Goal: Task Accomplishment & Management: Use online tool/utility

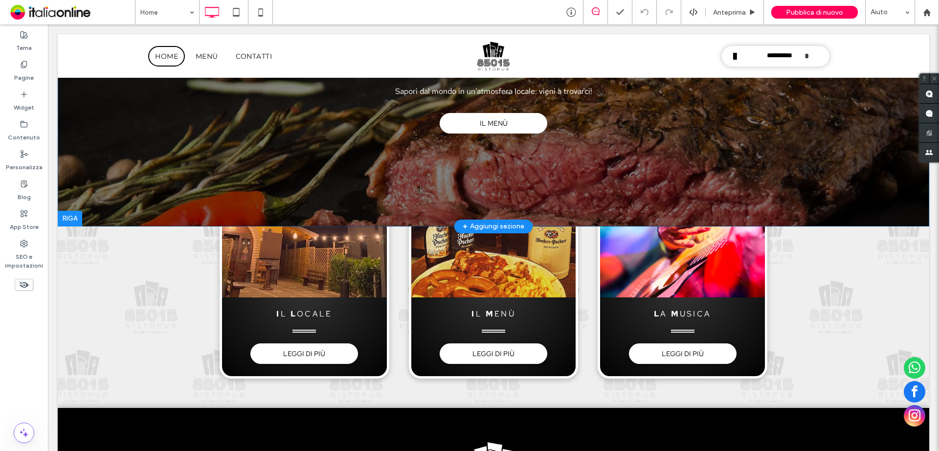
scroll to position [245, 0]
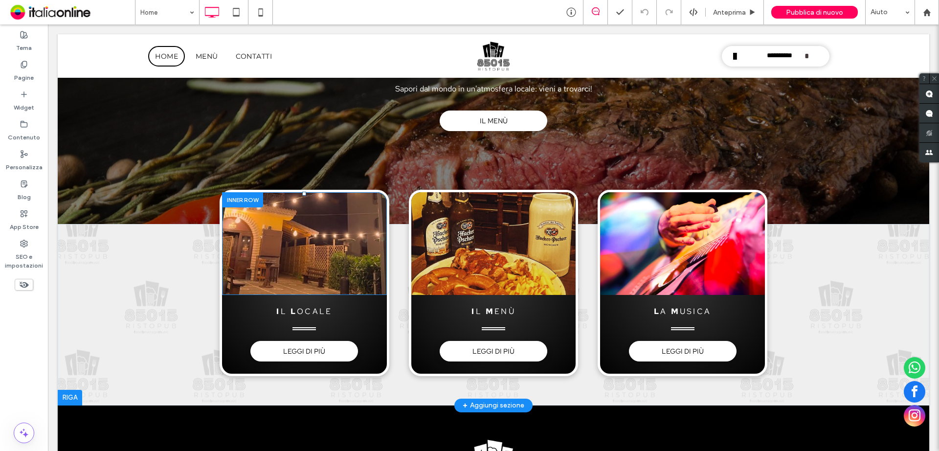
click at [225, 264] on div "Click To Paste" at bounding box center [304, 243] width 165 height 103
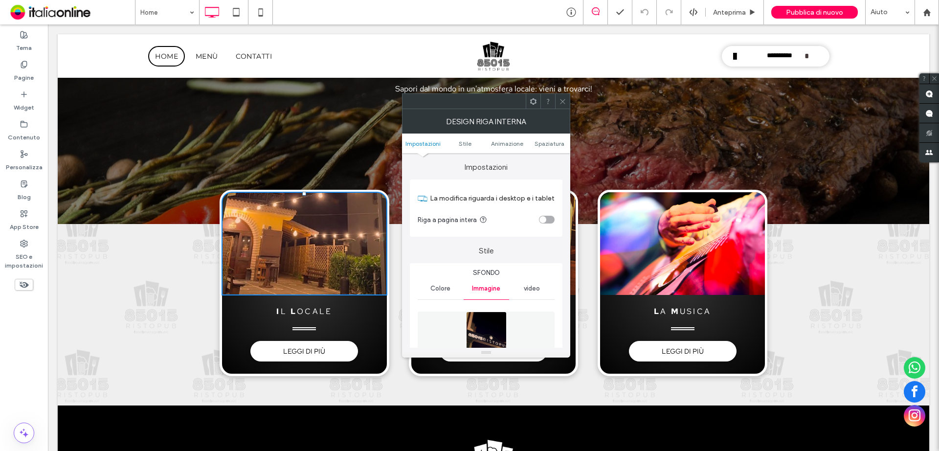
type input "**"
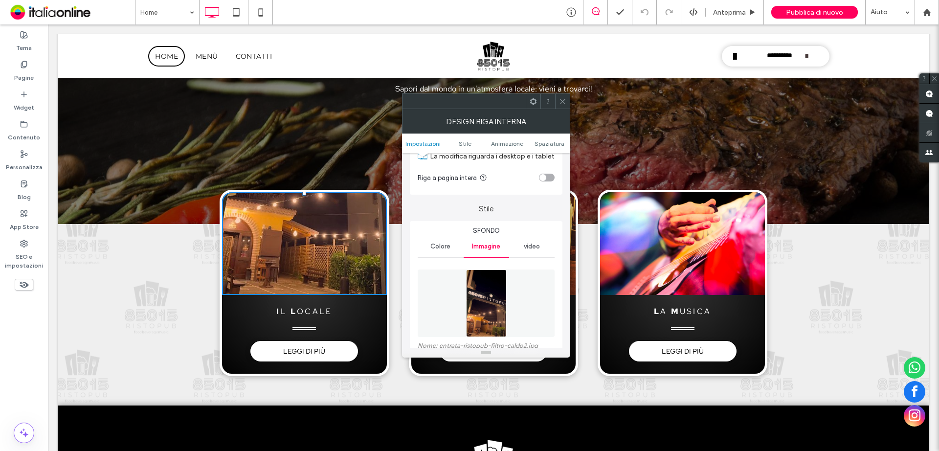
scroll to position [98, 0]
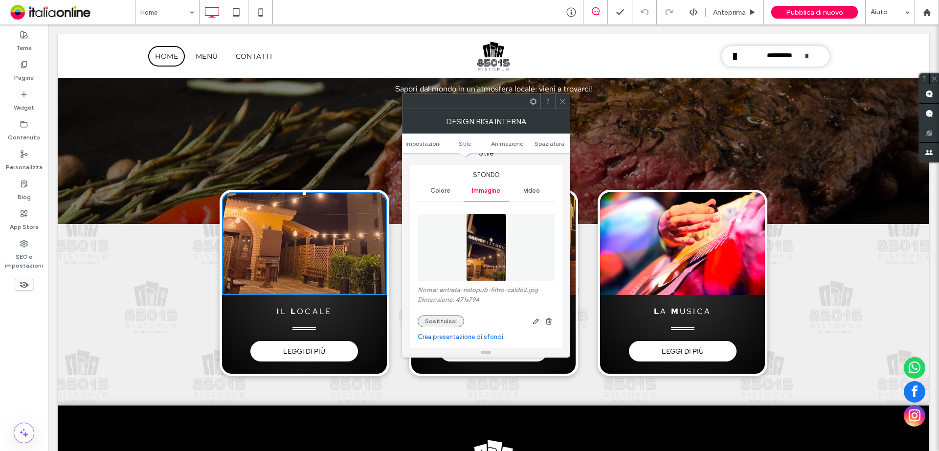
click at [445, 318] on button "Sostituisci" at bounding box center [441, 321] width 46 height 12
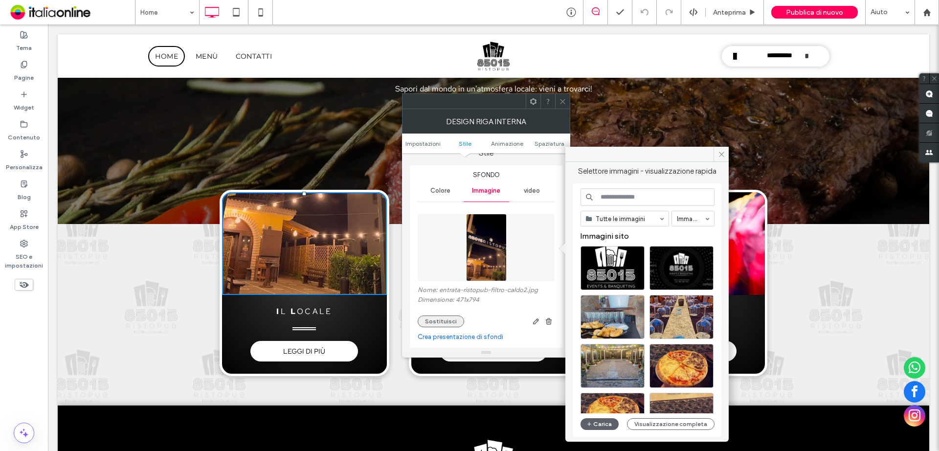
click at [447, 319] on button "Sostituisci" at bounding box center [441, 321] width 46 height 12
click at [605, 426] on button "Carica" at bounding box center [600, 424] width 38 height 12
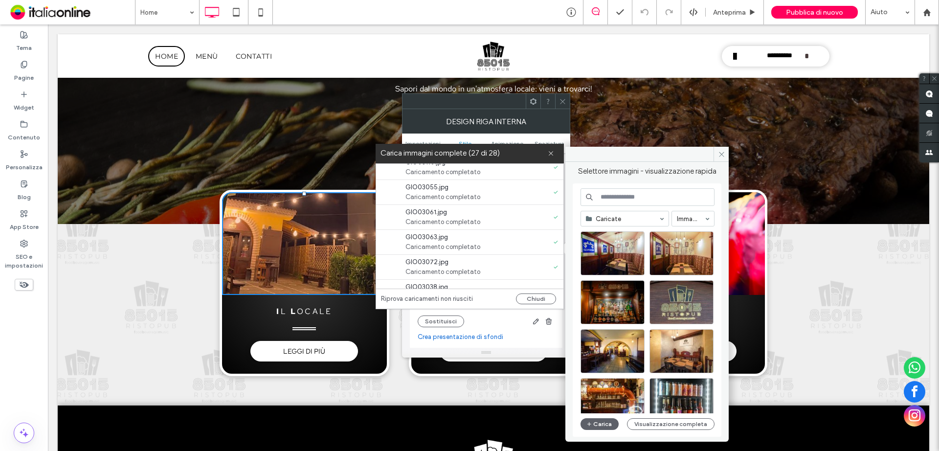
scroll to position [327, 0]
click at [494, 226] on link "riprova" at bounding box center [490, 229] width 20 height 10
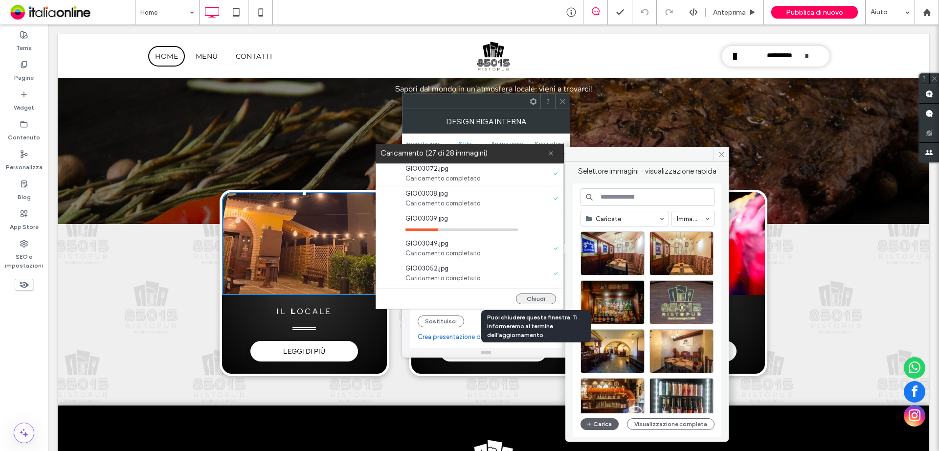
click at [537, 301] on button "Chiudi" at bounding box center [536, 298] width 40 height 11
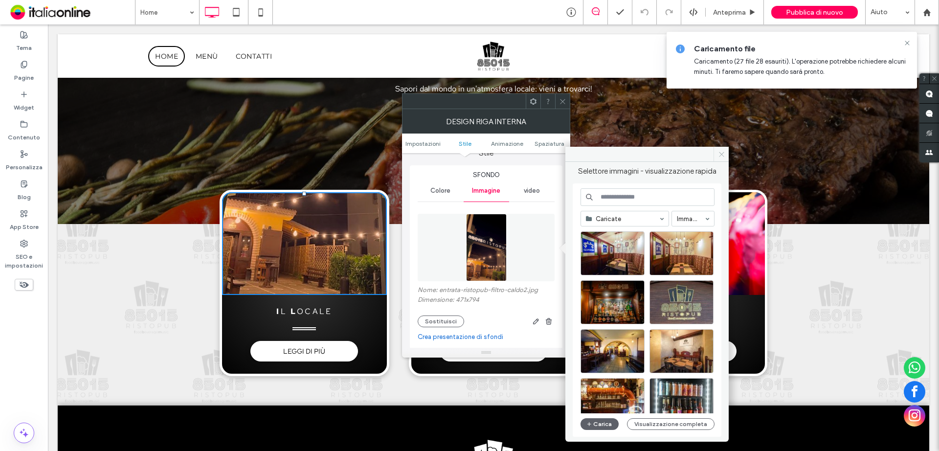
click at [722, 154] on icon at bounding box center [721, 154] width 7 height 7
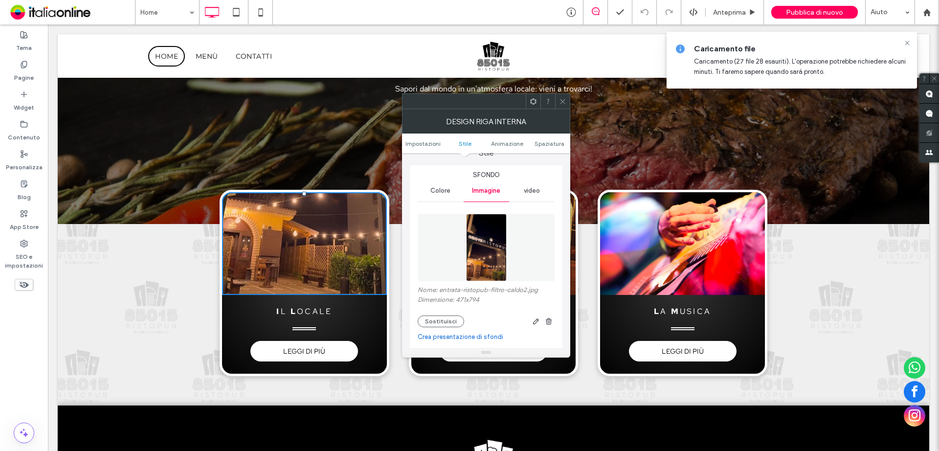
click at [563, 102] on use at bounding box center [562, 101] width 5 height 5
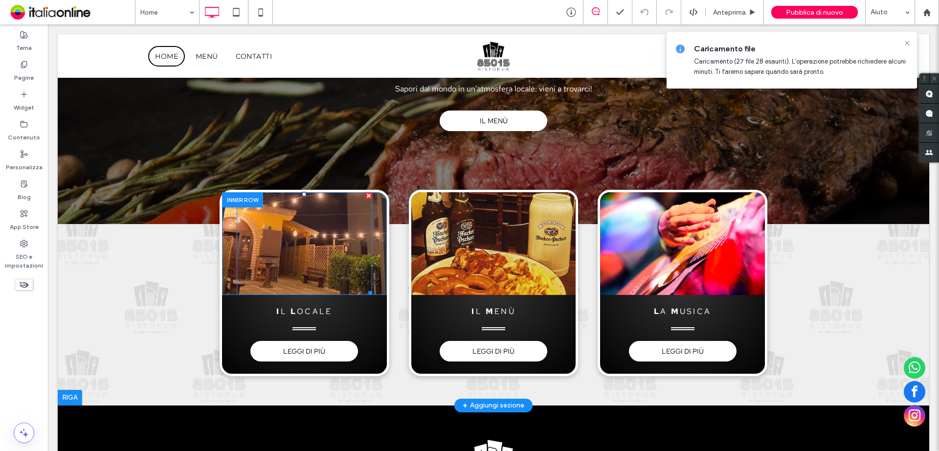
click at [291, 239] on div at bounding box center [304, 243] width 135 height 103
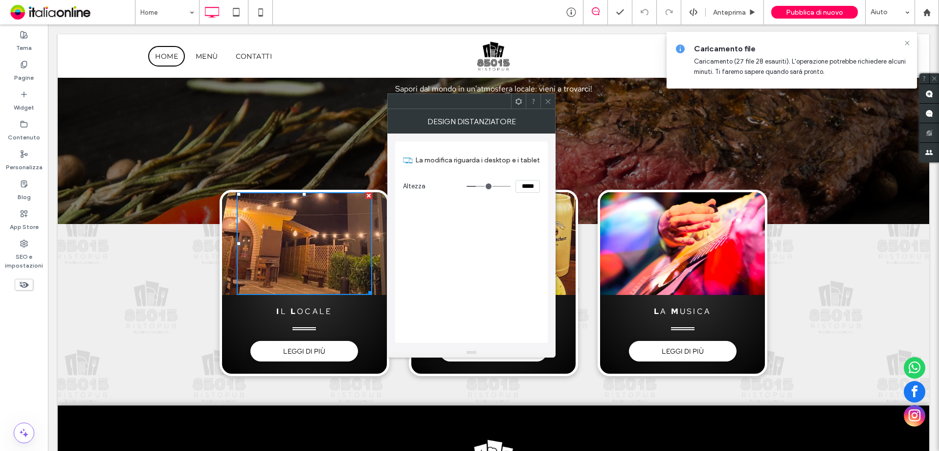
click at [544, 100] on div at bounding box center [547, 101] width 15 height 15
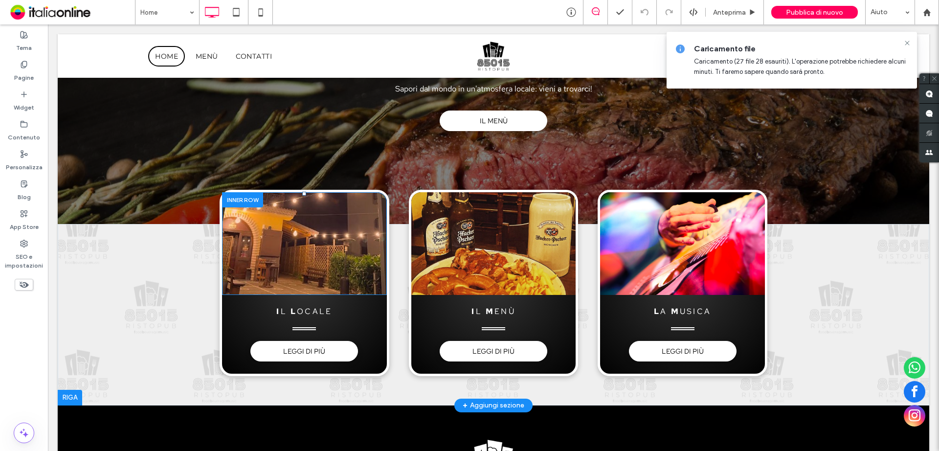
click at [222, 231] on div "Click To Paste" at bounding box center [304, 243] width 165 height 103
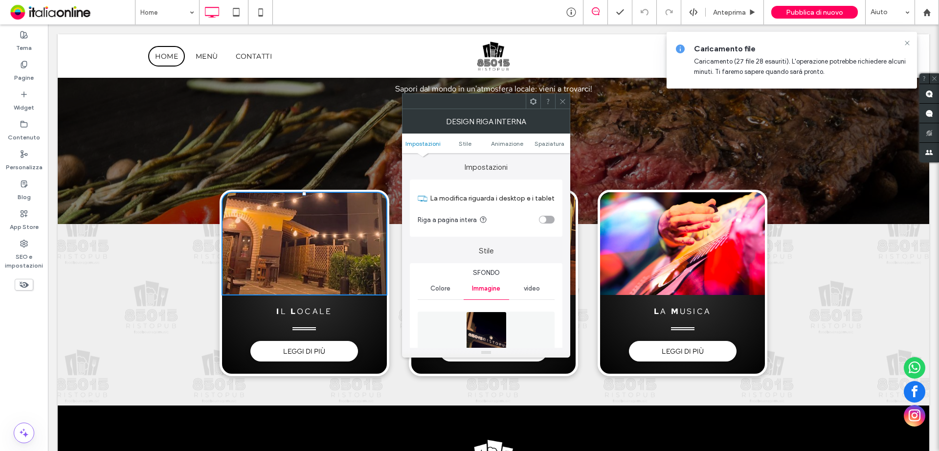
type input "**"
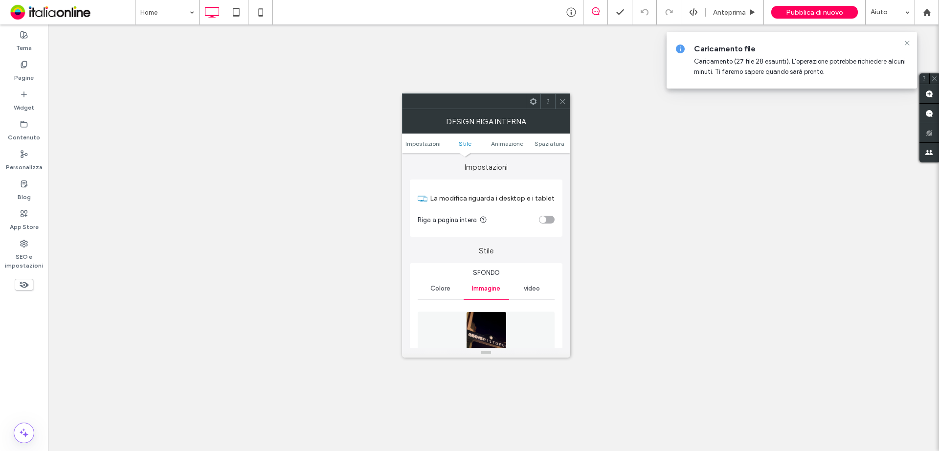
click at [425, 413] on button "Sostituisci" at bounding box center [441, 419] width 46 height 12
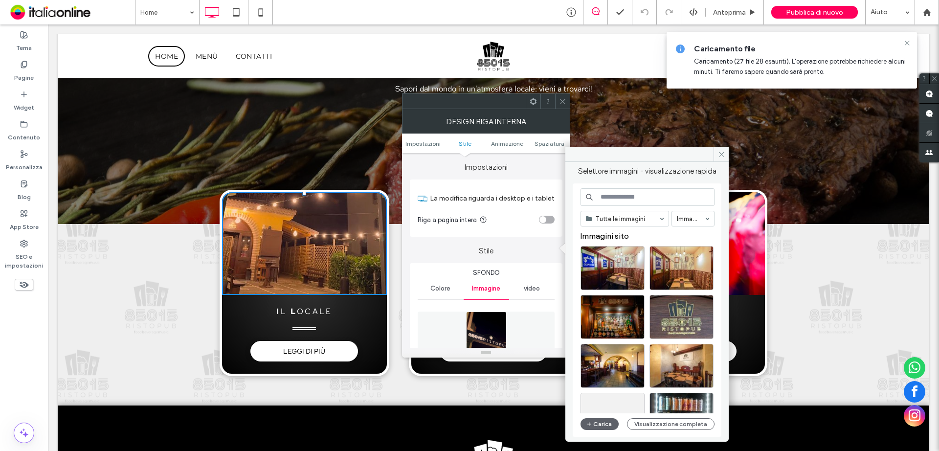
scroll to position [98, 0]
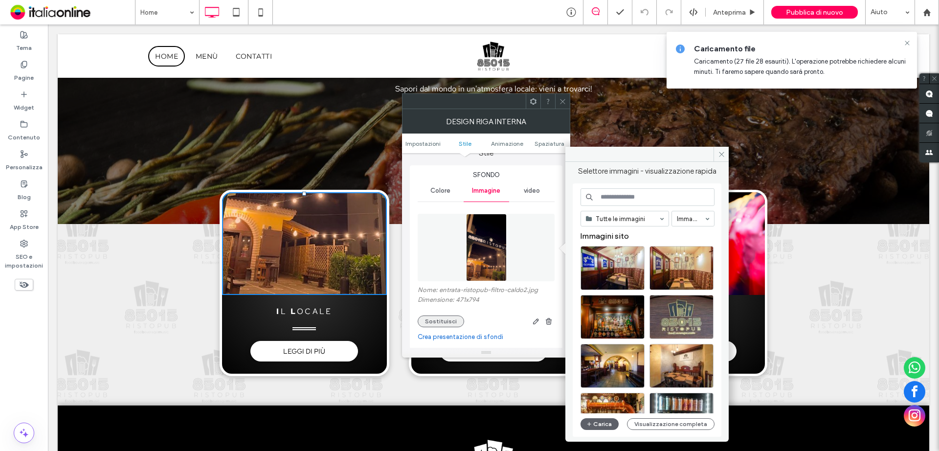
click at [439, 322] on button "Sostituisci" at bounding box center [441, 321] width 46 height 12
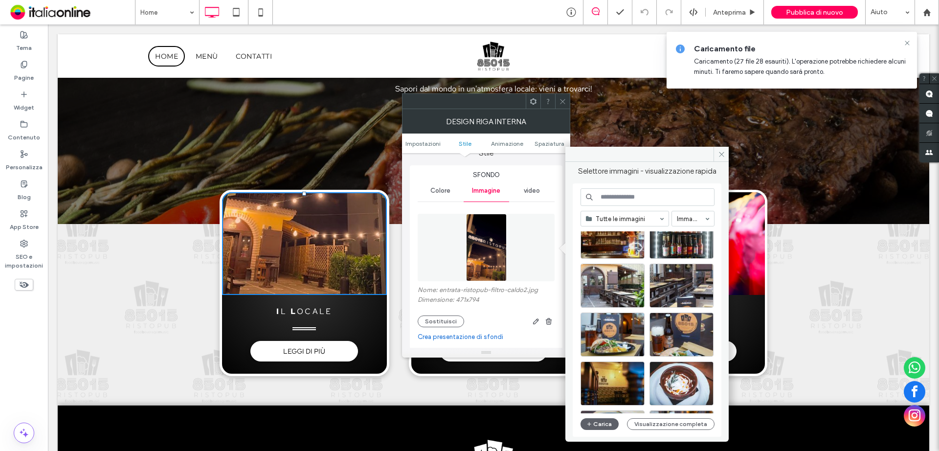
scroll to position [196, 0]
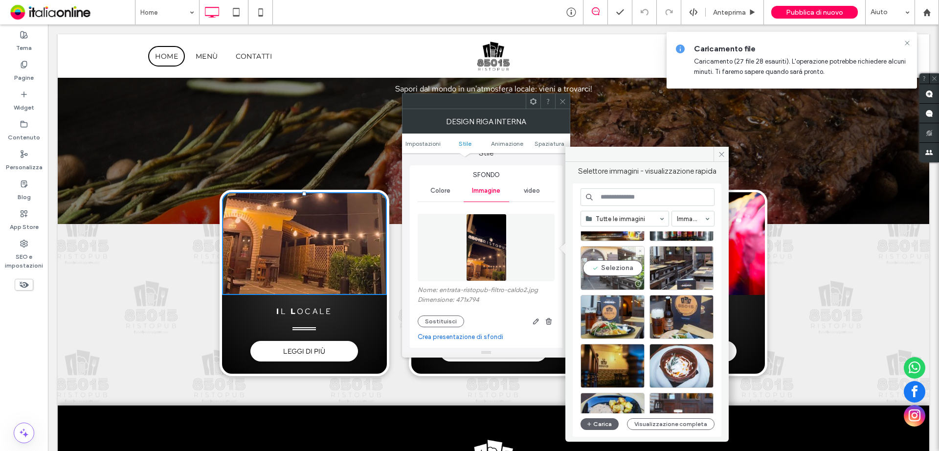
click at [616, 267] on div "Seleziona" at bounding box center [613, 268] width 64 height 44
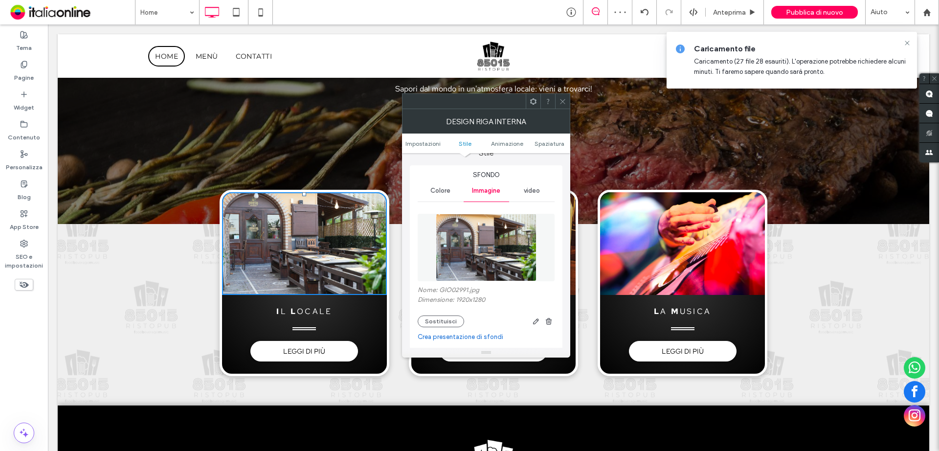
click at [563, 98] on icon at bounding box center [562, 101] width 7 height 7
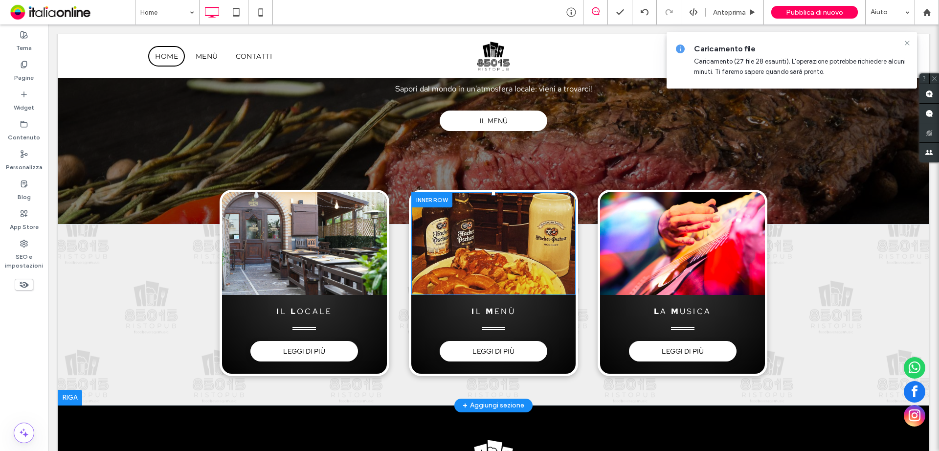
click at [412, 258] on div "Click To Paste" at bounding box center [493, 243] width 165 height 103
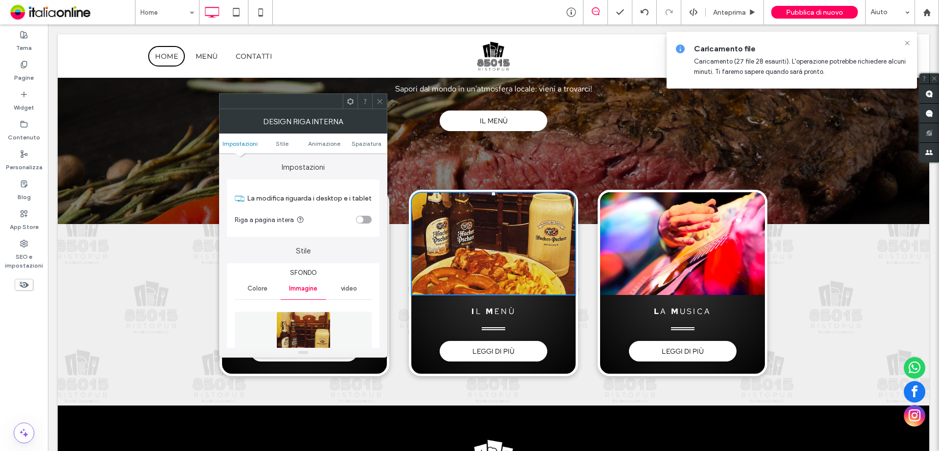
type input "**"
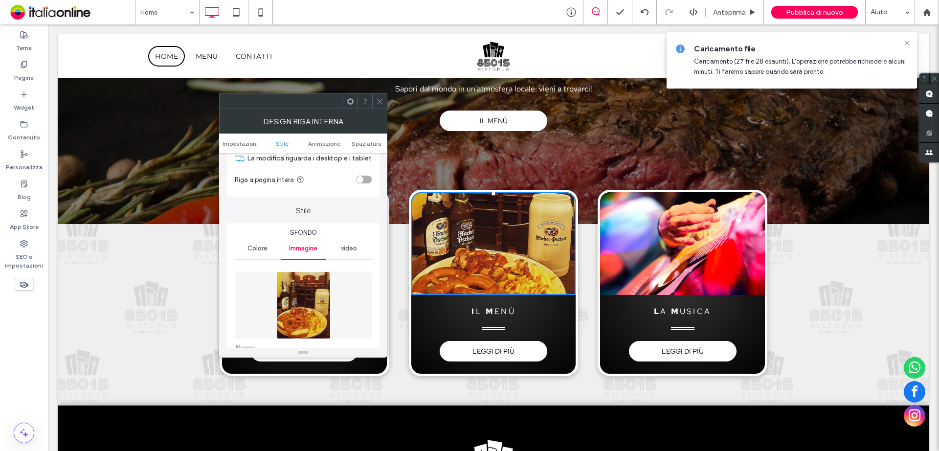
scroll to position [98, 0]
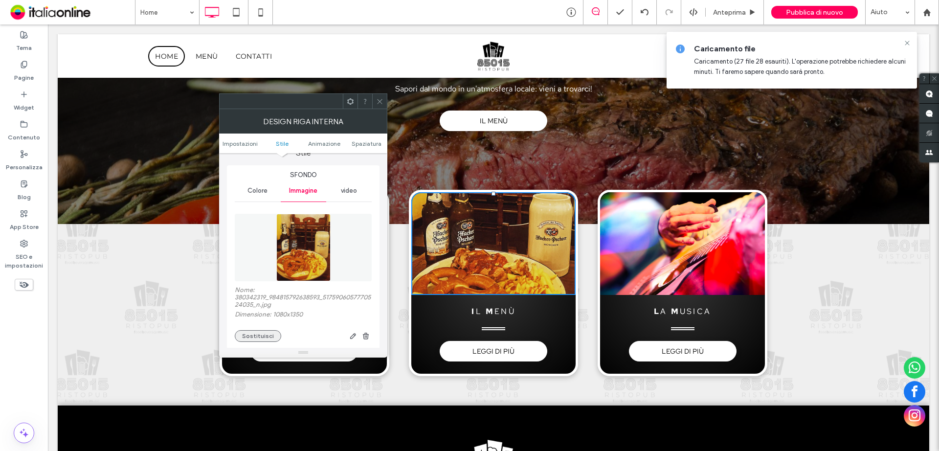
click at [258, 332] on button "Sostituisci" at bounding box center [258, 336] width 46 height 12
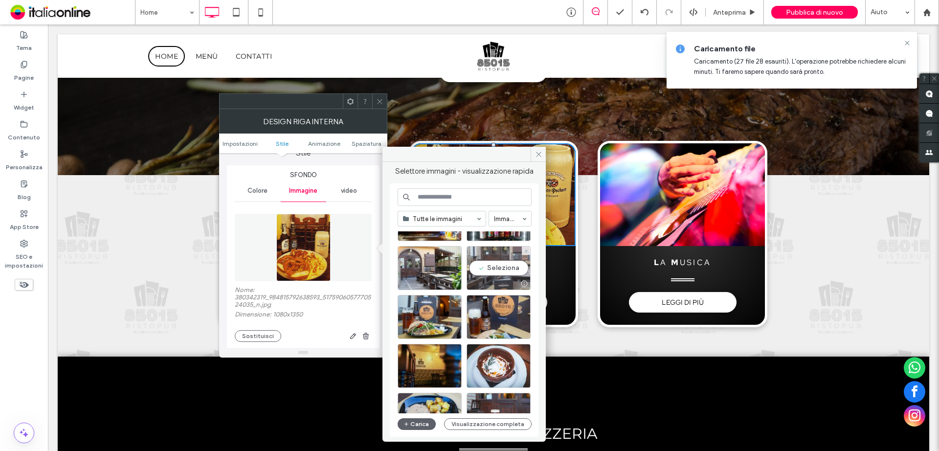
scroll to position [245, 0]
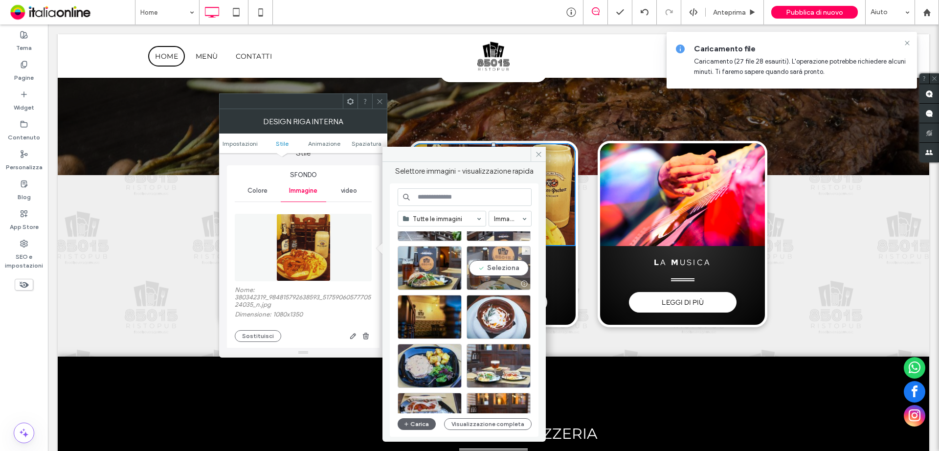
click at [493, 267] on div "Seleziona" at bounding box center [499, 268] width 64 height 44
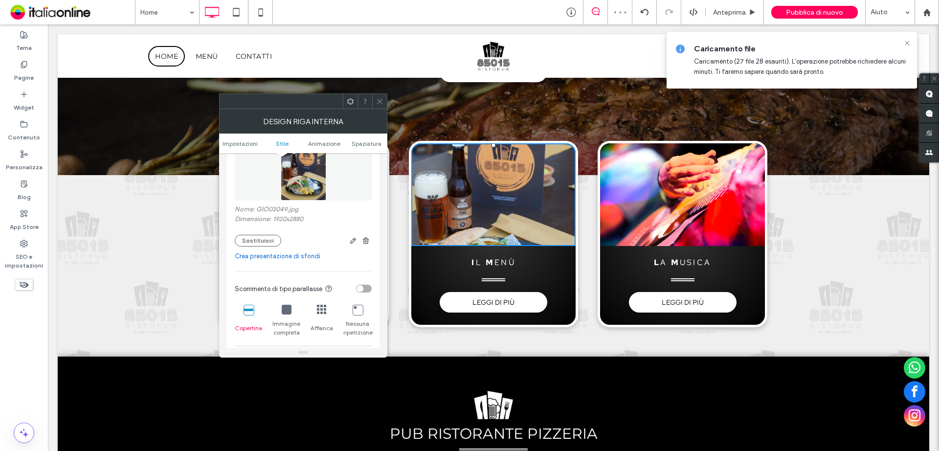
scroll to position [196, 0]
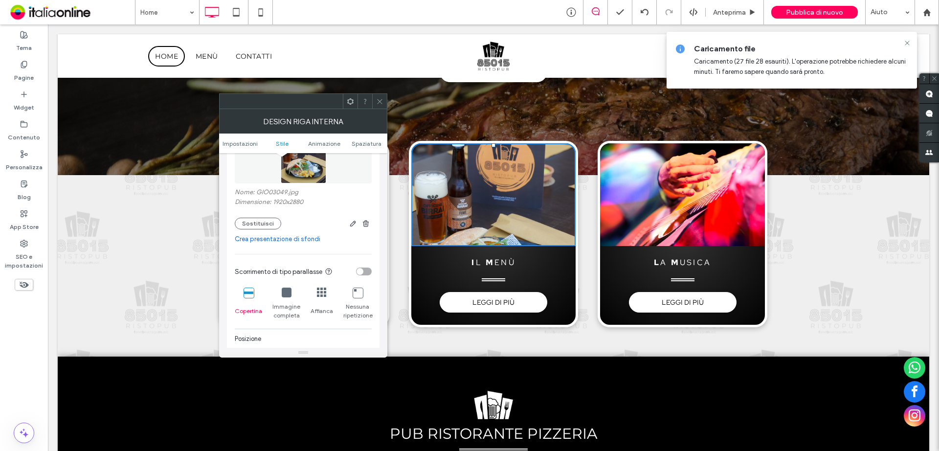
click at [283, 294] on icon at bounding box center [287, 293] width 10 height 10
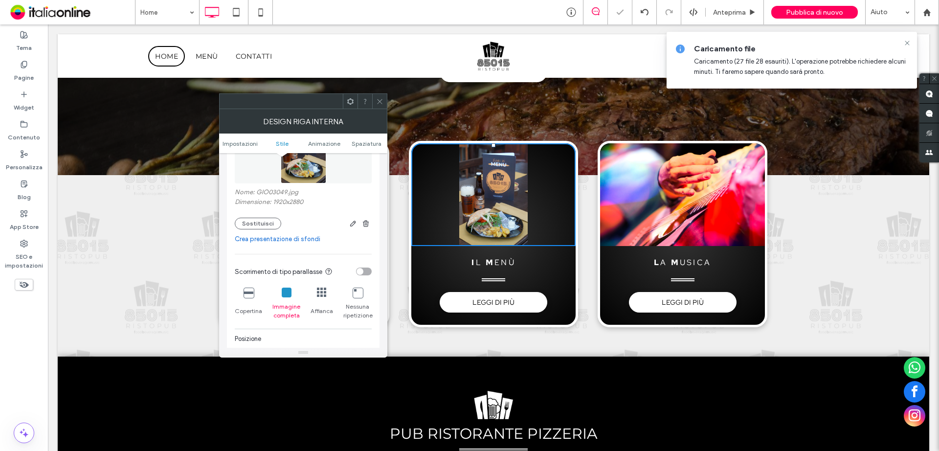
click at [249, 294] on icon at bounding box center [249, 293] width 10 height 10
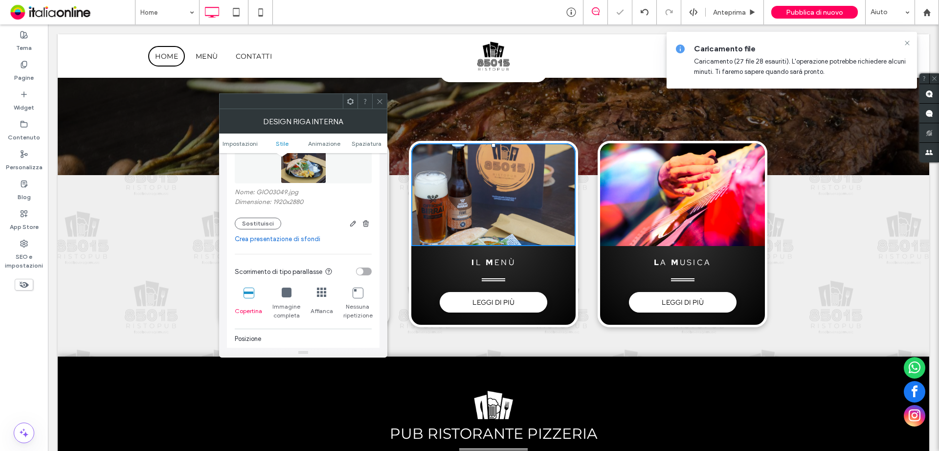
click at [323, 293] on icon at bounding box center [322, 293] width 10 height 10
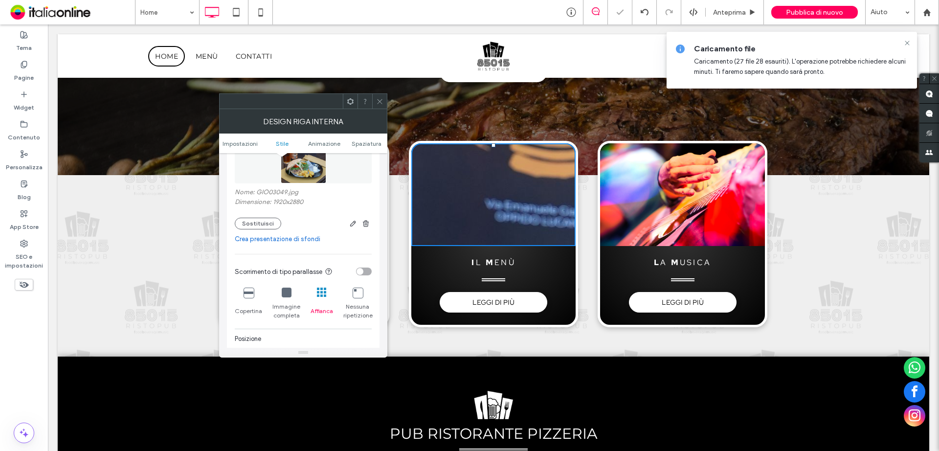
click at [289, 293] on icon at bounding box center [287, 293] width 10 height 10
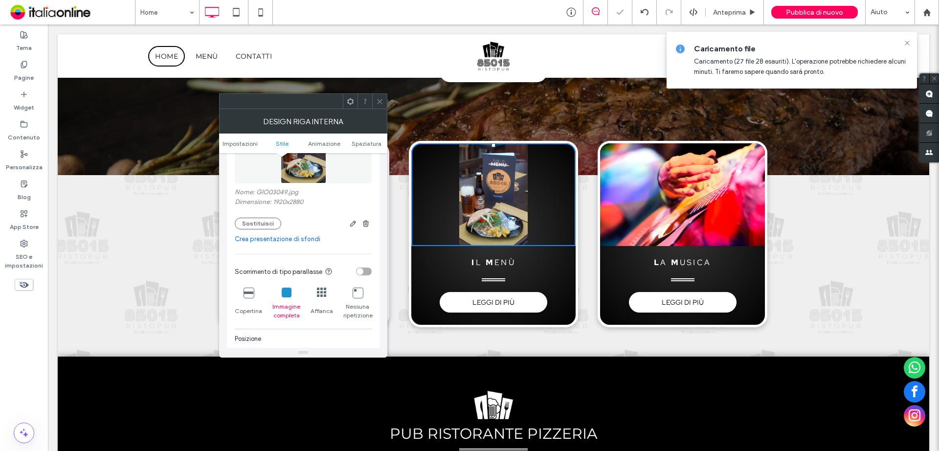
click at [359, 293] on icon at bounding box center [358, 293] width 10 height 10
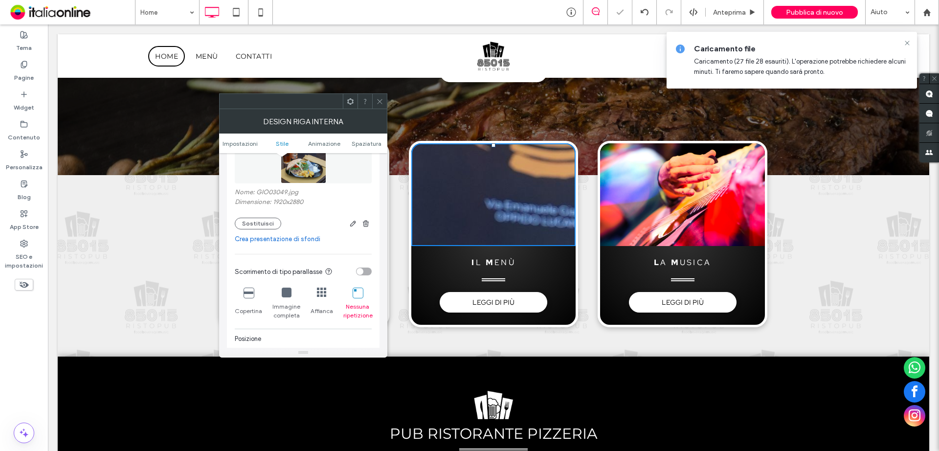
click at [288, 293] on icon at bounding box center [287, 293] width 10 height 10
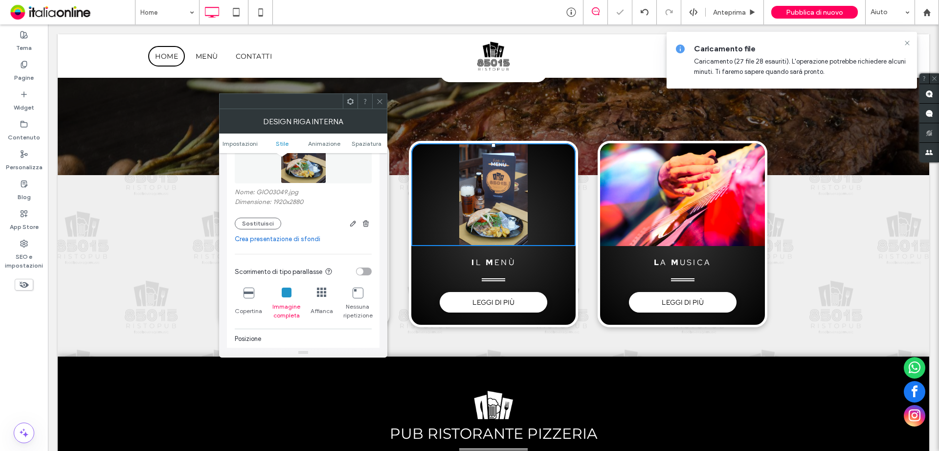
click at [247, 292] on icon at bounding box center [249, 293] width 10 height 10
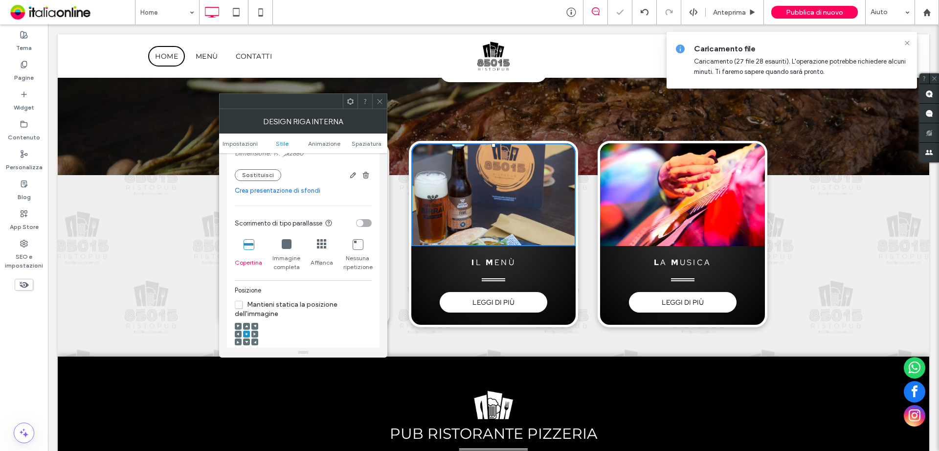
scroll to position [293, 0]
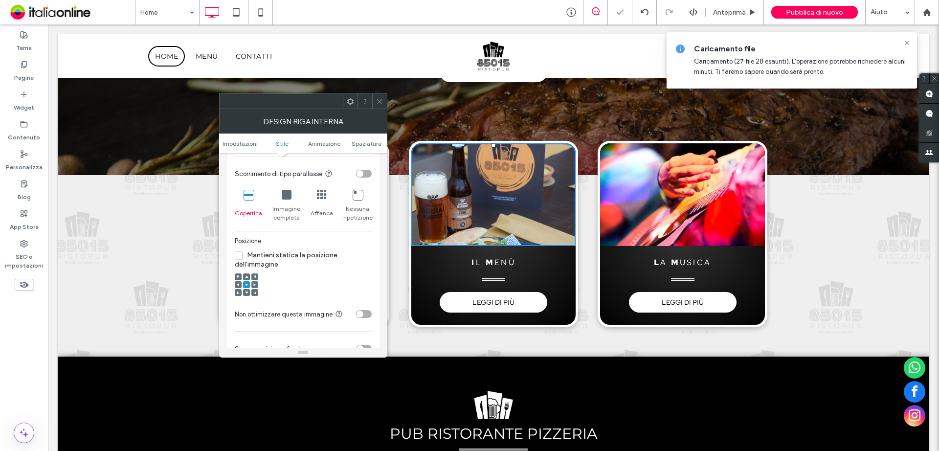
click at [246, 292] on use at bounding box center [246, 292] width 3 height 2
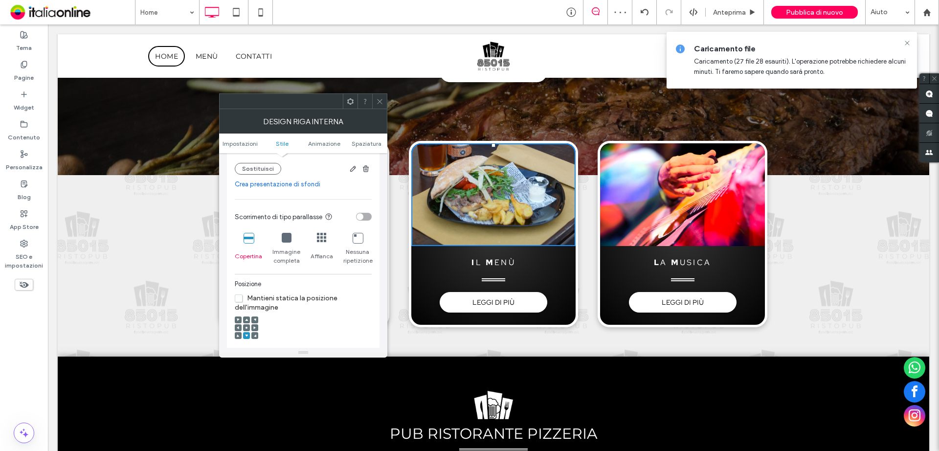
scroll to position [196, 0]
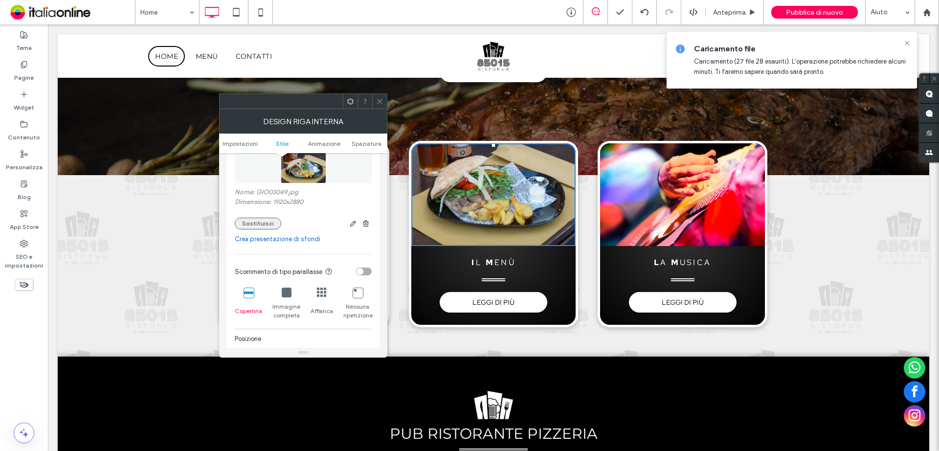
click at [262, 223] on button "Sostituisci" at bounding box center [258, 224] width 46 height 12
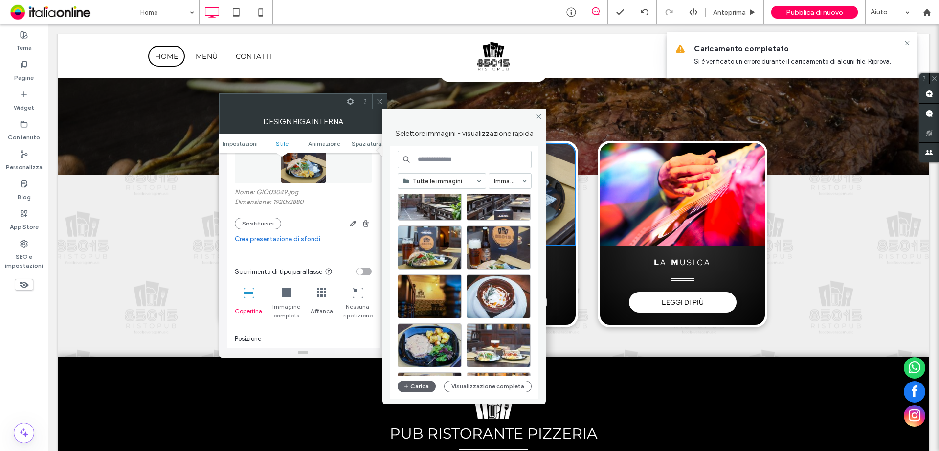
scroll to position [245, 0]
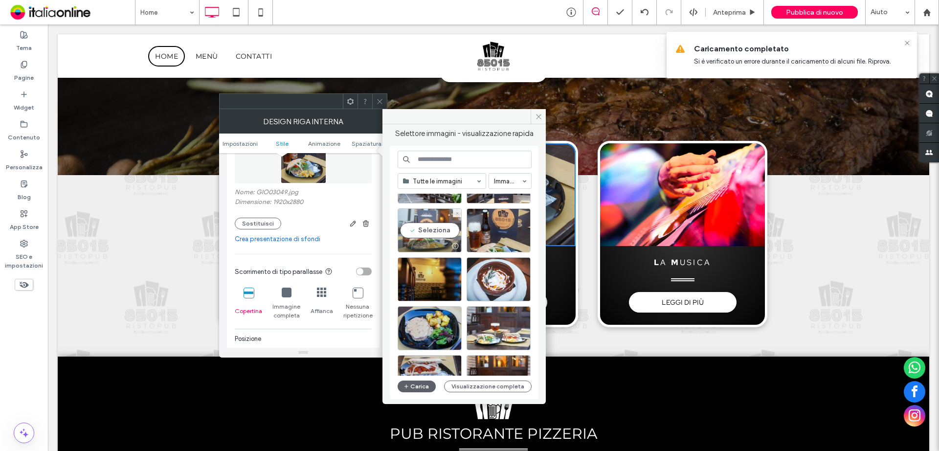
click at [426, 228] on div "Seleziona" at bounding box center [430, 230] width 64 height 44
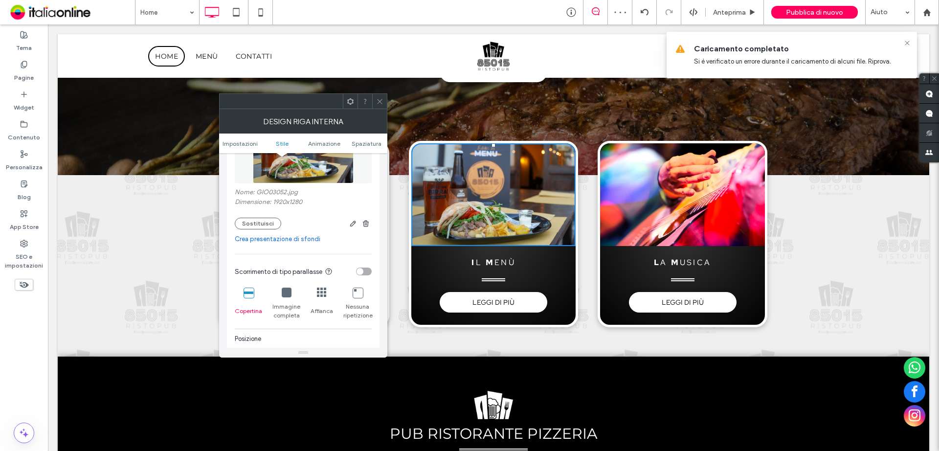
click at [382, 98] on icon at bounding box center [379, 101] width 7 height 7
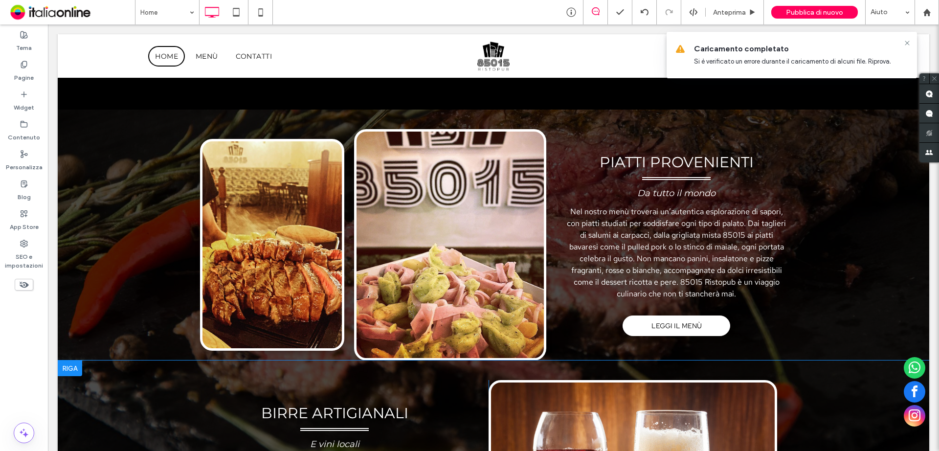
scroll to position [1418, 0]
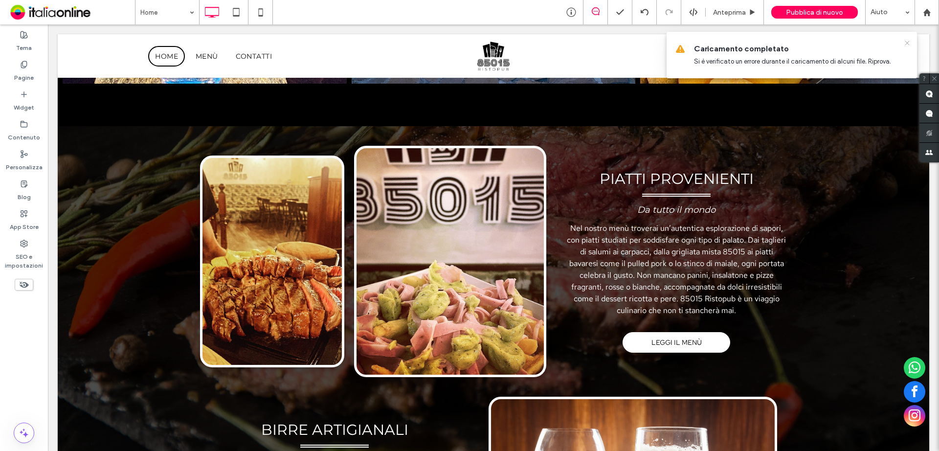
drag, startPoint x: 858, startPoint y: 18, endPoint x: 909, endPoint y: 42, distance: 55.6
click at [909, 42] on use at bounding box center [907, 43] width 4 height 4
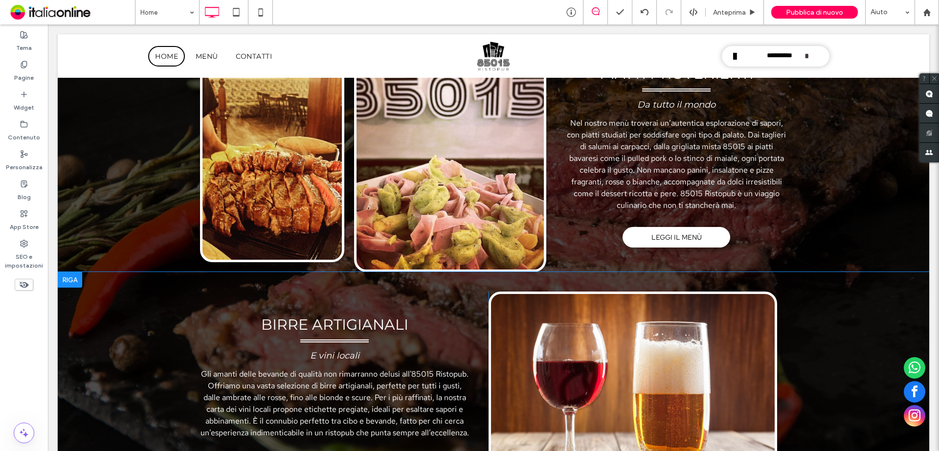
scroll to position [1663, 0]
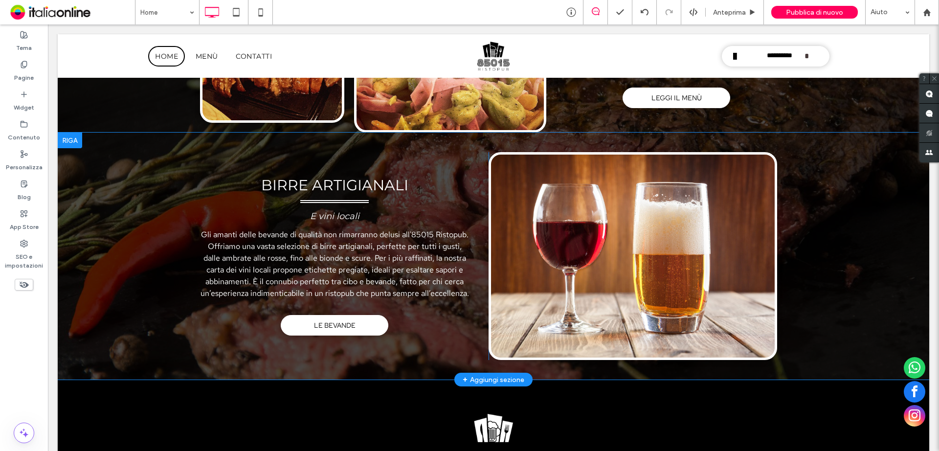
click at [588, 241] on div "Click To Paste" at bounding box center [633, 256] width 289 height 208
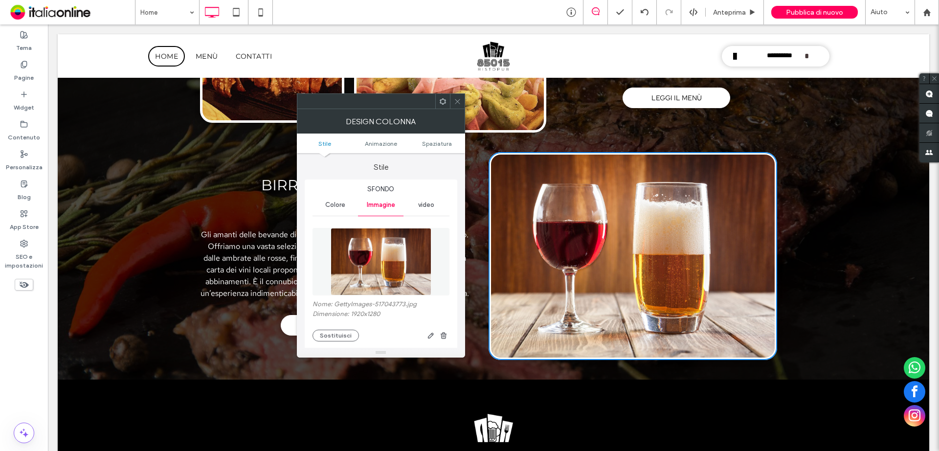
type input "**"
click at [331, 336] on button "Sostituisci" at bounding box center [336, 336] width 46 height 12
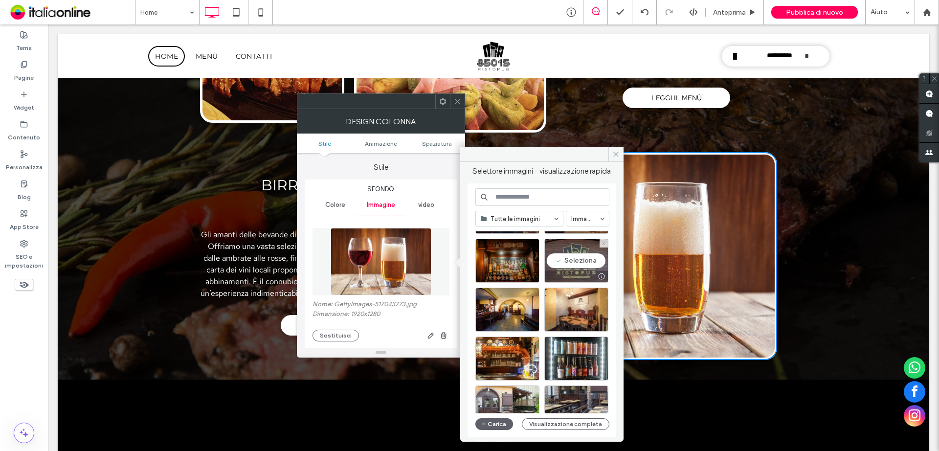
scroll to position [147, 0]
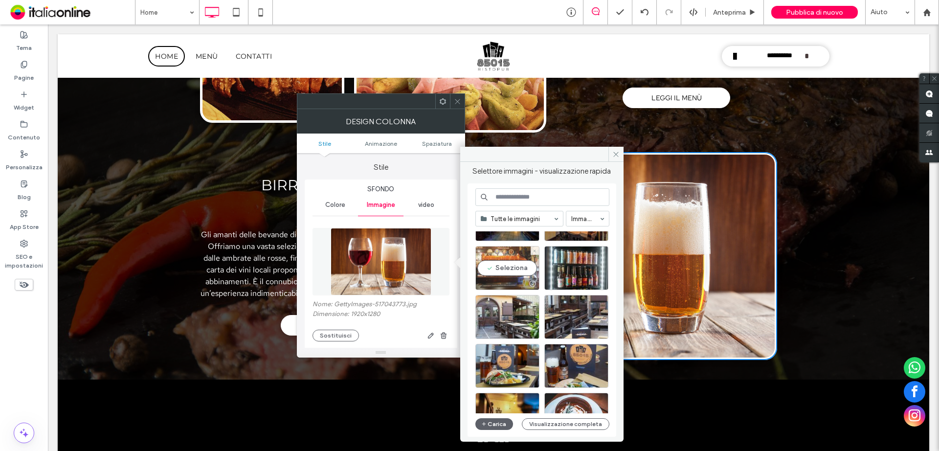
click at [509, 267] on div "Seleziona" at bounding box center [507, 268] width 64 height 44
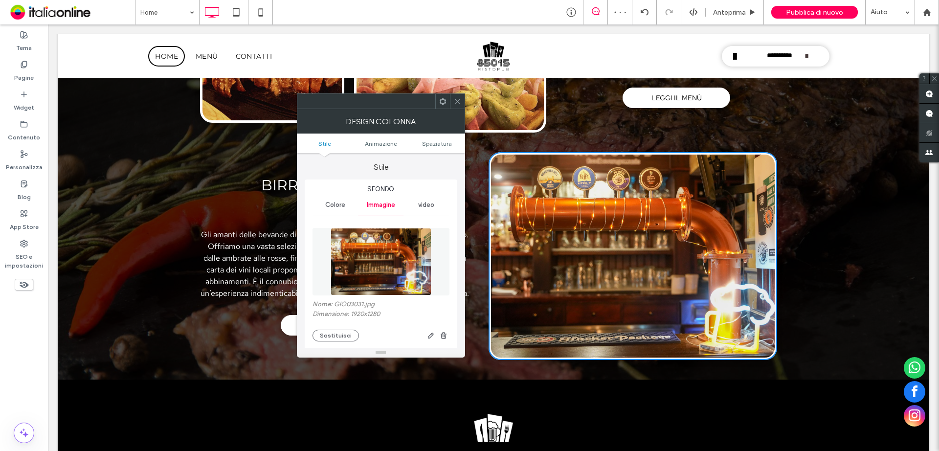
click at [458, 106] on span at bounding box center [457, 101] width 7 height 15
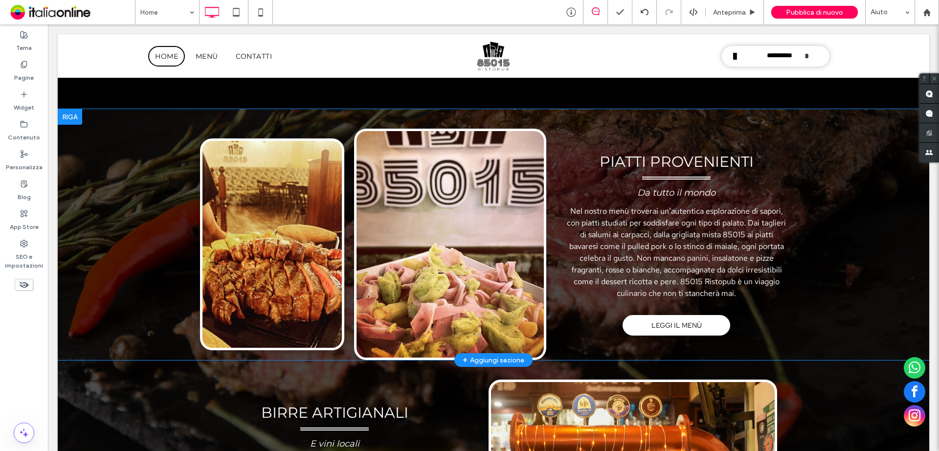
scroll to position [1418, 0]
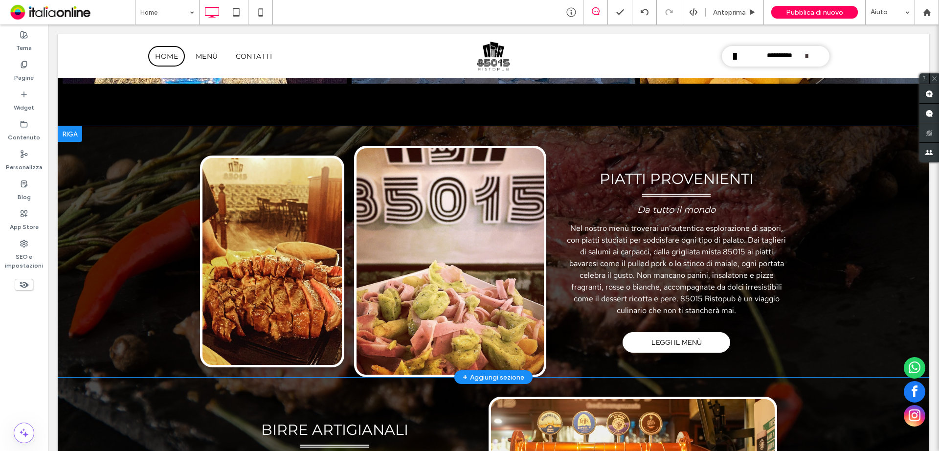
click at [291, 221] on div "Click To Paste" at bounding box center [272, 262] width 144 height 212
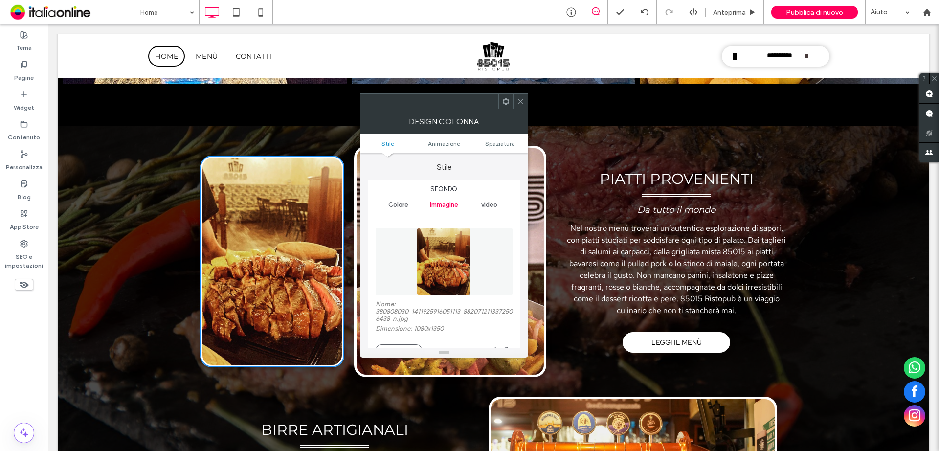
type input "**"
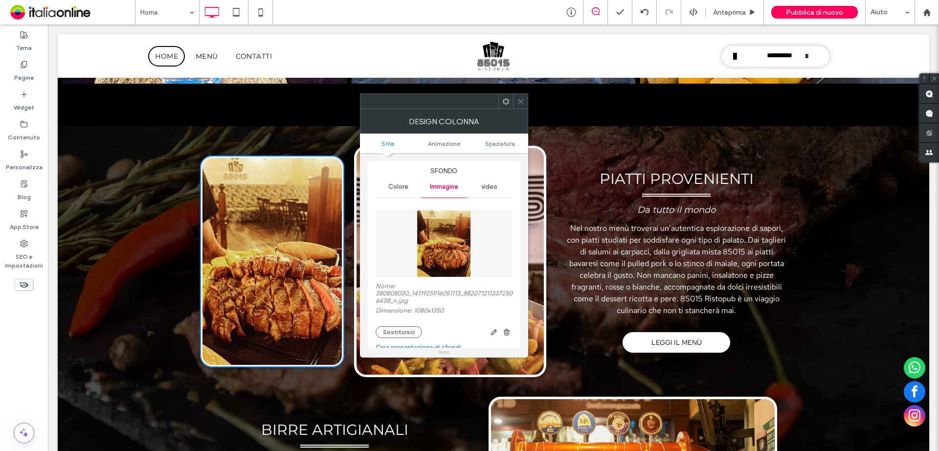
scroll to position [49, 0]
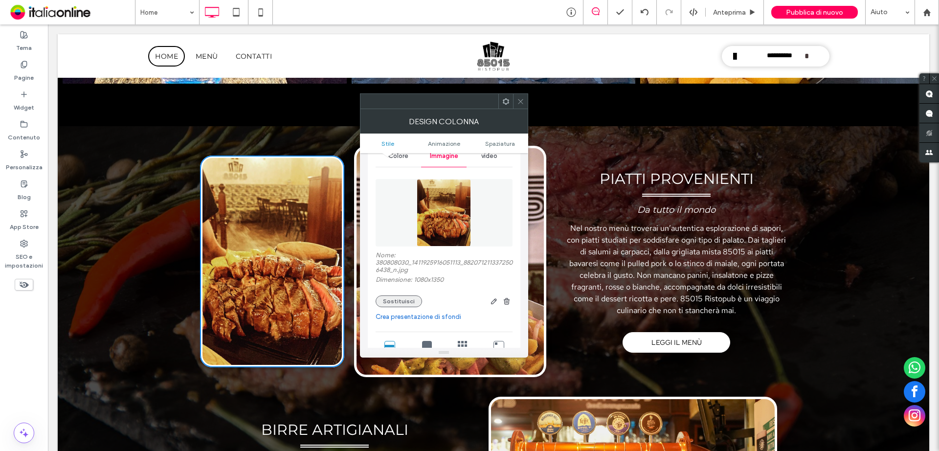
click at [376, 303] on div "Sostituisci" at bounding box center [444, 301] width 137 height 12
click at [384, 299] on button "Sostituisci" at bounding box center [399, 301] width 46 height 12
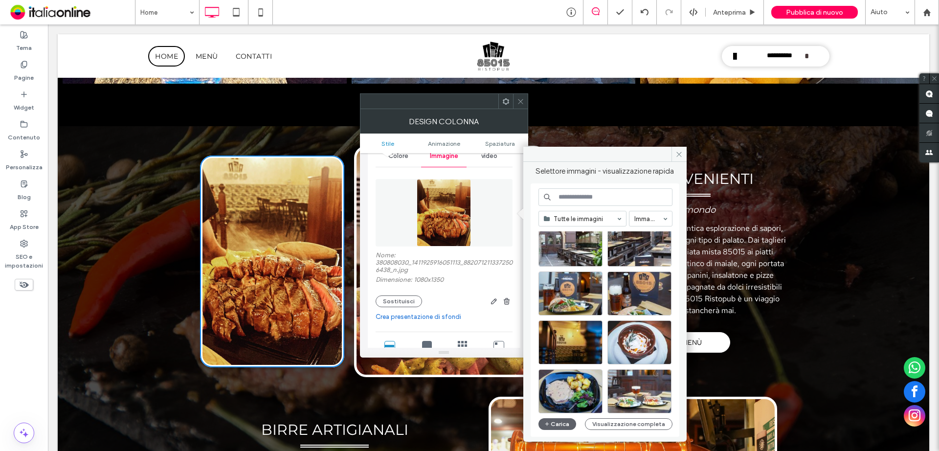
scroll to position [282, 0]
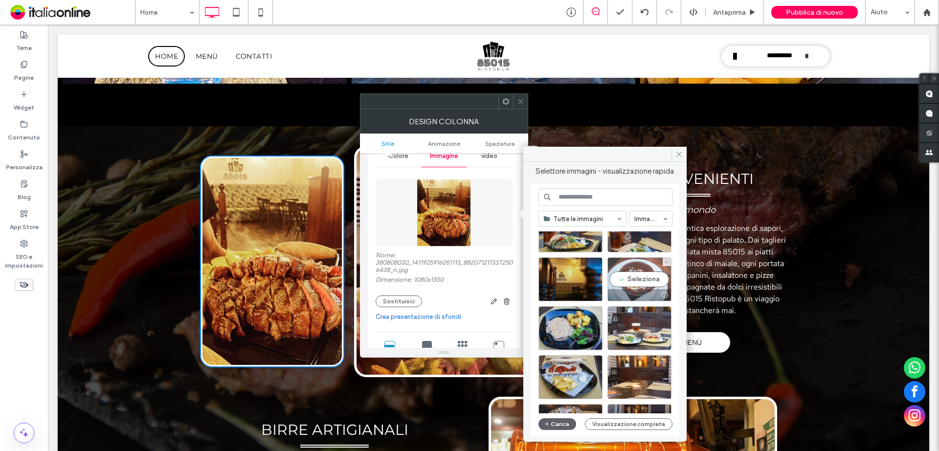
click at [644, 286] on div "Seleziona" at bounding box center [639, 279] width 64 height 44
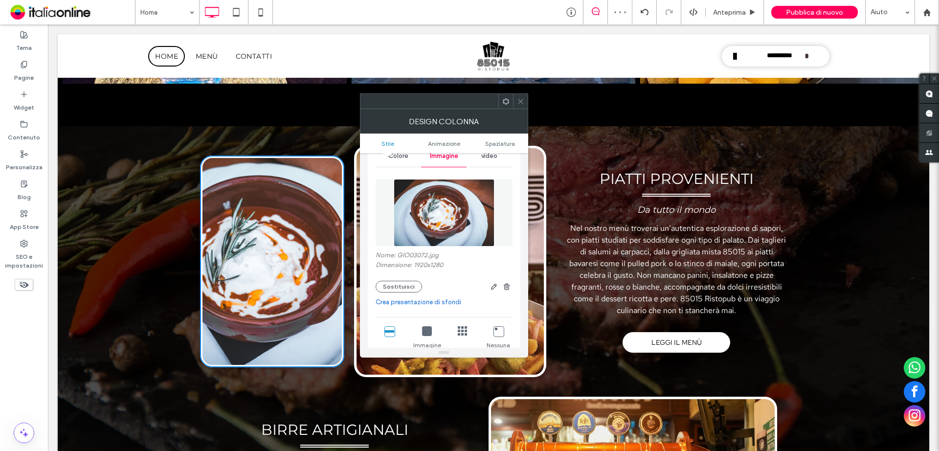
click at [523, 98] on icon at bounding box center [520, 101] width 7 height 7
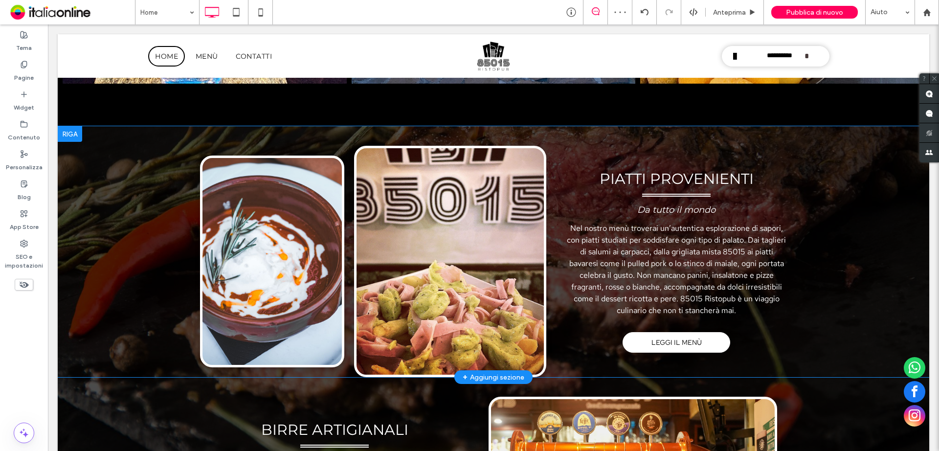
click at [480, 258] on div "Click To Paste" at bounding box center [450, 261] width 192 height 231
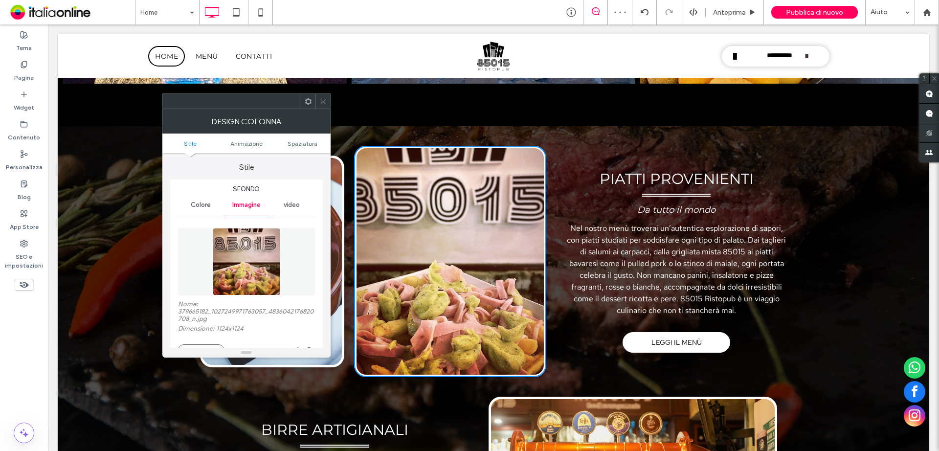
type input "**"
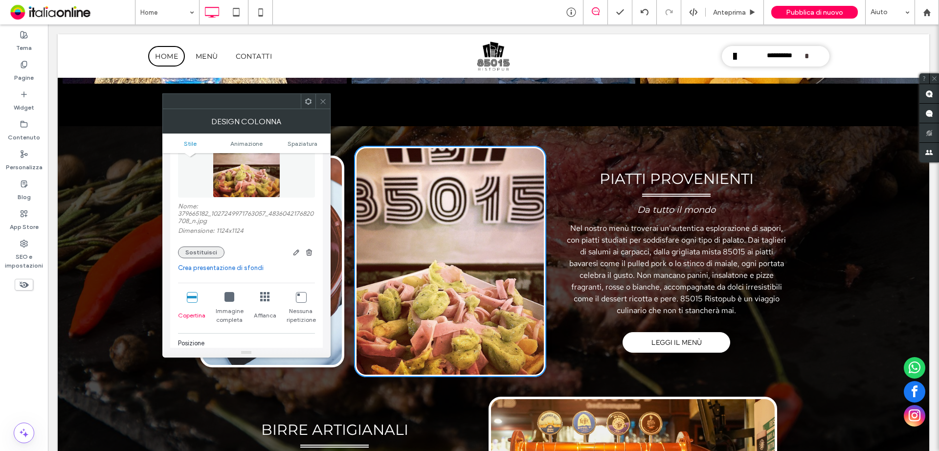
click at [203, 252] on button "Sostituisci" at bounding box center [201, 252] width 46 height 12
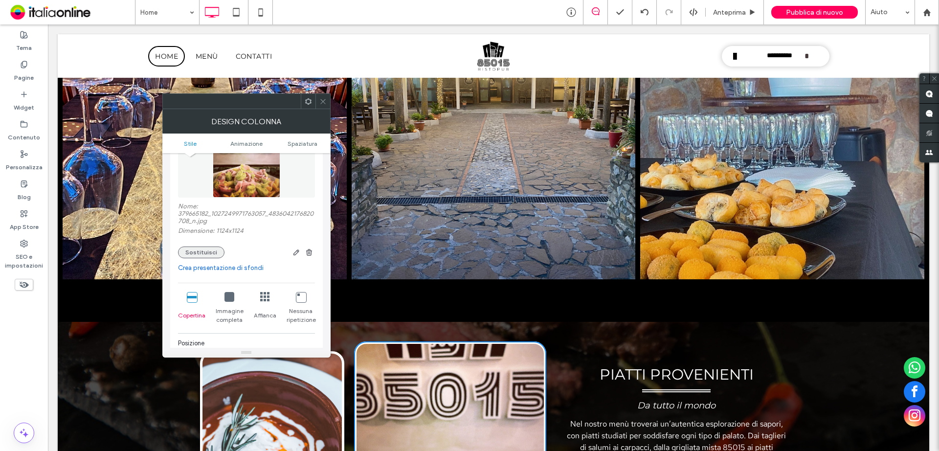
click at [192, 254] on button "Sostituisci" at bounding box center [201, 252] width 46 height 12
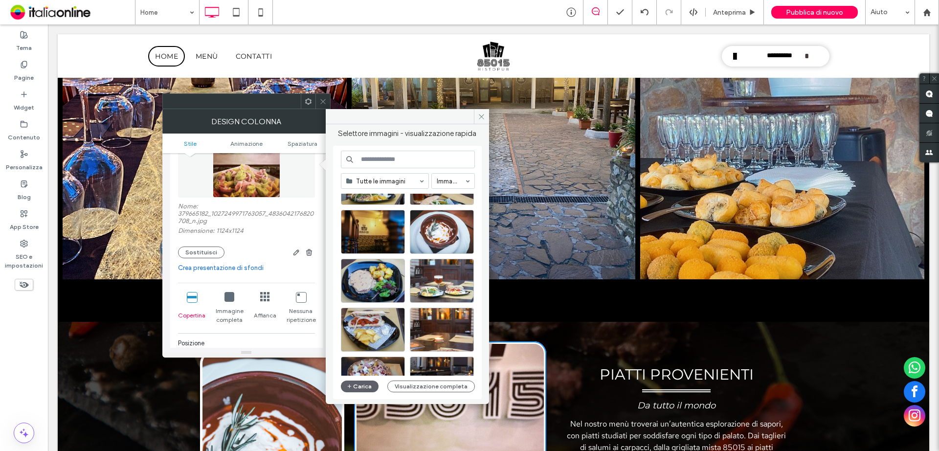
scroll to position [293, 0]
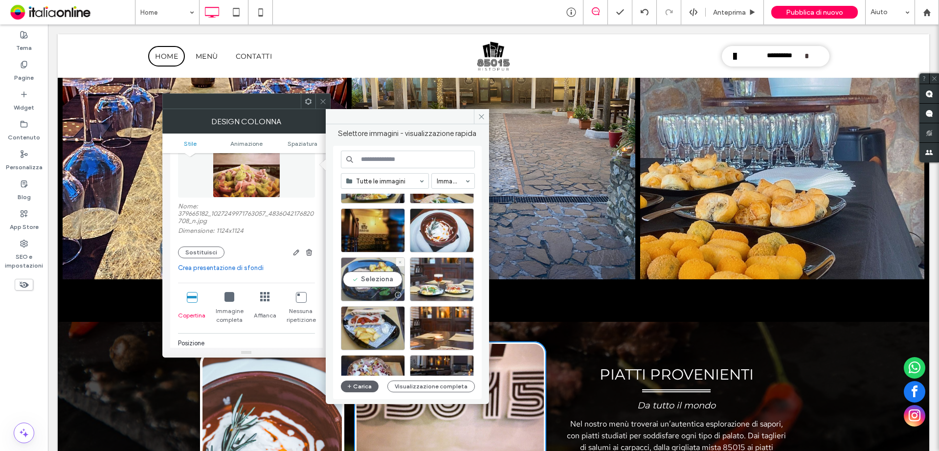
click at [386, 278] on div "Seleziona" at bounding box center [373, 279] width 64 height 44
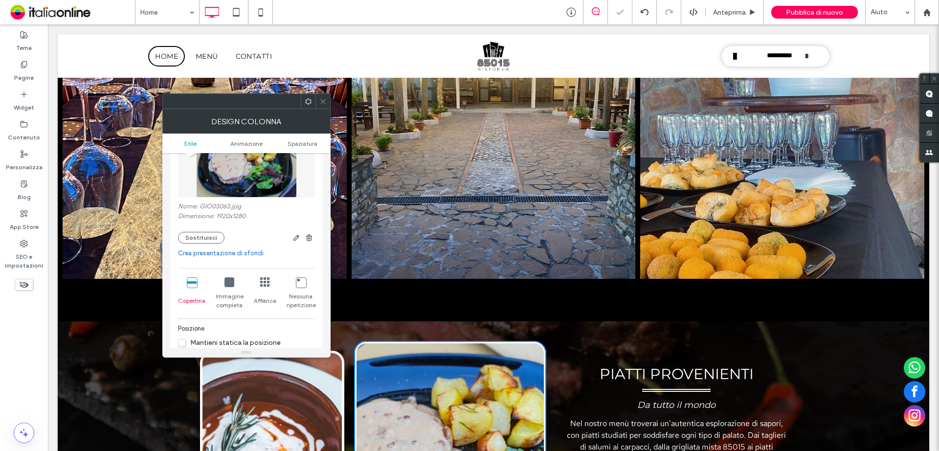
scroll to position [1320, 0]
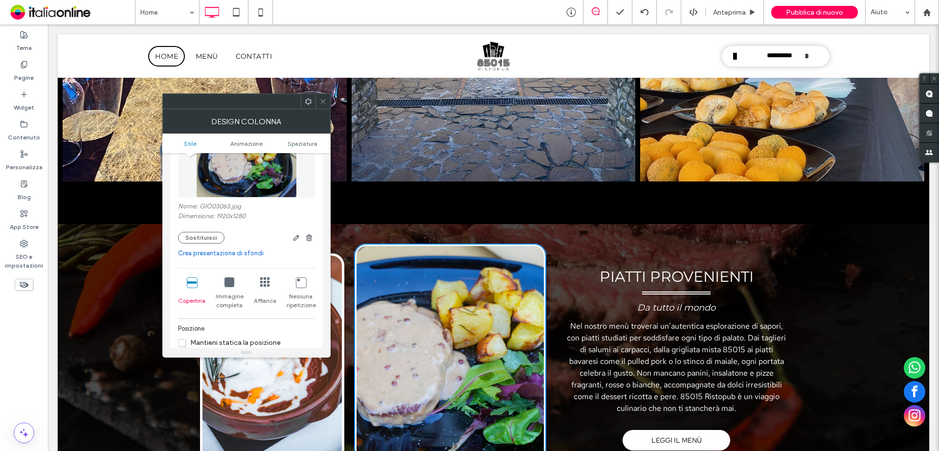
click at [324, 96] on span at bounding box center [322, 101] width 7 height 15
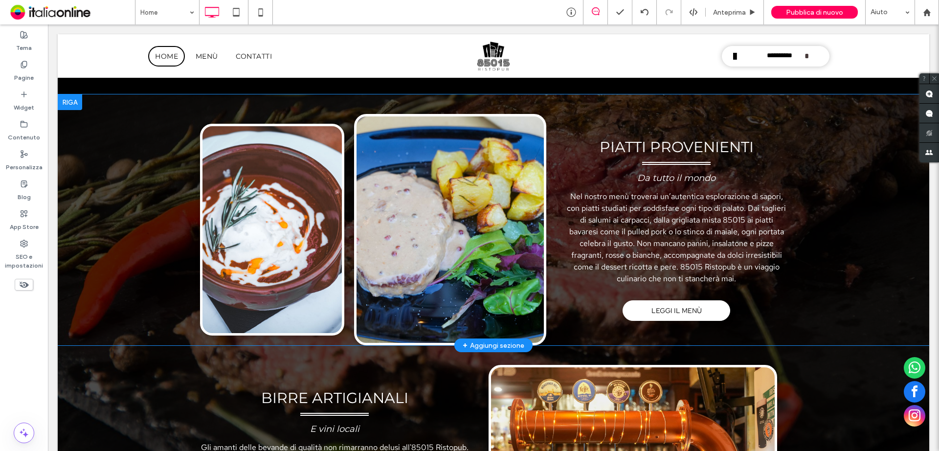
scroll to position [1467, 0]
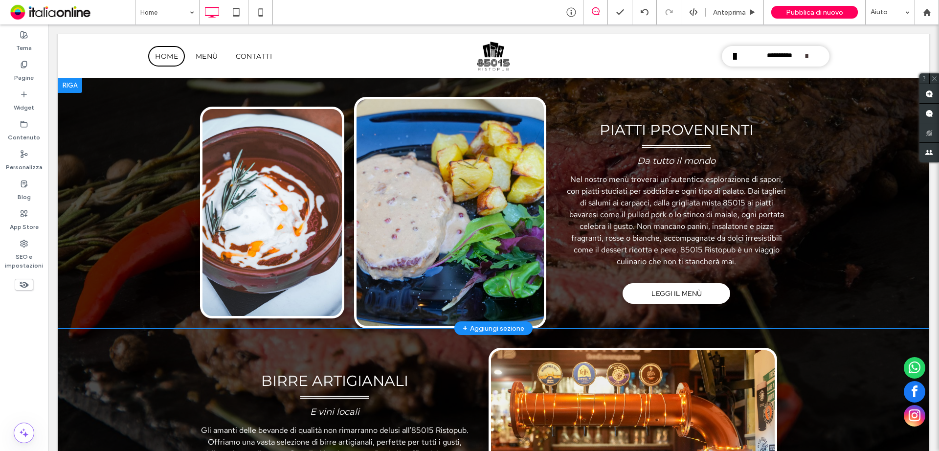
click at [269, 204] on div "Click To Paste" at bounding box center [272, 213] width 144 height 212
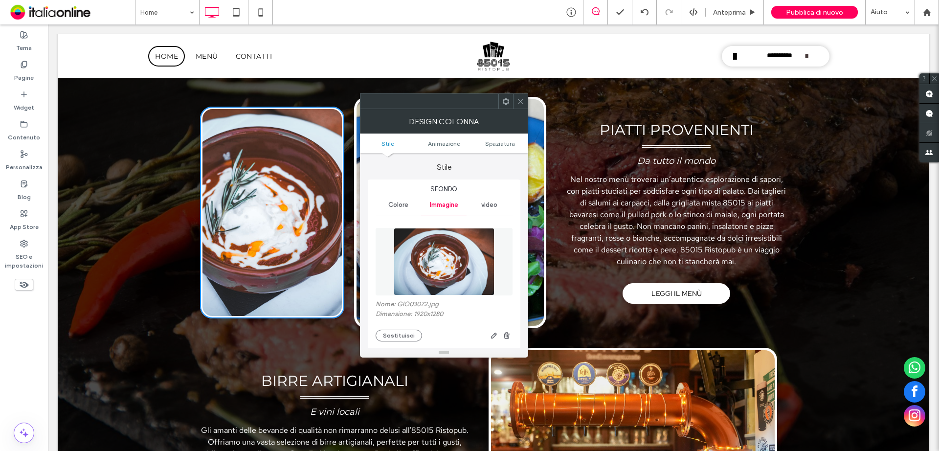
type input "**"
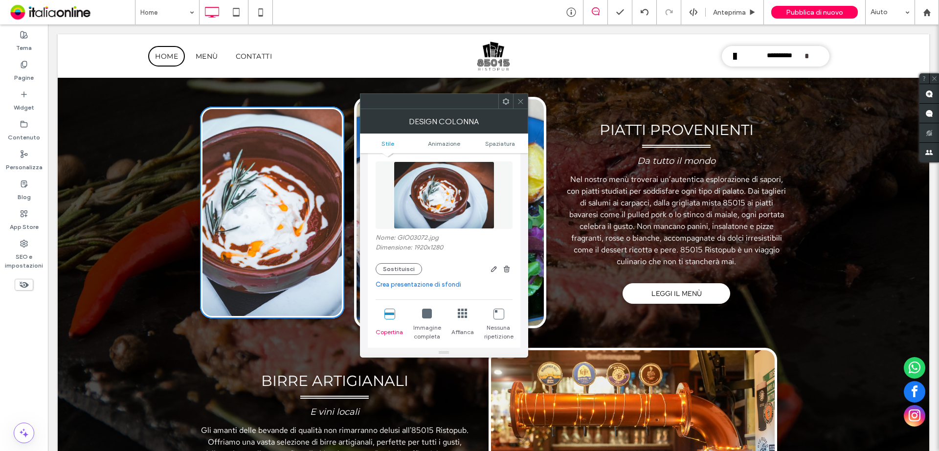
scroll to position [98, 0]
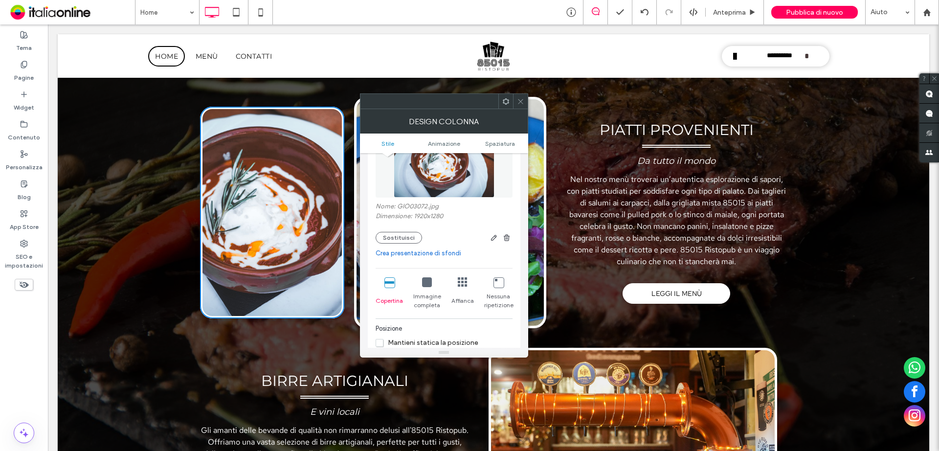
click at [425, 284] on icon at bounding box center [427, 282] width 10 height 10
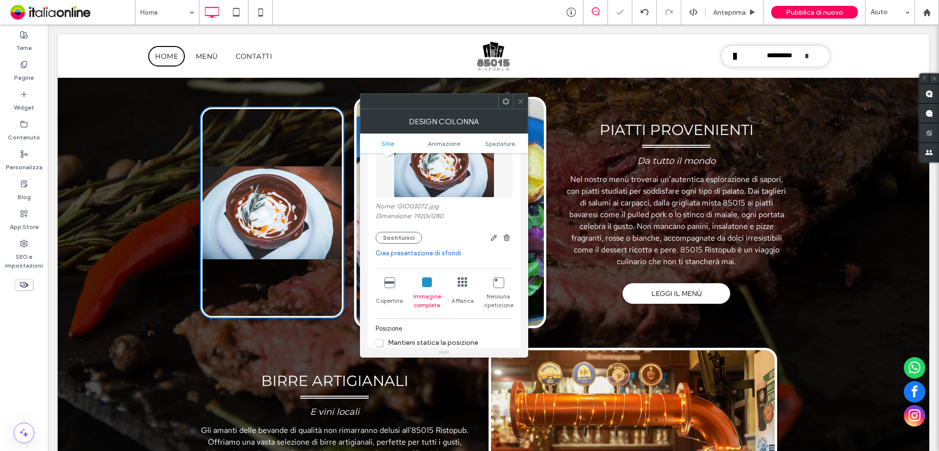
click at [389, 285] on icon at bounding box center [389, 282] width 10 height 10
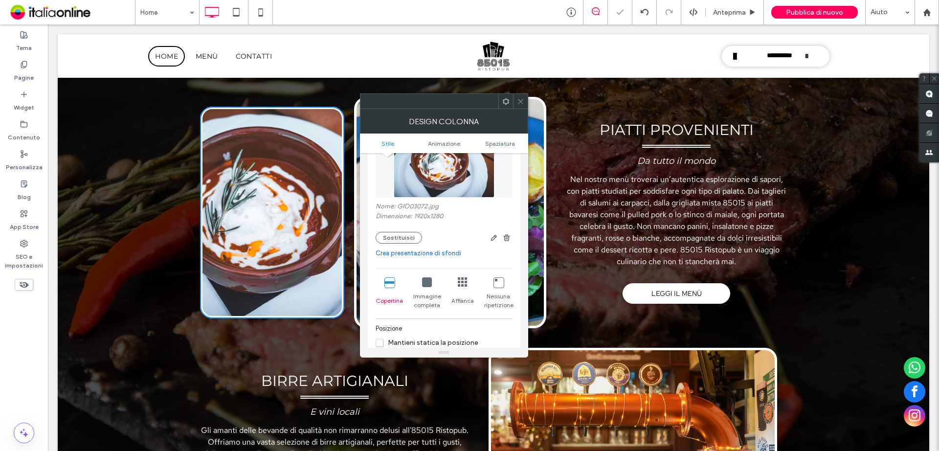
click at [525, 102] on div at bounding box center [520, 101] width 15 height 15
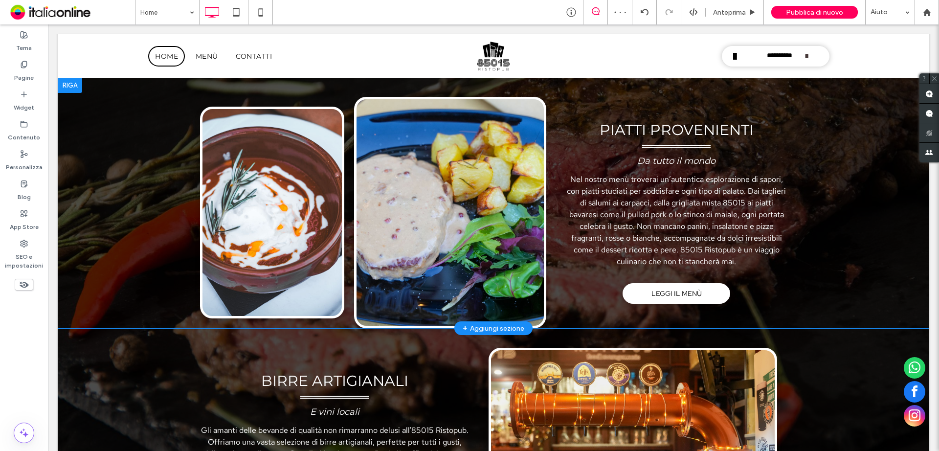
click at [471, 181] on div "Click To Paste" at bounding box center [450, 212] width 192 height 231
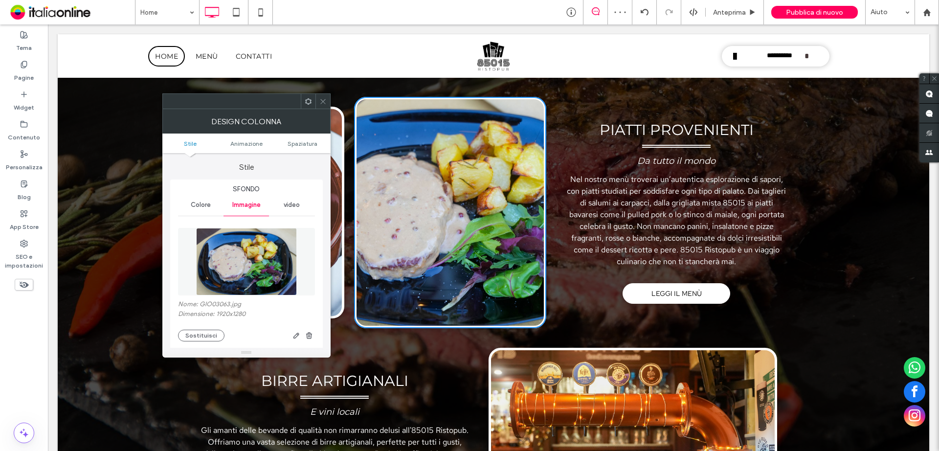
type input "**"
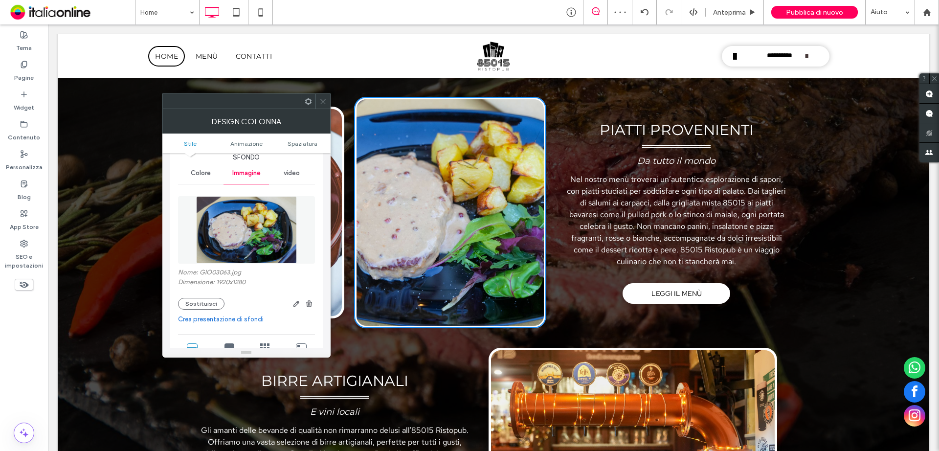
scroll to position [49, 0]
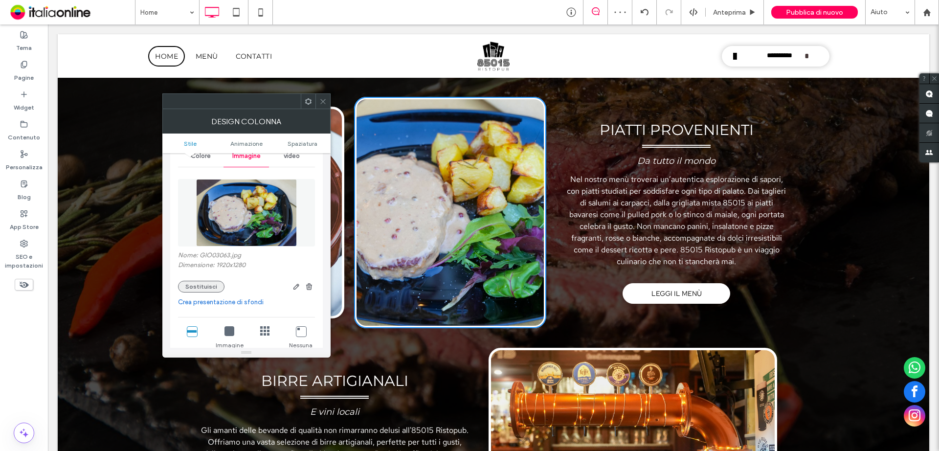
click at [208, 281] on button "Sostituisci" at bounding box center [201, 287] width 46 height 12
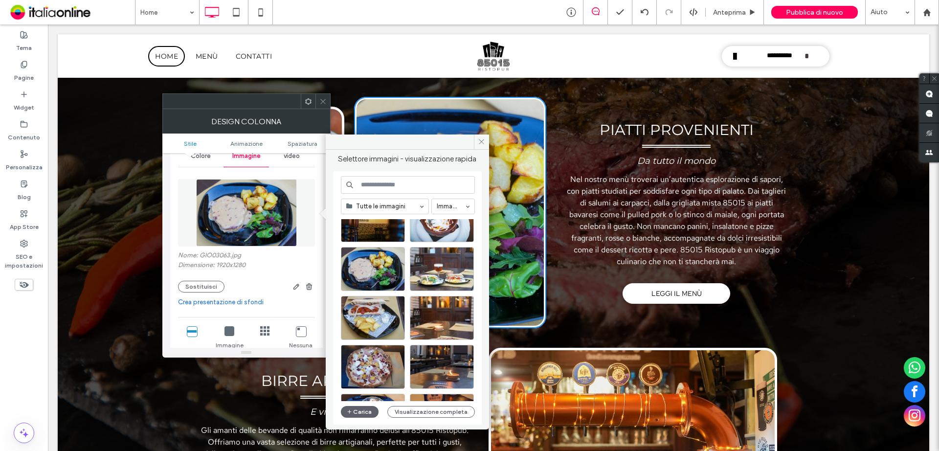
scroll to position [322, 0]
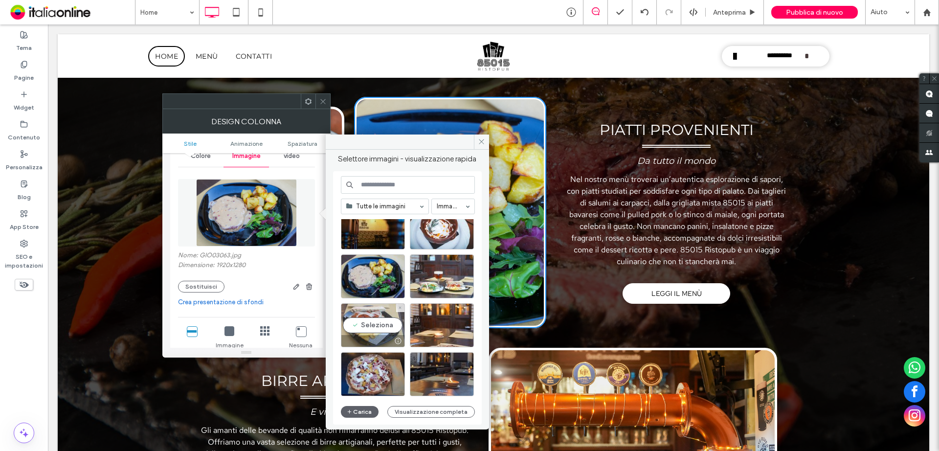
click at [361, 324] on div "Seleziona" at bounding box center [373, 325] width 64 height 44
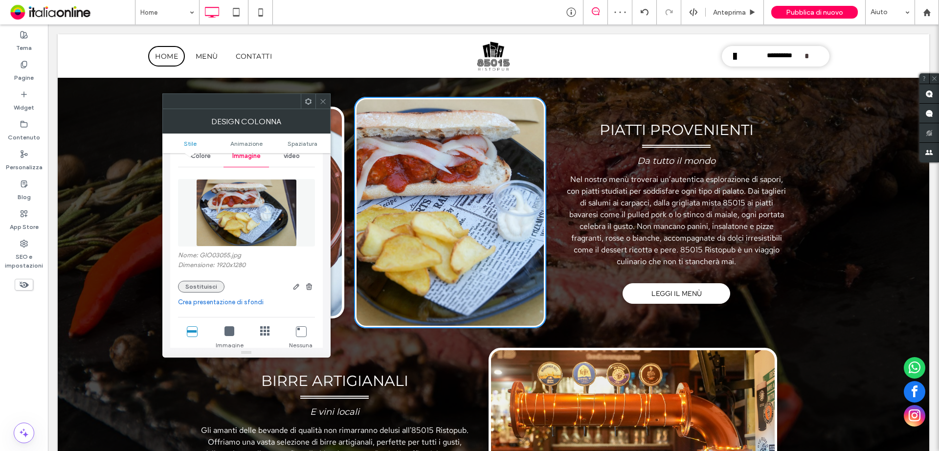
click at [204, 285] on button "Sostituisci" at bounding box center [201, 287] width 46 height 12
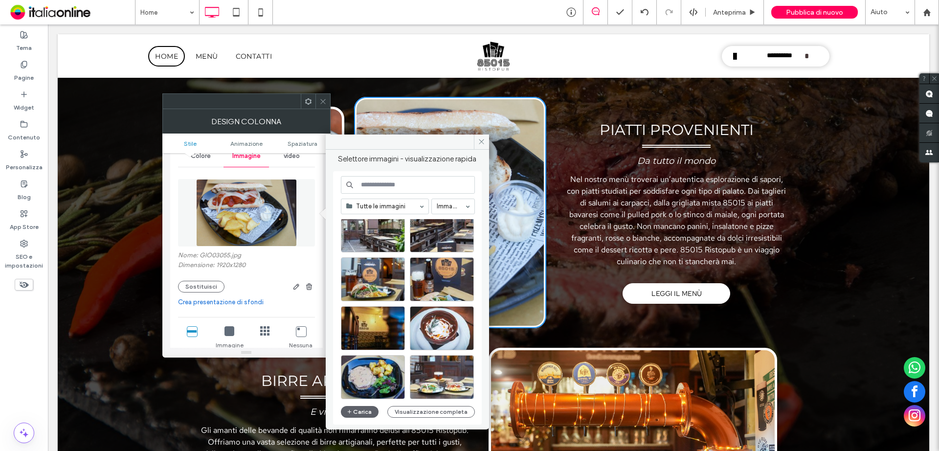
scroll to position [293, 0]
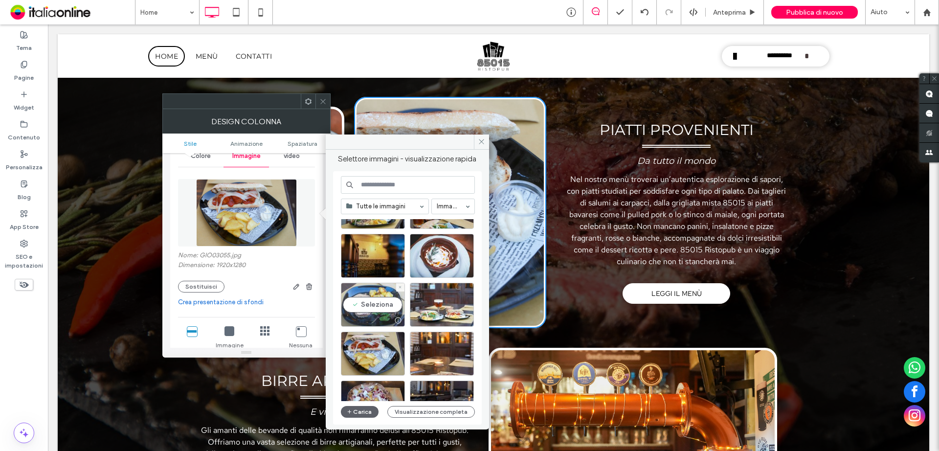
click at [384, 299] on div "Seleziona" at bounding box center [373, 305] width 64 height 44
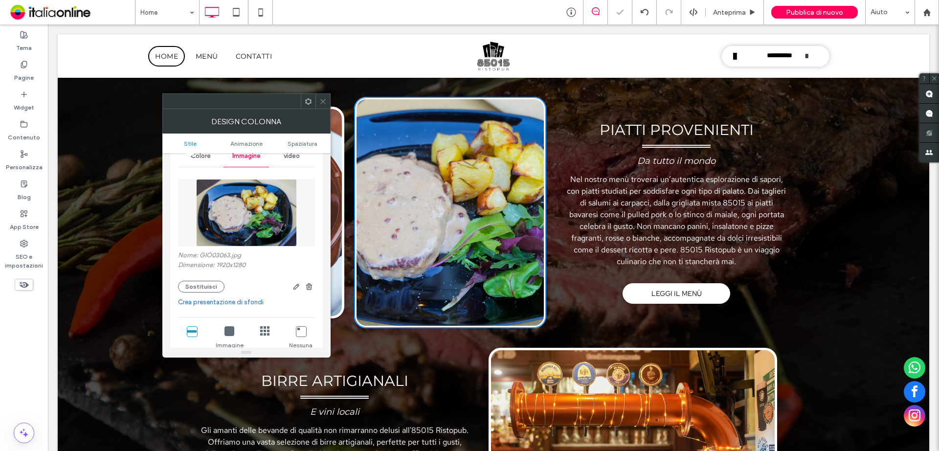
click at [323, 101] on use at bounding box center [322, 101] width 5 height 5
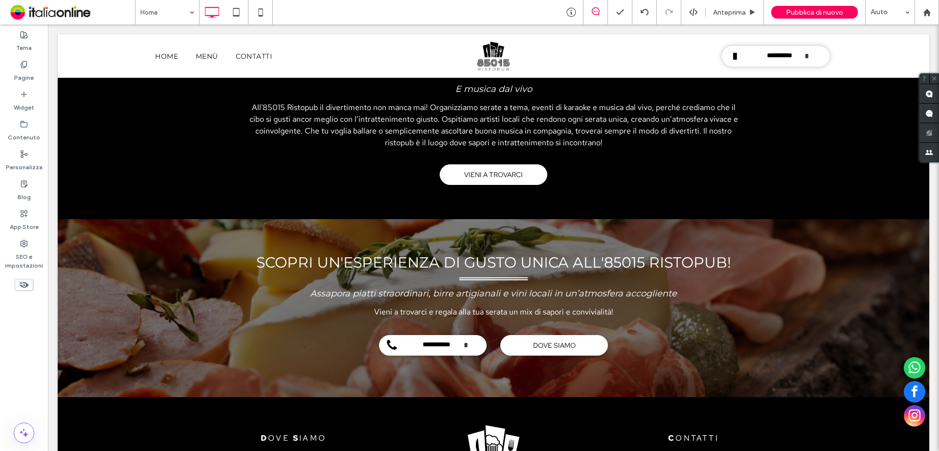
scroll to position [2079, 0]
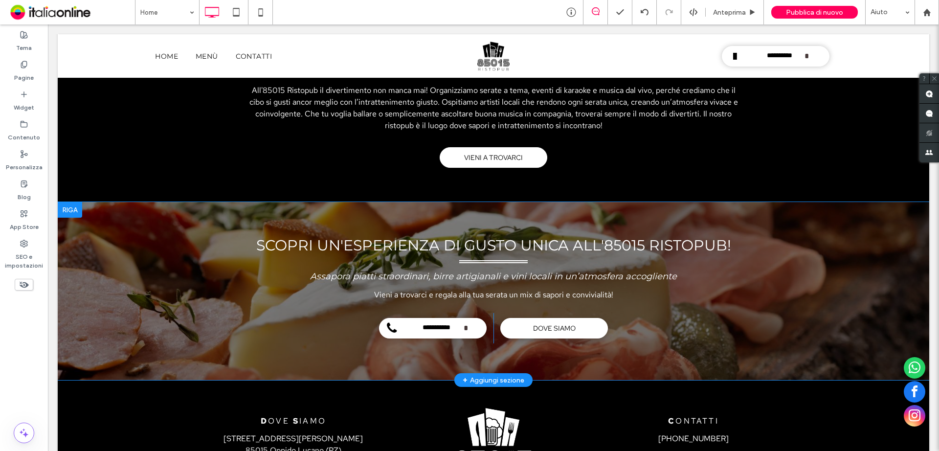
click at [130, 264] on div "**********" at bounding box center [494, 291] width 872 height 178
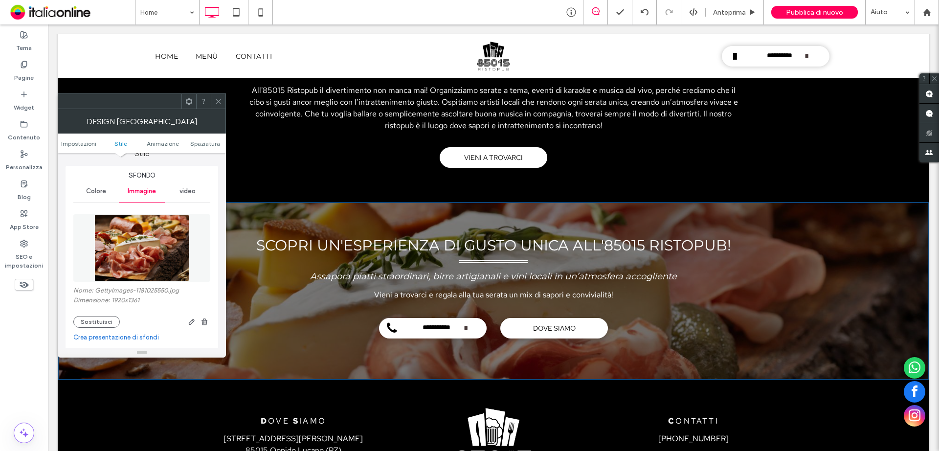
scroll to position [98, 0]
click at [92, 314] on div "Nome: GettyImages-1181025550.jpg Dimensione: 1920x1361 Sostituisci" at bounding box center [141, 306] width 137 height 41
click at [91, 323] on button "Sostituisci" at bounding box center [96, 321] width 46 height 12
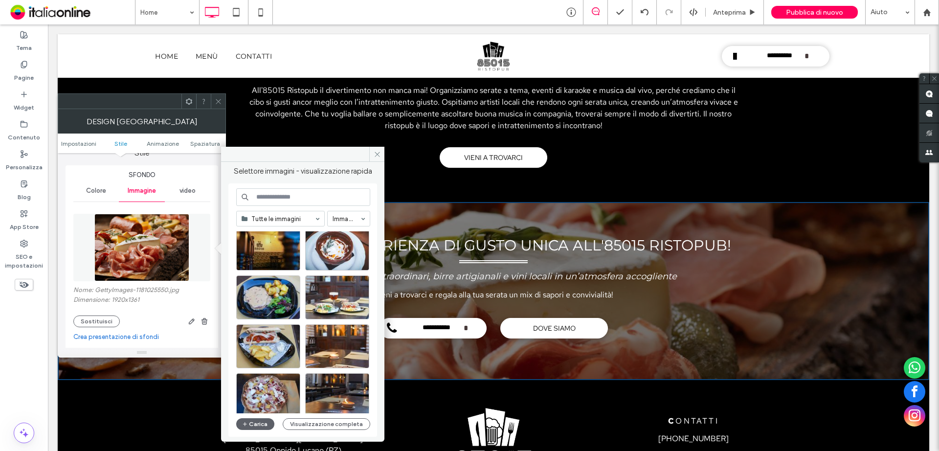
scroll to position [342, 0]
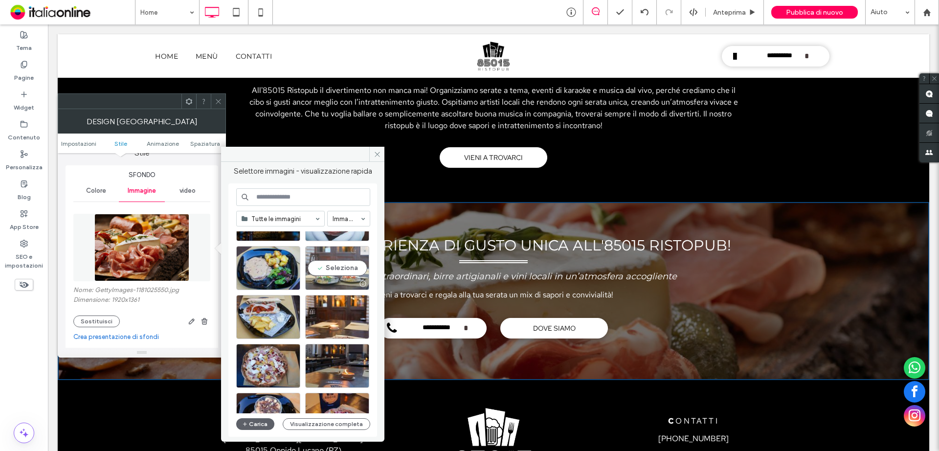
click at [339, 270] on div "Seleziona" at bounding box center [337, 268] width 64 height 44
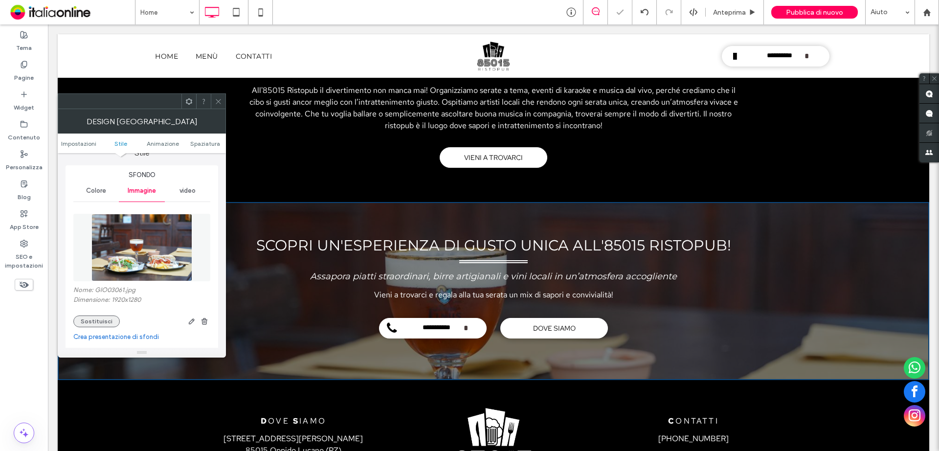
click at [108, 320] on button "Sostituisci" at bounding box center [96, 321] width 46 height 12
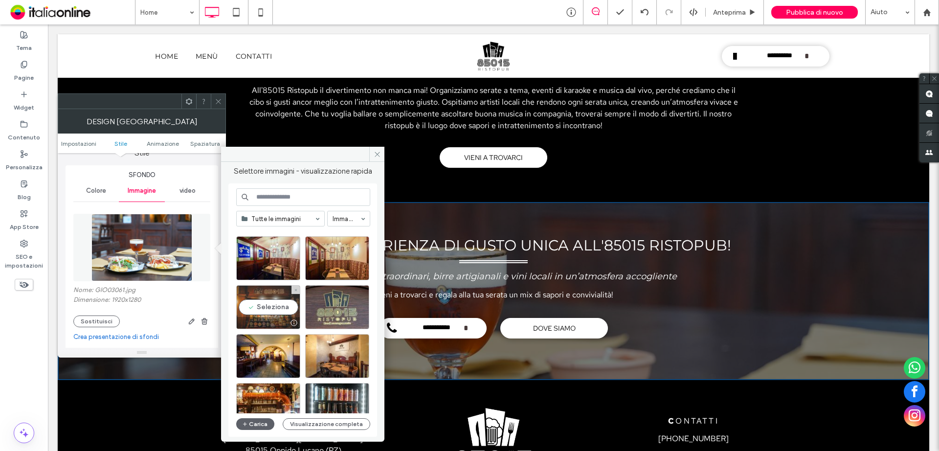
scroll to position [0, 0]
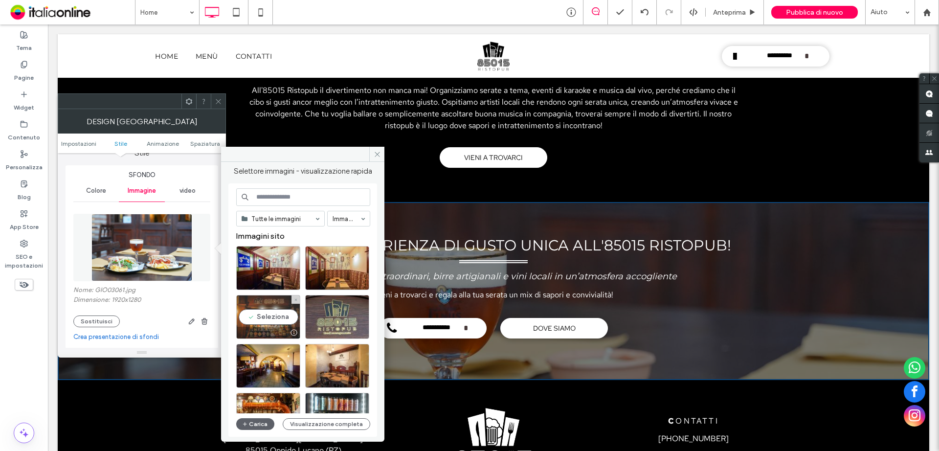
click at [280, 317] on div "Seleziona" at bounding box center [268, 317] width 64 height 44
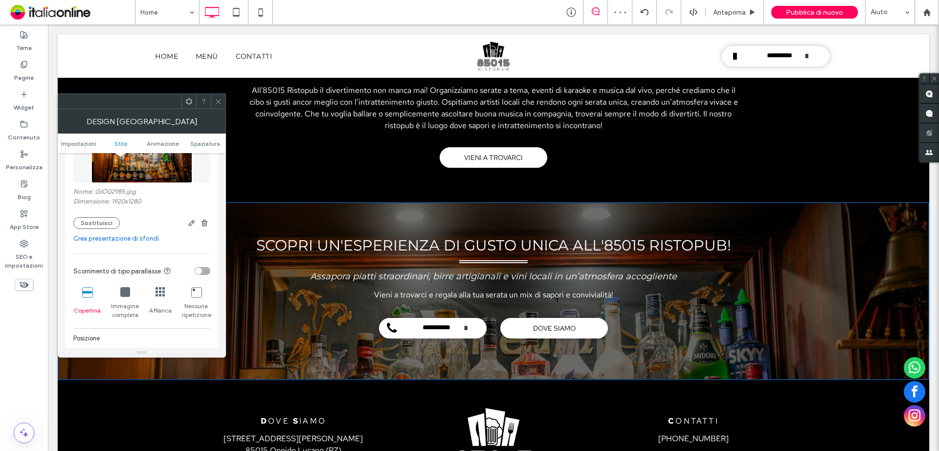
scroll to position [196, 0]
click at [221, 97] on span at bounding box center [218, 101] width 7 height 15
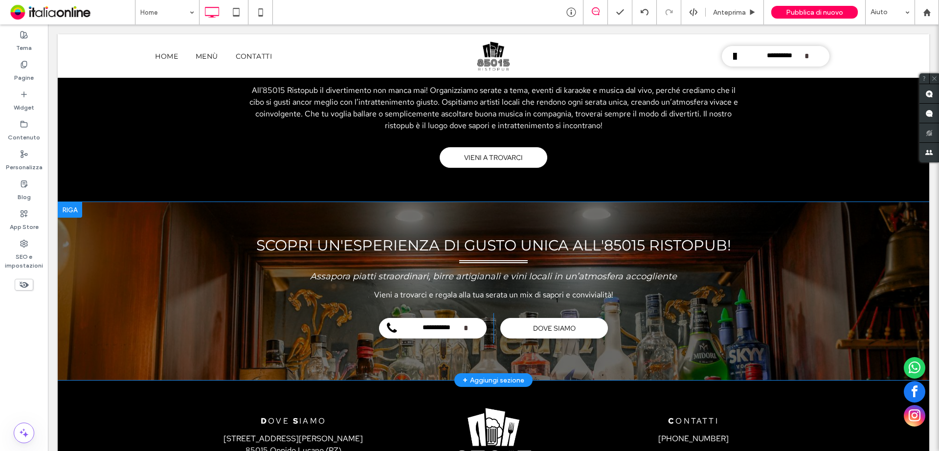
click at [186, 323] on div "**********" at bounding box center [494, 291] width 872 height 178
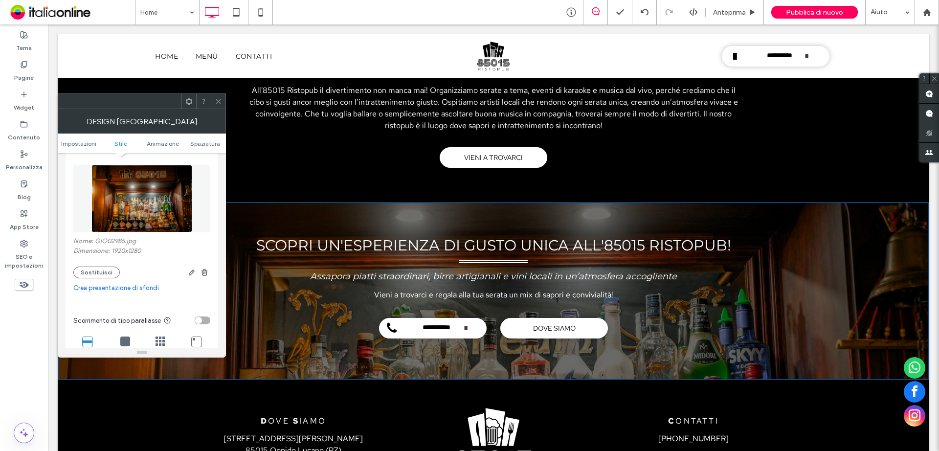
scroll to position [245, 0]
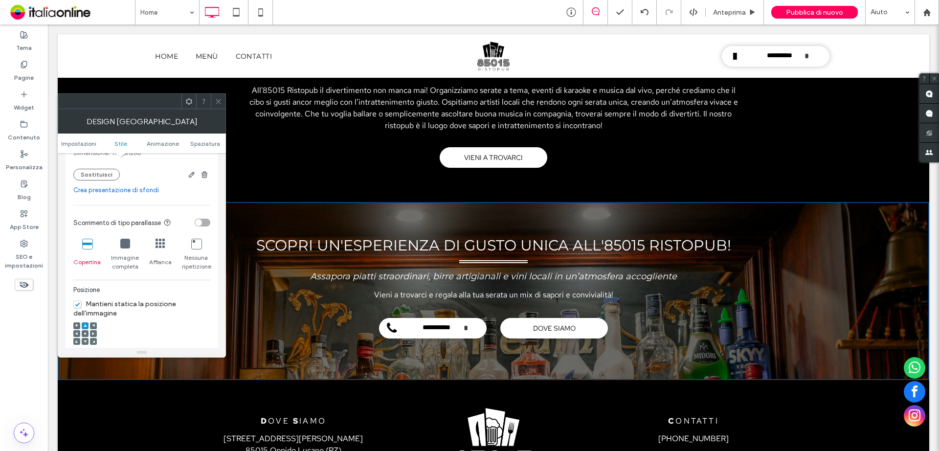
click at [86, 340] on icon at bounding box center [85, 341] width 3 height 3
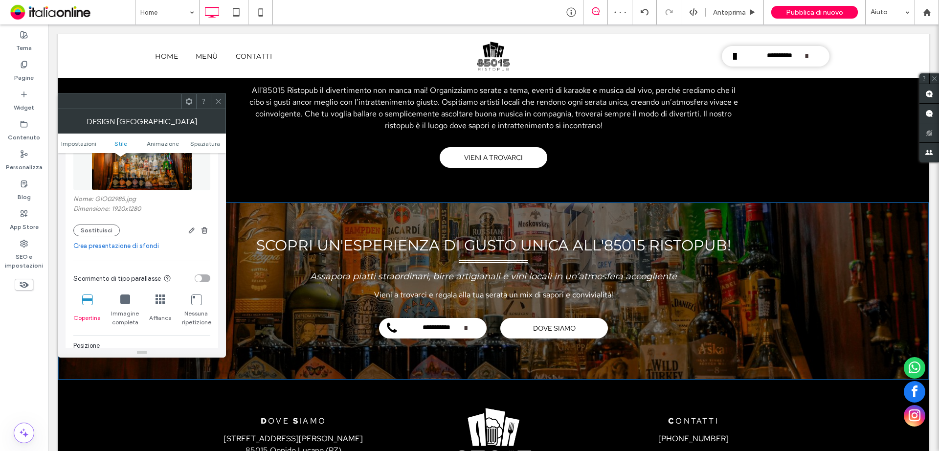
scroll to position [98, 0]
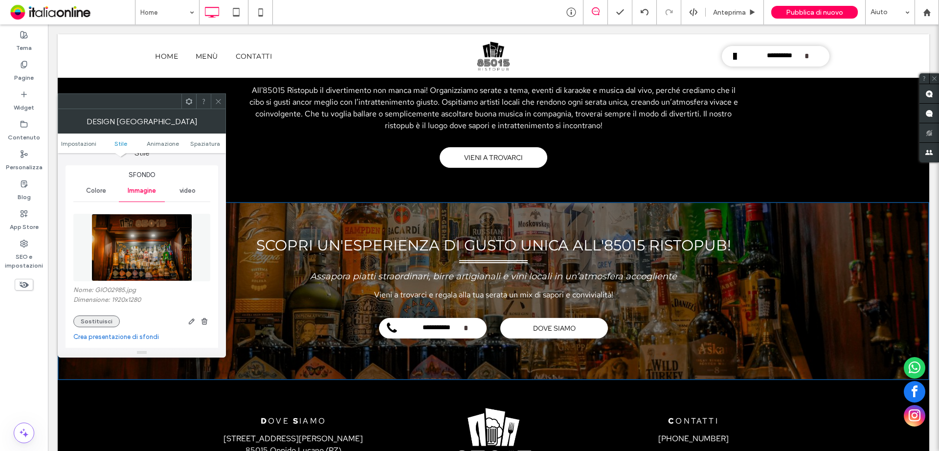
click at [89, 317] on button "Sostituisci" at bounding box center [96, 321] width 46 height 12
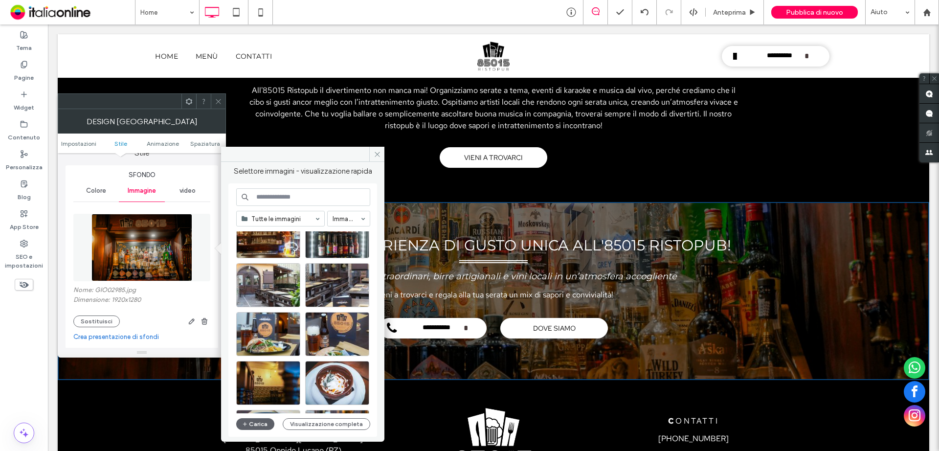
scroll to position [196, 0]
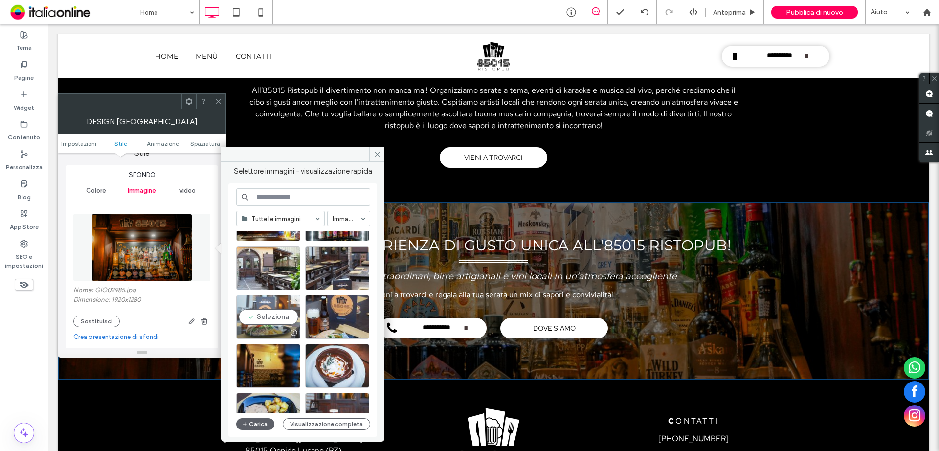
click at [261, 317] on div "Seleziona" at bounding box center [268, 317] width 64 height 44
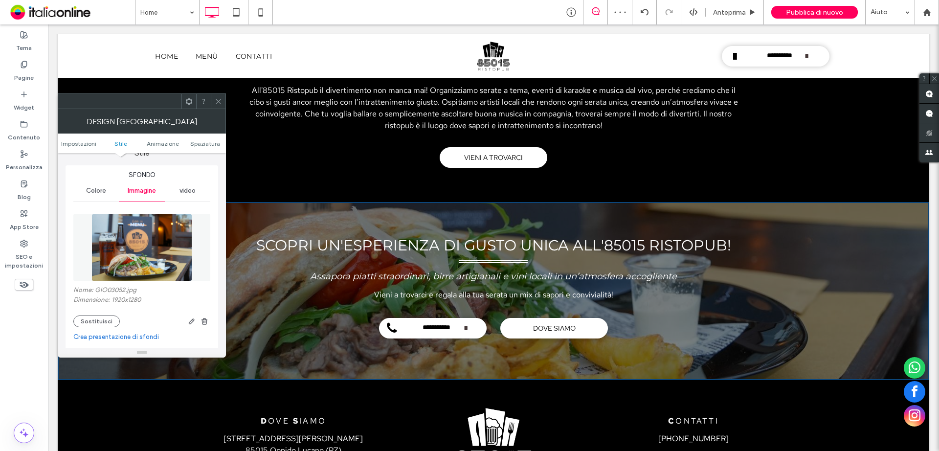
click at [221, 99] on use at bounding box center [218, 101] width 5 height 5
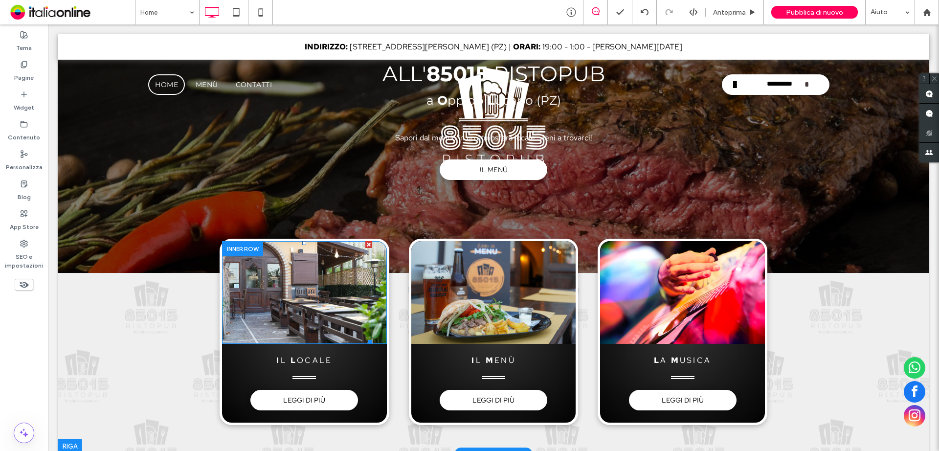
scroll to position [0, 0]
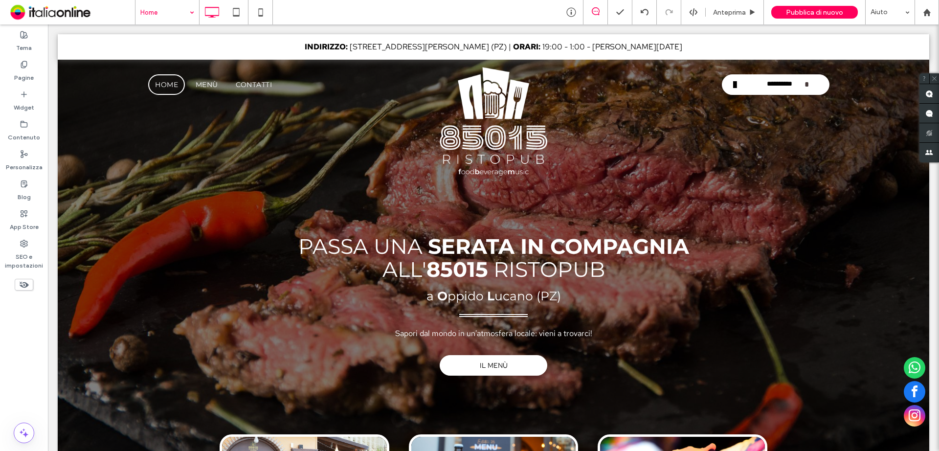
drag, startPoint x: 172, startPoint y: 13, endPoint x: 175, endPoint y: 22, distance: 9.1
click at [184, 16] on input at bounding box center [164, 12] width 49 height 24
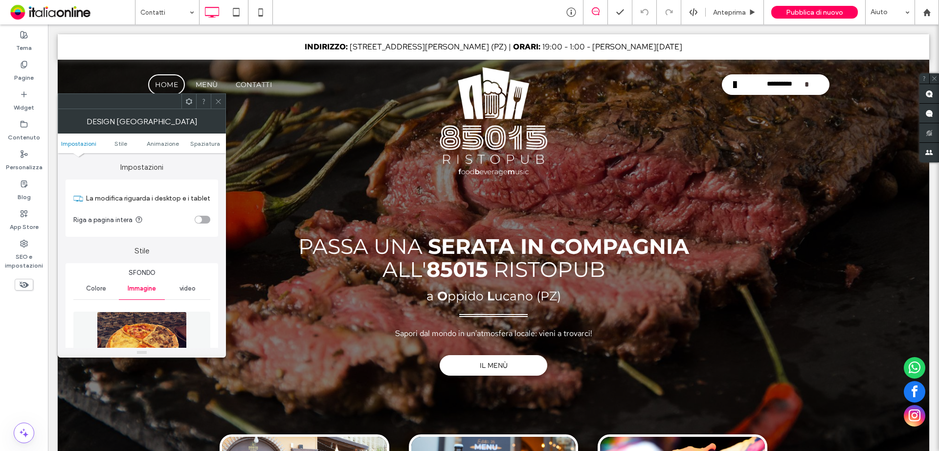
scroll to position [147, 0]
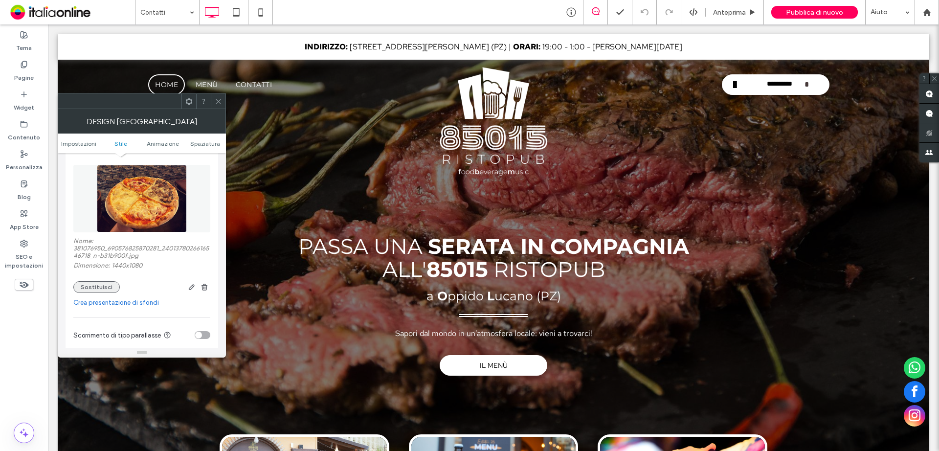
drag, startPoint x: 98, startPoint y: 286, endPoint x: 107, endPoint y: 283, distance: 8.7
click at [98, 286] on button "Sostituisci" at bounding box center [96, 287] width 46 height 12
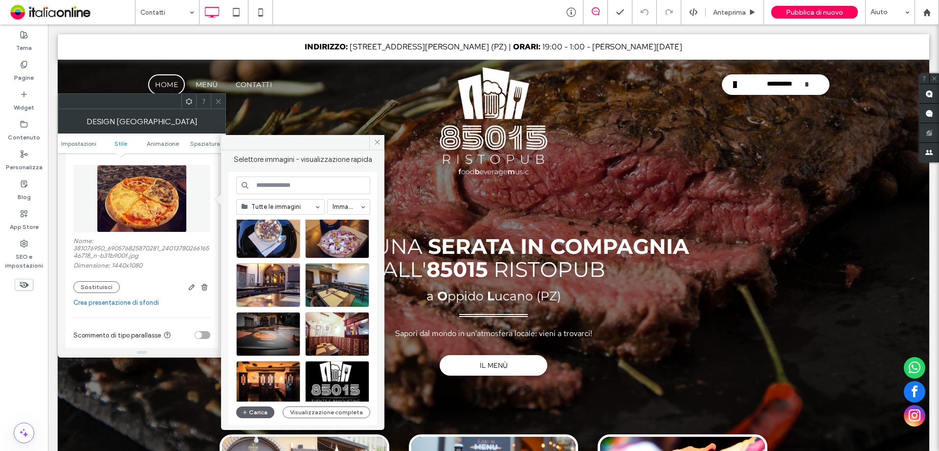
scroll to position [492, 0]
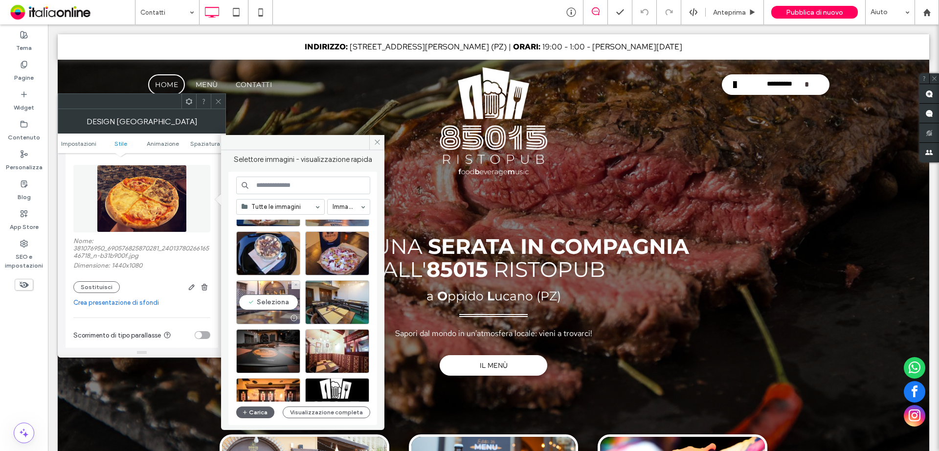
click at [288, 305] on div "Seleziona" at bounding box center [268, 302] width 64 height 44
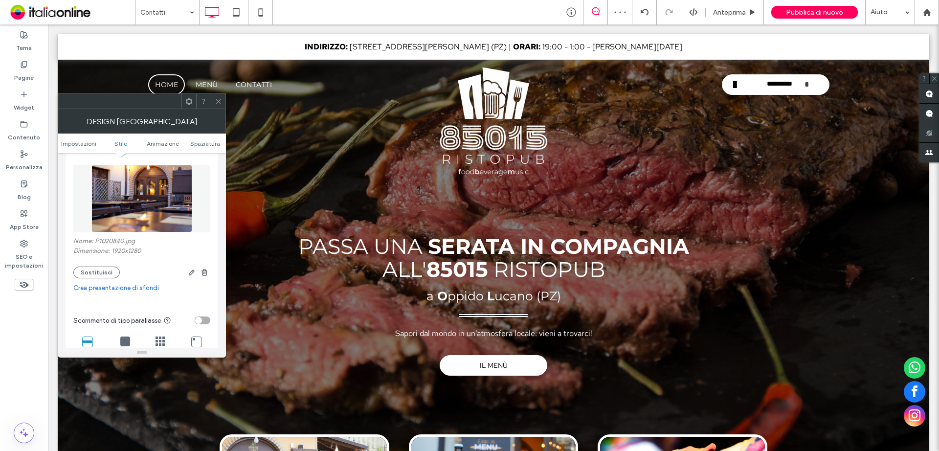
click at [217, 104] on icon at bounding box center [218, 101] width 7 height 7
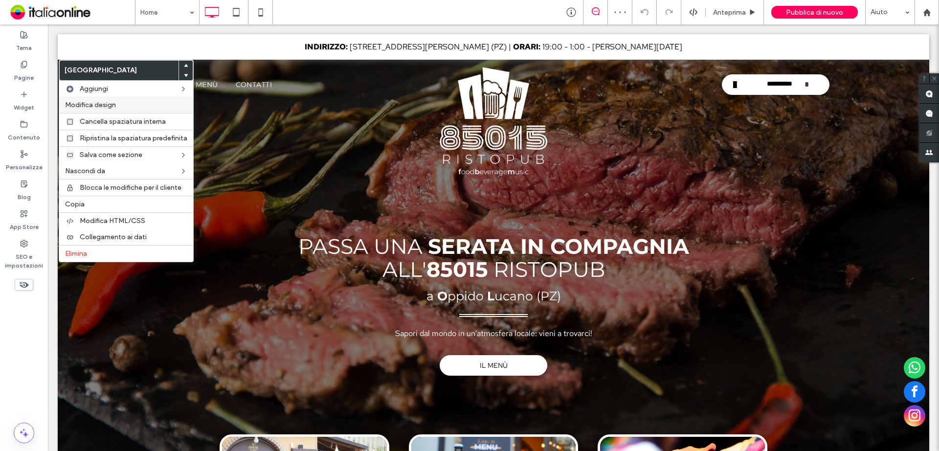
click at [90, 101] on span "Modifica design" at bounding box center [90, 105] width 51 height 8
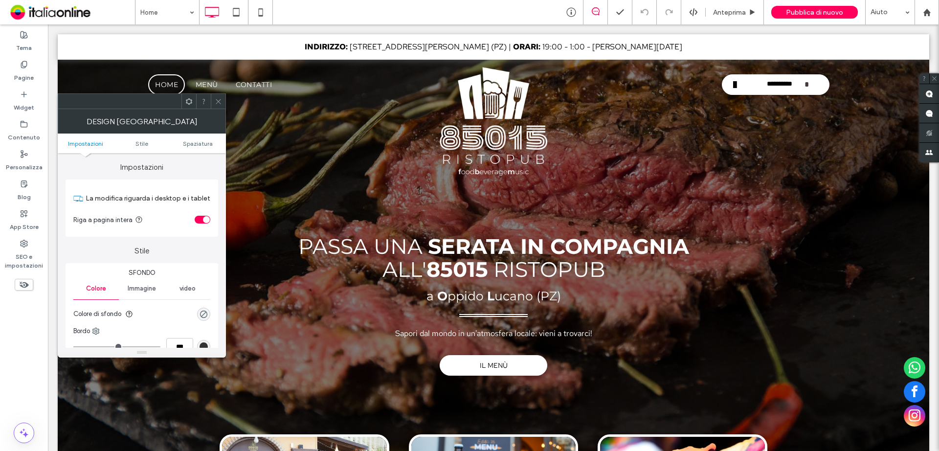
click at [216, 103] on icon at bounding box center [218, 101] width 7 height 7
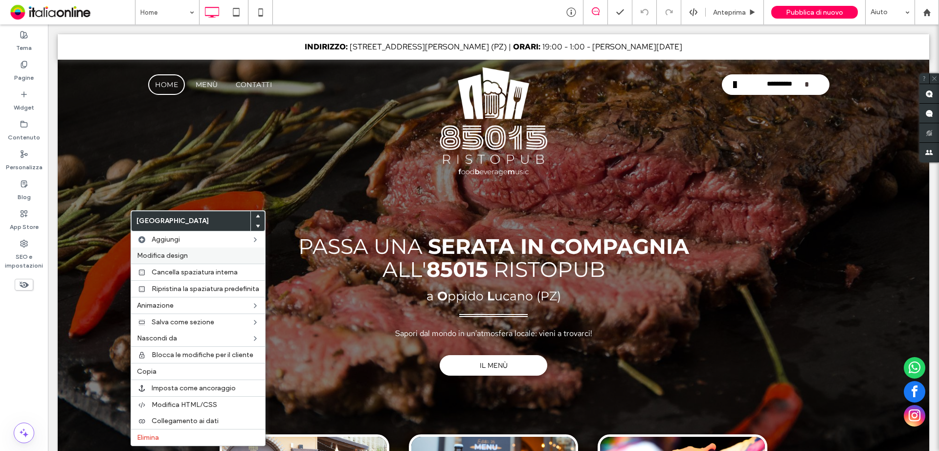
click at [153, 257] on span "Modifica design" at bounding box center [162, 255] width 51 height 8
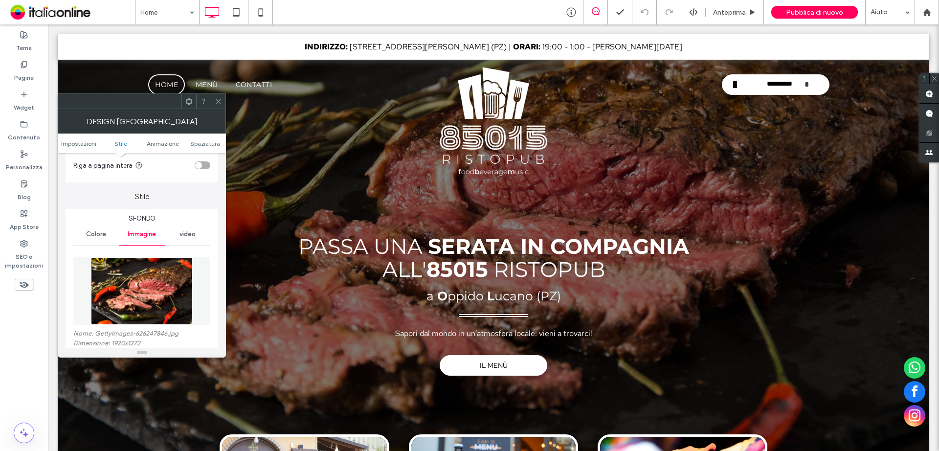
scroll to position [98, 0]
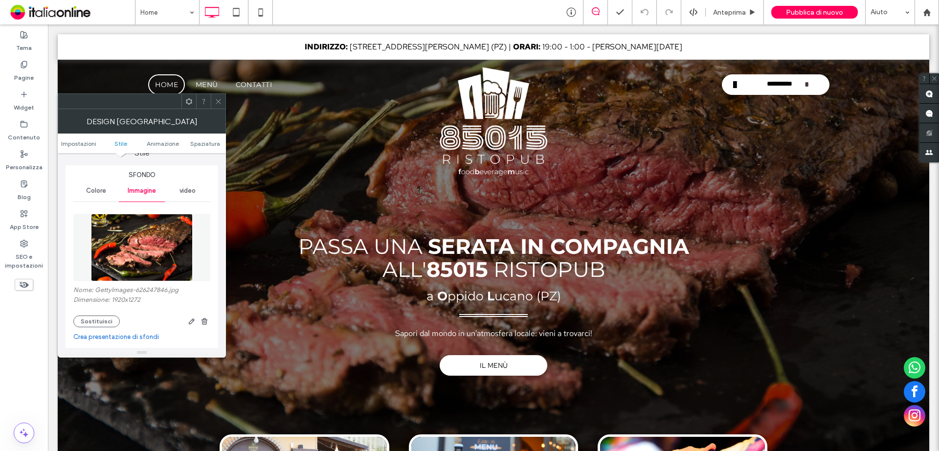
drag, startPoint x: 98, startPoint y: 321, endPoint x: 111, endPoint y: 313, distance: 15.1
click at [99, 322] on button "Sostituisci" at bounding box center [96, 321] width 46 height 12
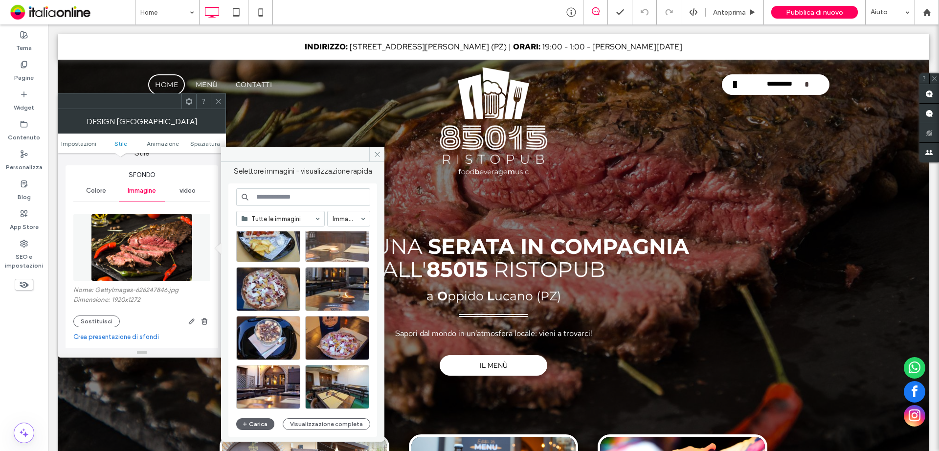
scroll to position [420, 0]
click at [266, 383] on div "Seleziona" at bounding box center [268, 386] width 64 height 44
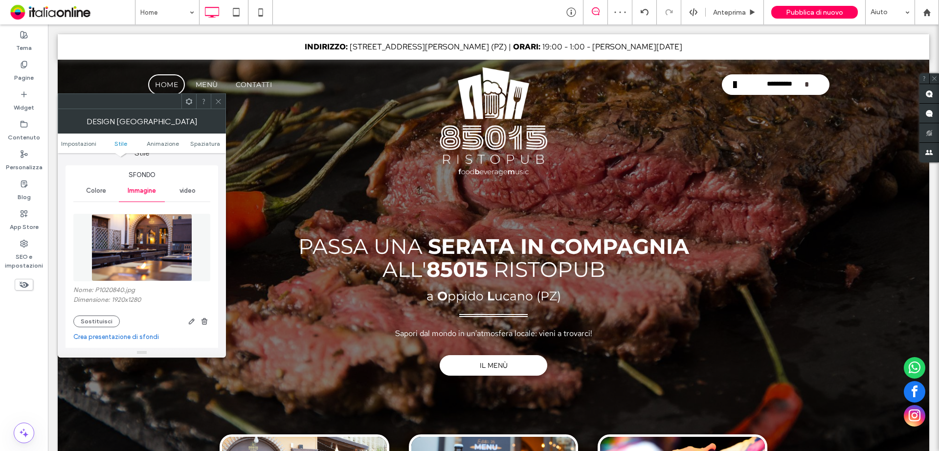
click at [219, 106] on span at bounding box center [218, 101] width 7 height 15
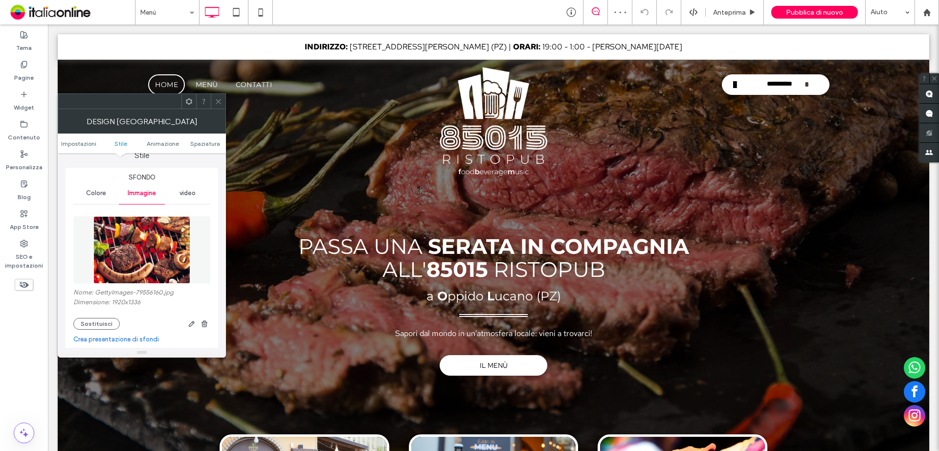
scroll to position [98, 0]
click at [109, 320] on button "Sostituisci" at bounding box center [96, 321] width 46 height 12
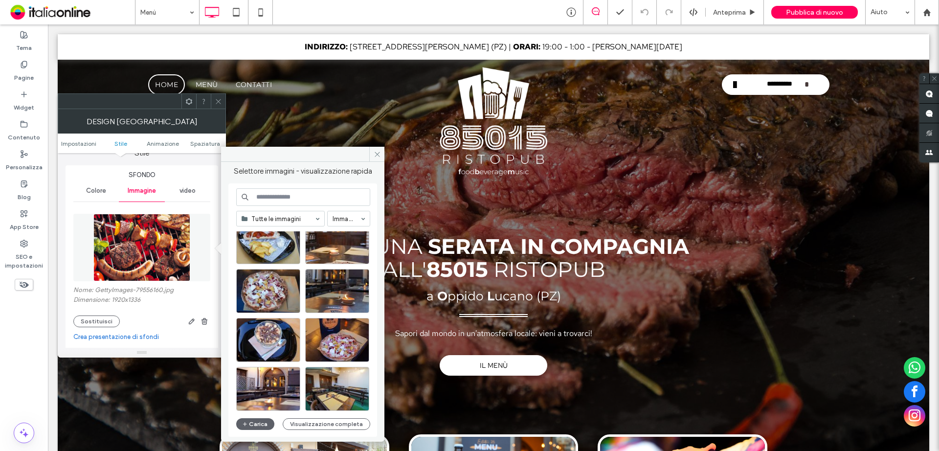
scroll to position [420, 0]
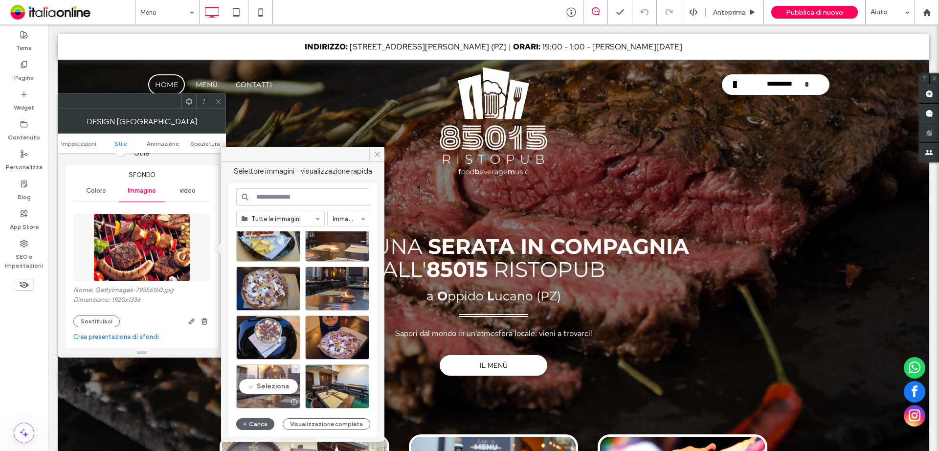
click at [253, 383] on div "Seleziona" at bounding box center [268, 386] width 64 height 44
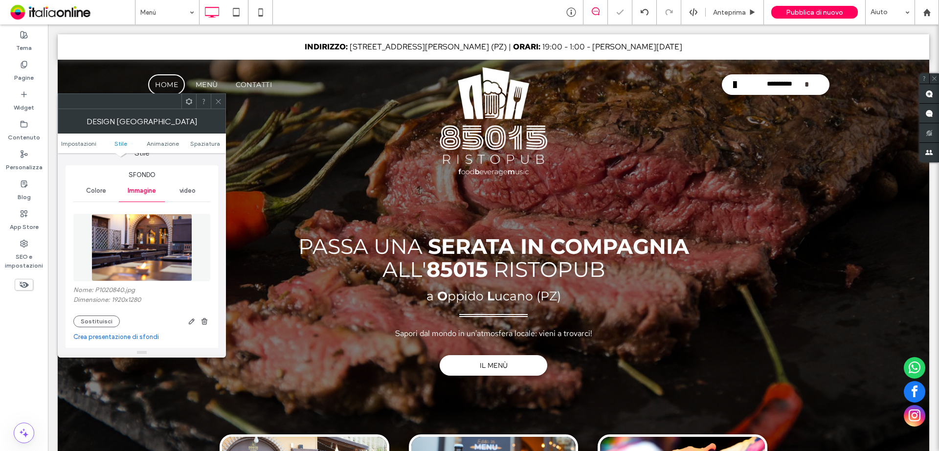
click at [220, 101] on icon at bounding box center [218, 101] width 7 height 7
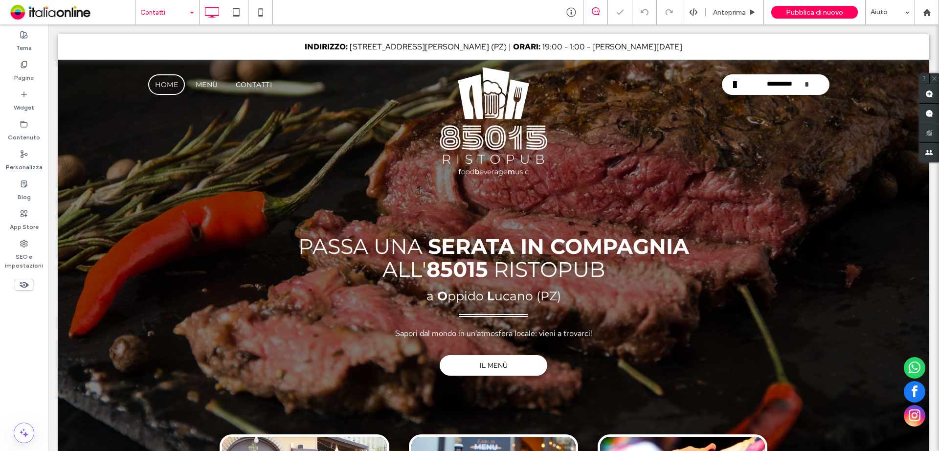
click at [166, 14] on input at bounding box center [164, 12] width 49 height 24
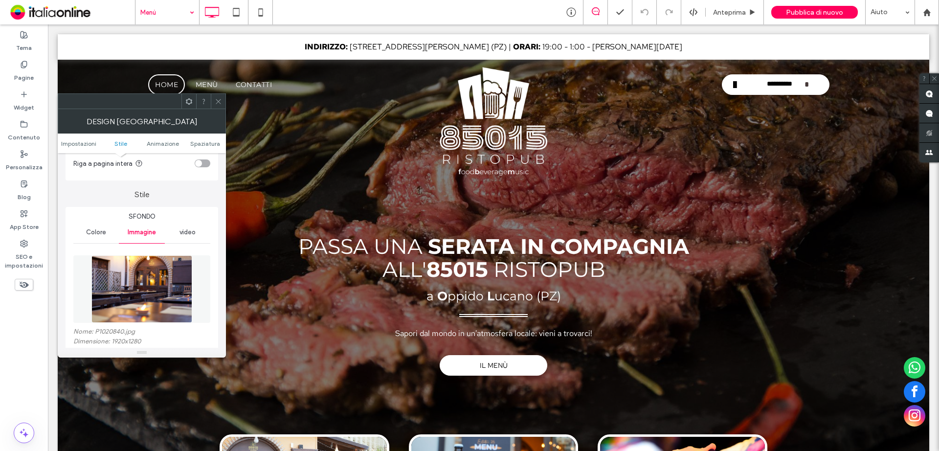
scroll to position [147, 0]
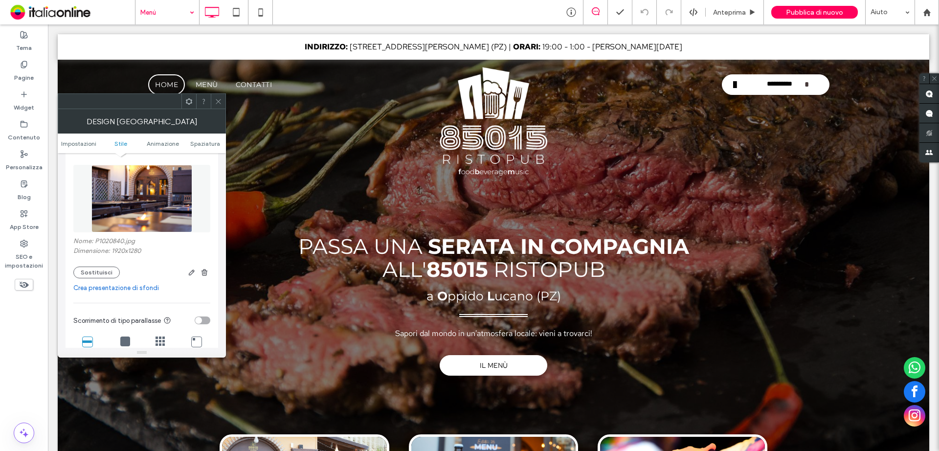
click at [99, 264] on div "Nome: P1020840.jpg Dimensione: 1920x1280 Sostituisci" at bounding box center [141, 257] width 137 height 41
click at [99, 268] on button "Sostituisci" at bounding box center [96, 273] width 46 height 12
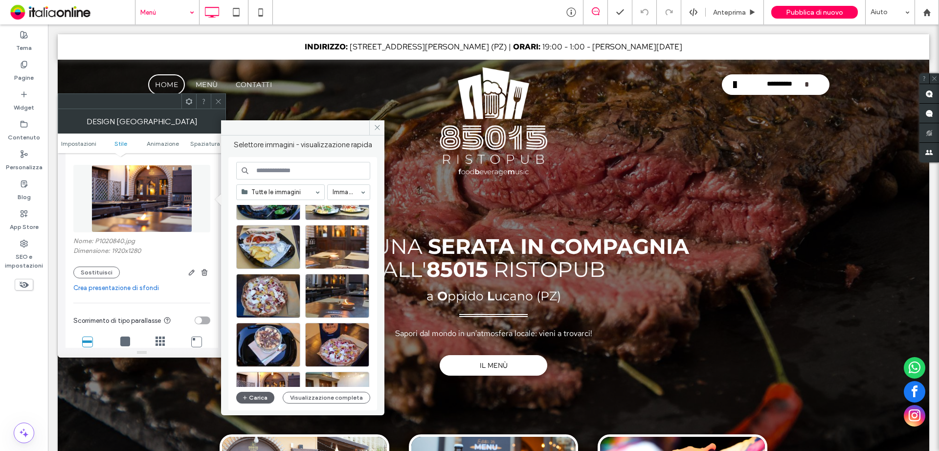
scroll to position [420, 0]
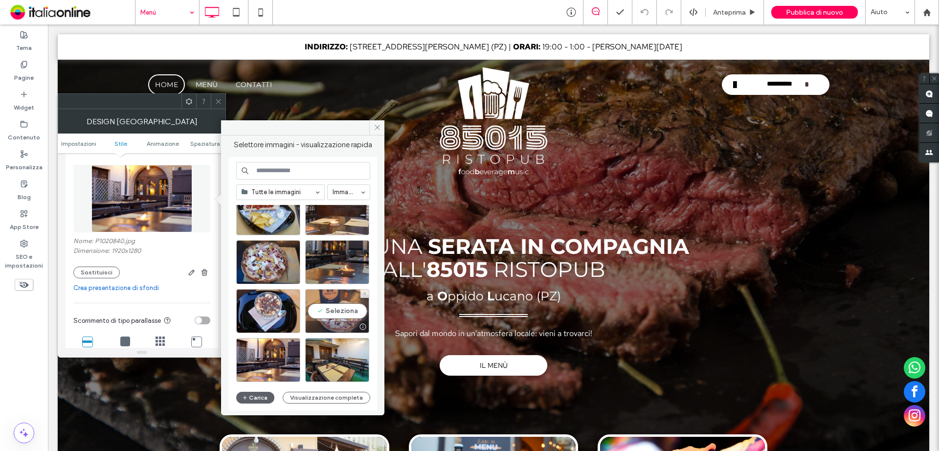
click at [330, 313] on div "Seleziona" at bounding box center [337, 311] width 64 height 44
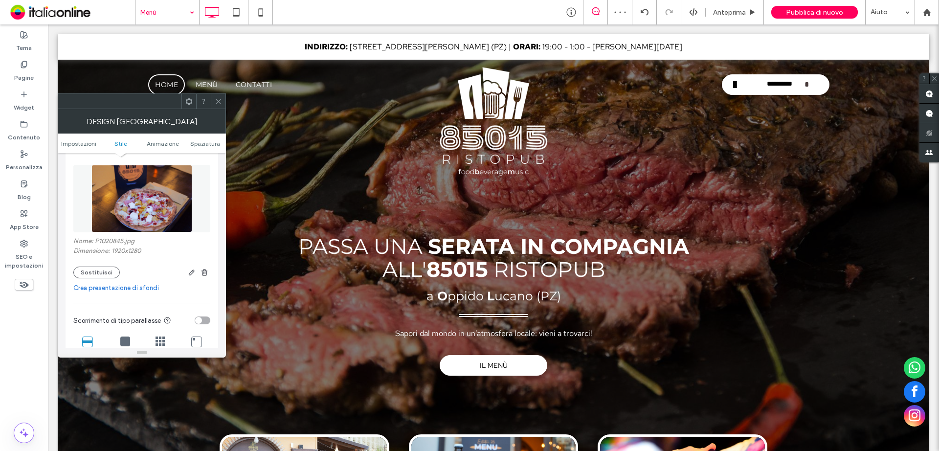
drag, startPoint x: 219, startPoint y: 100, endPoint x: 224, endPoint y: 109, distance: 10.1
click at [219, 100] on icon at bounding box center [218, 101] width 7 height 7
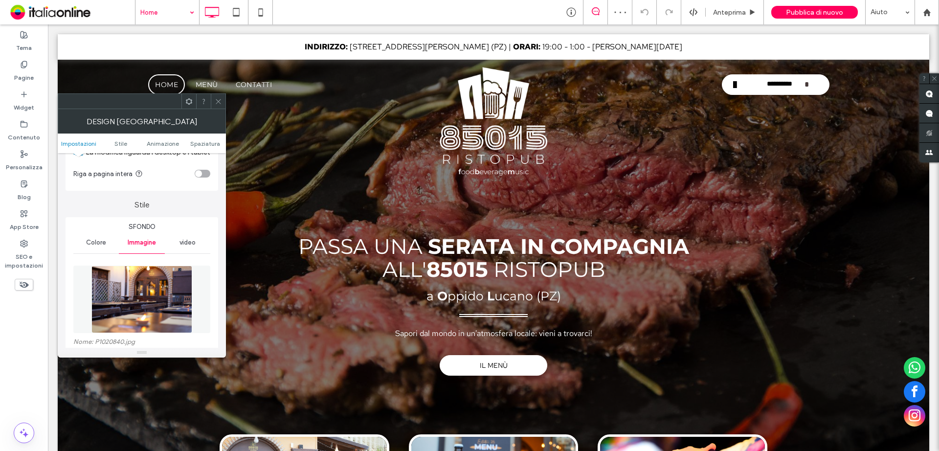
scroll to position [147, 0]
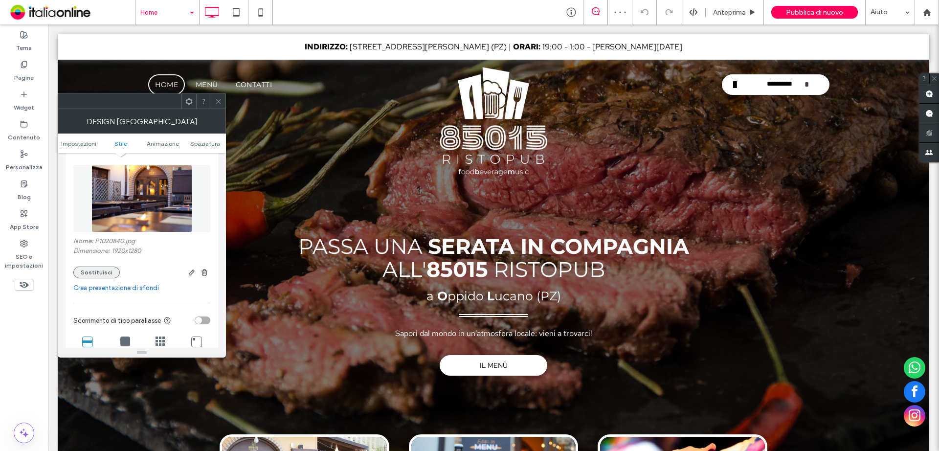
click at [85, 273] on button "Sostituisci" at bounding box center [96, 273] width 46 height 12
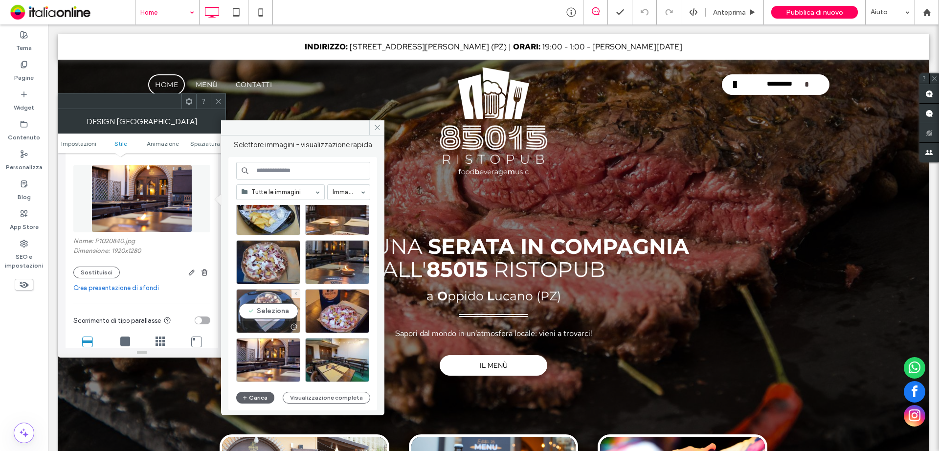
scroll to position [371, 0]
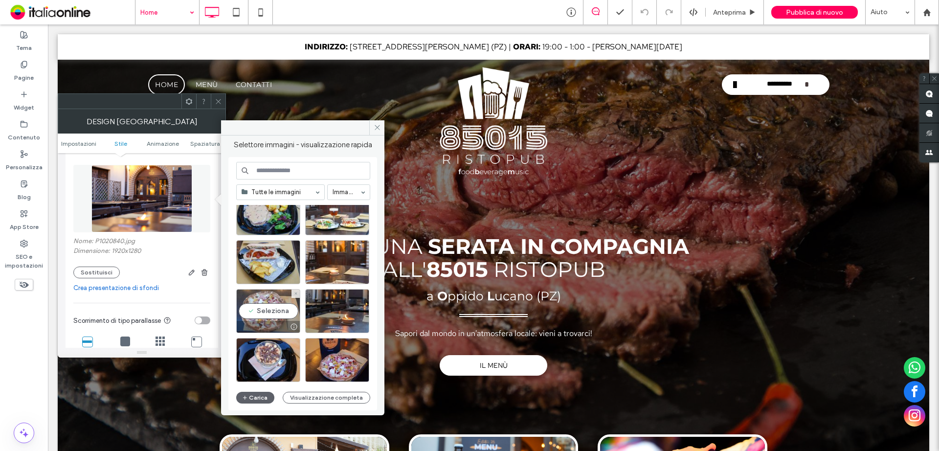
click at [257, 311] on div "Seleziona" at bounding box center [268, 311] width 64 height 44
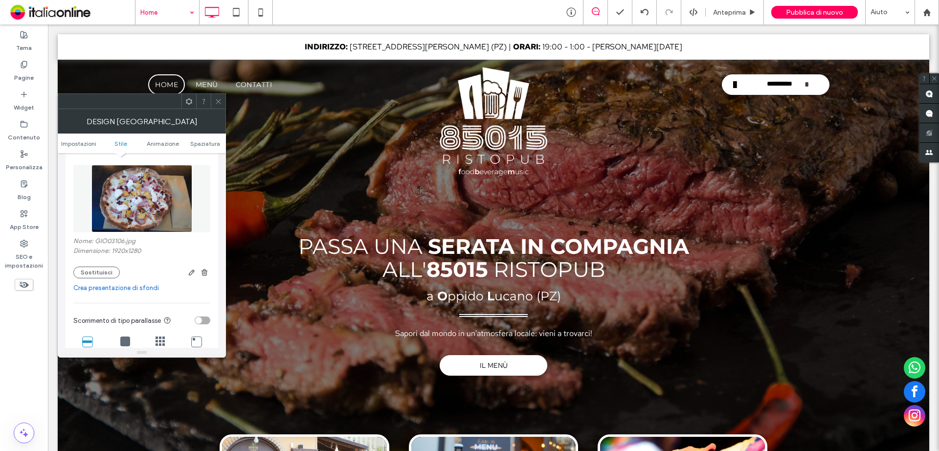
click at [218, 98] on icon at bounding box center [218, 101] width 7 height 7
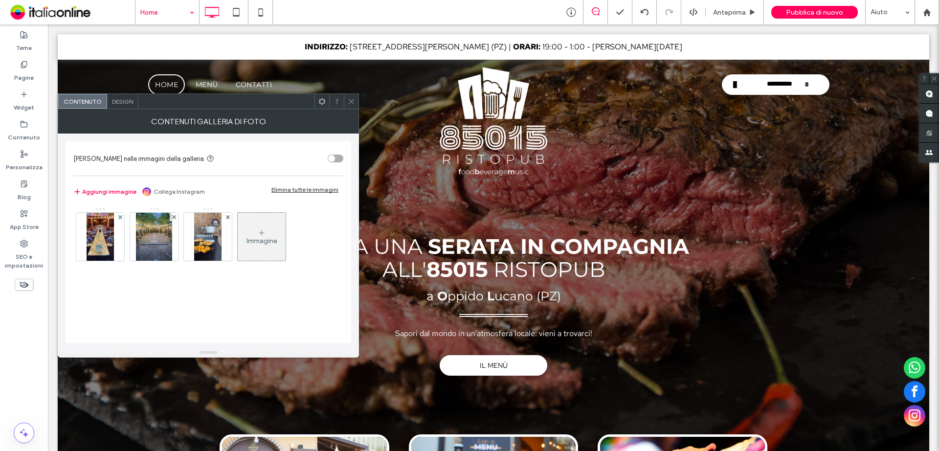
click at [260, 244] on div "Immagine" at bounding box center [261, 241] width 31 height 8
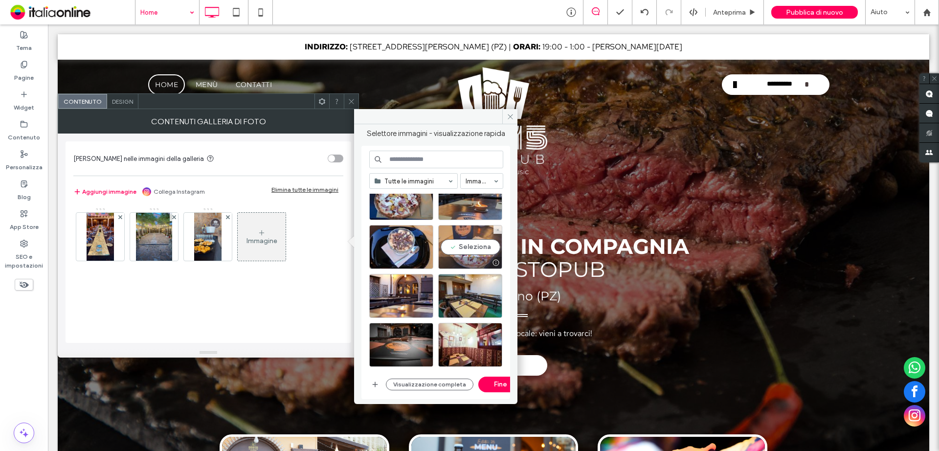
scroll to position [424, 0]
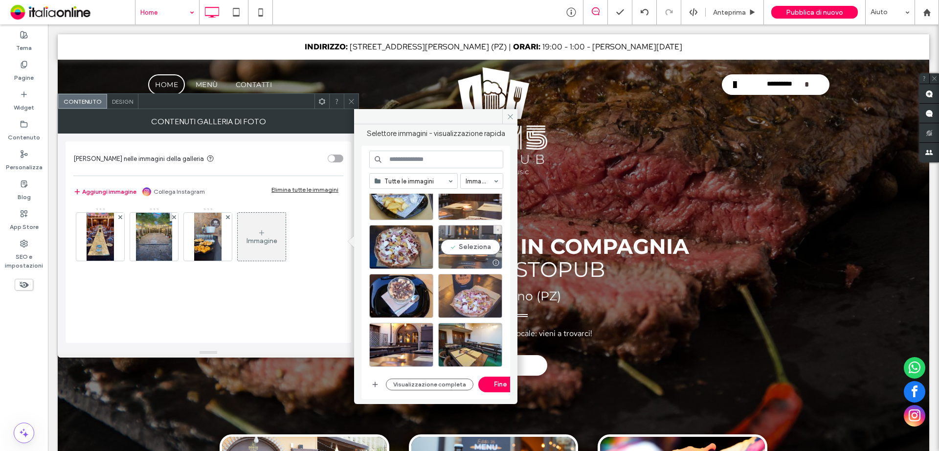
click at [458, 248] on div "Seleziona" at bounding box center [470, 247] width 64 height 44
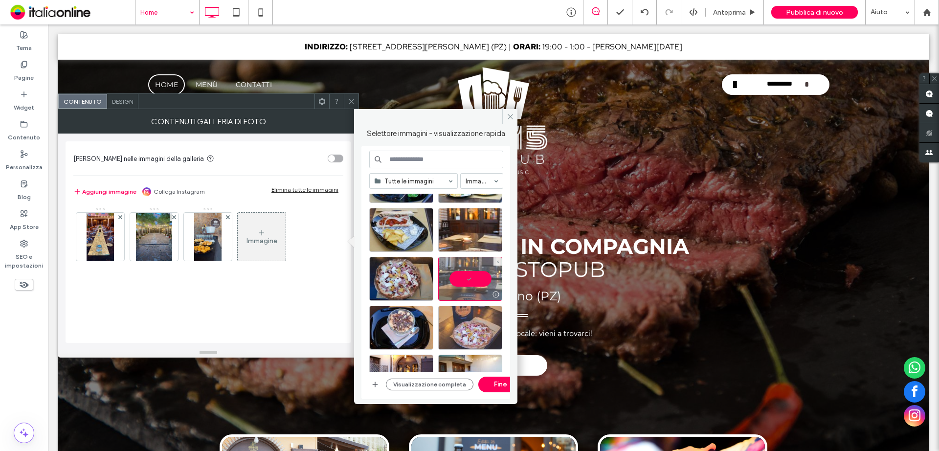
scroll to position [375, 0]
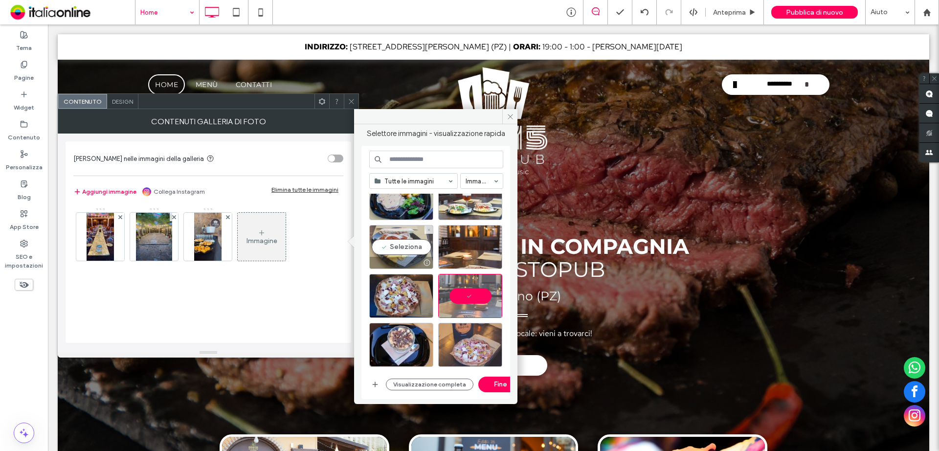
click at [403, 249] on div "Seleziona" at bounding box center [401, 247] width 64 height 44
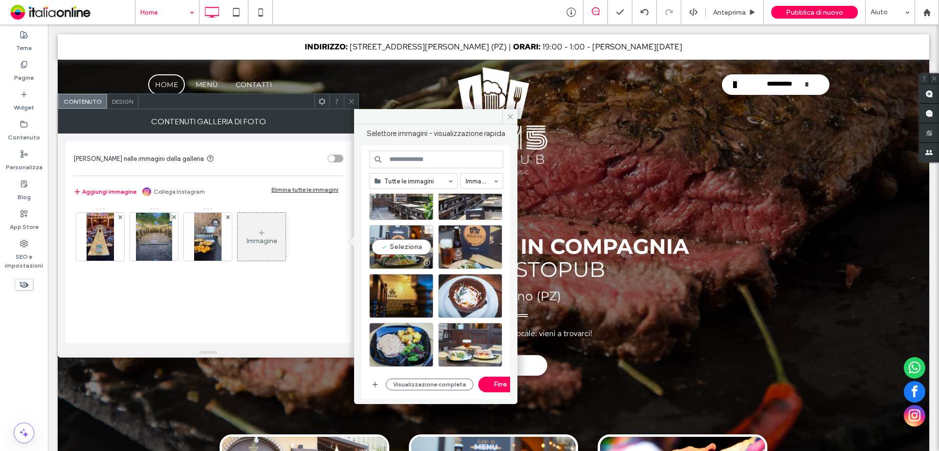
scroll to position [179, 0]
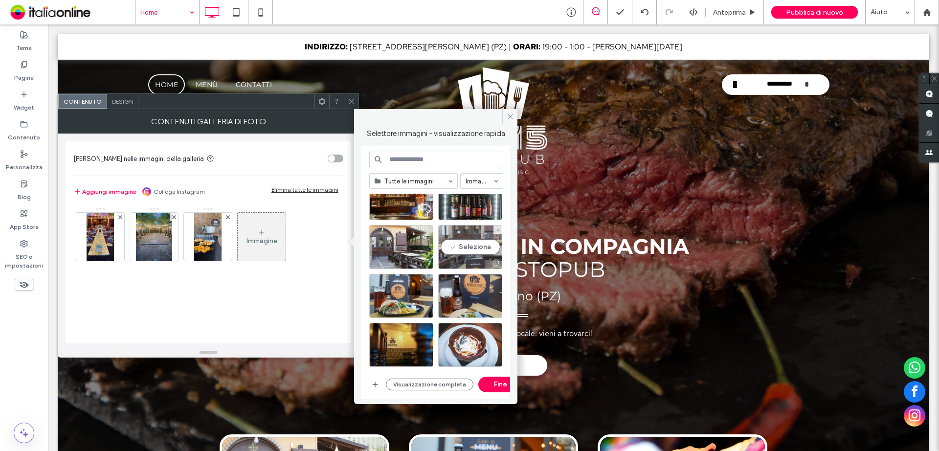
click at [477, 250] on div "Seleziona" at bounding box center [470, 247] width 64 height 44
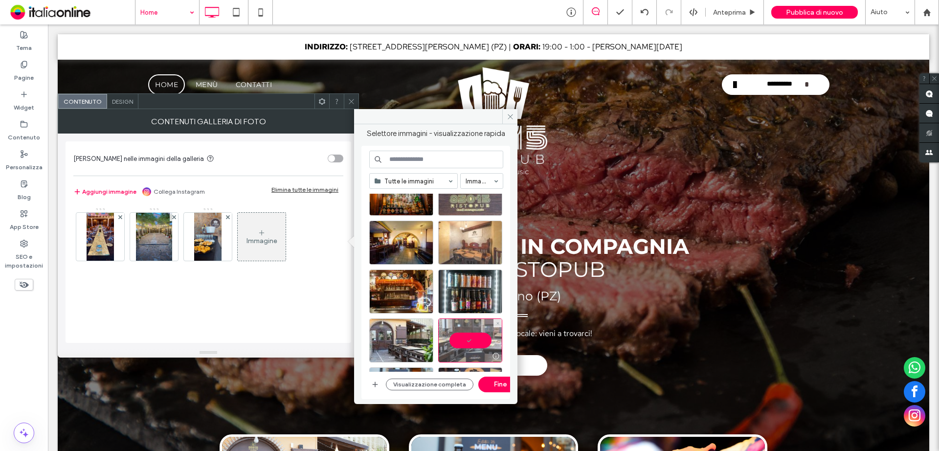
scroll to position [81, 0]
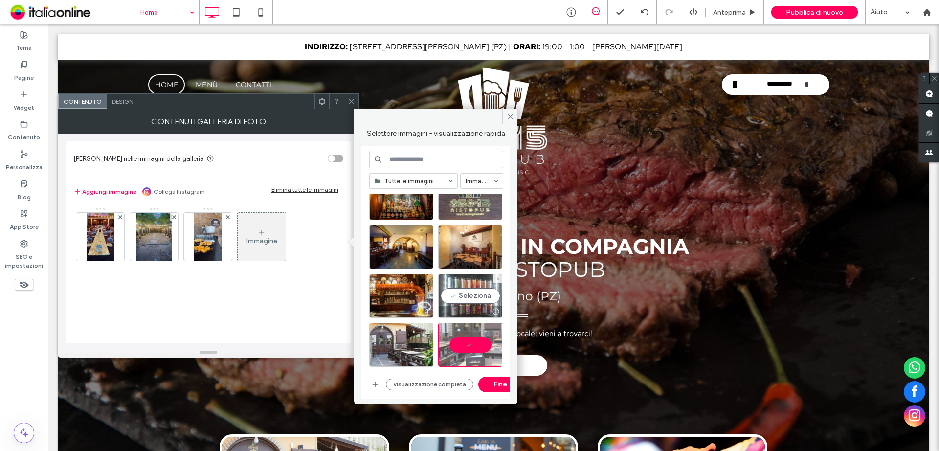
click at [468, 295] on div "Seleziona" at bounding box center [470, 296] width 64 height 44
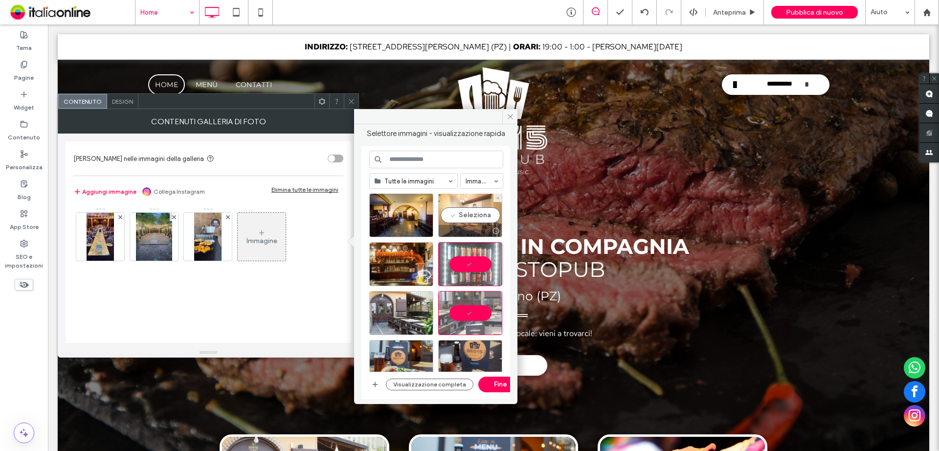
scroll to position [130, 0]
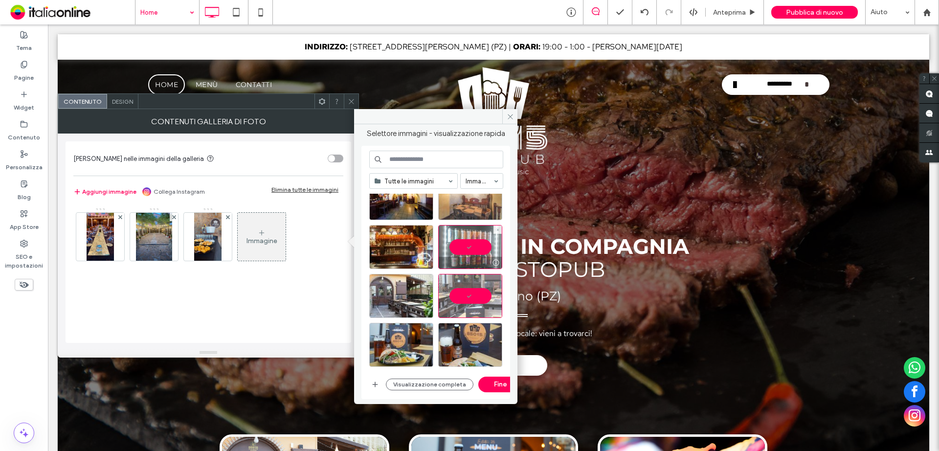
click at [463, 249] on div at bounding box center [470, 247] width 64 height 44
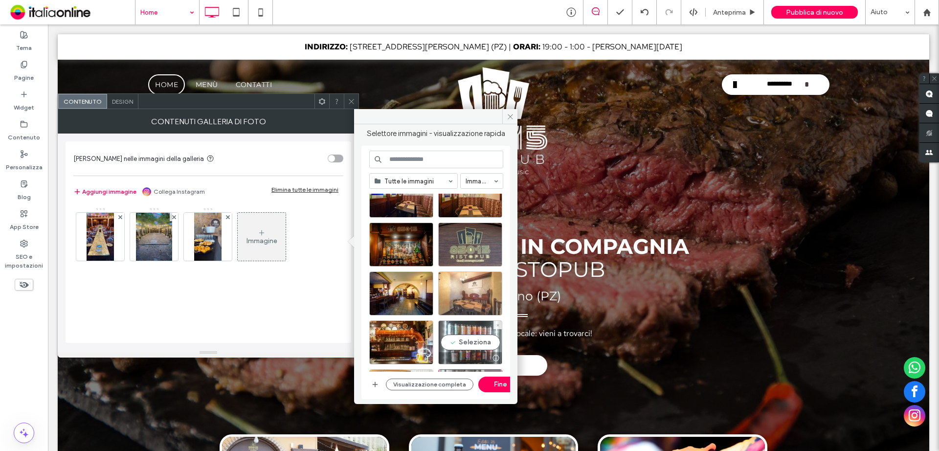
scroll to position [32, 0]
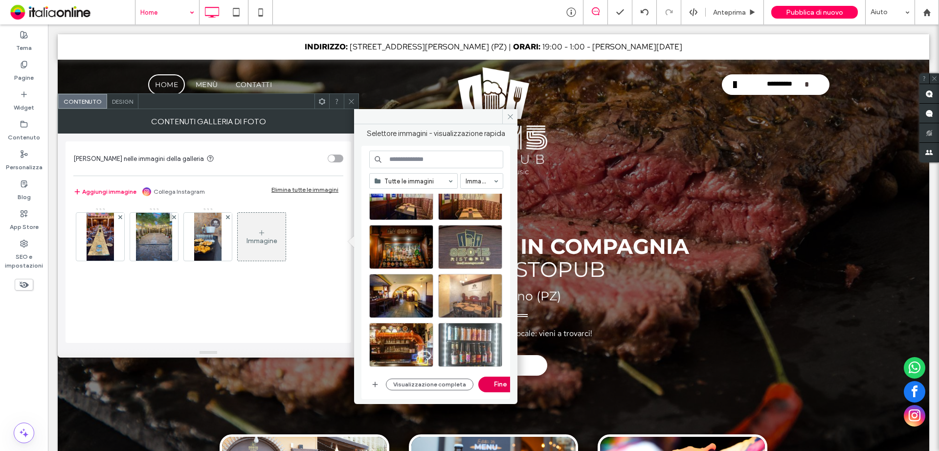
click at [492, 385] on button "Fine" at bounding box center [500, 385] width 44 height 16
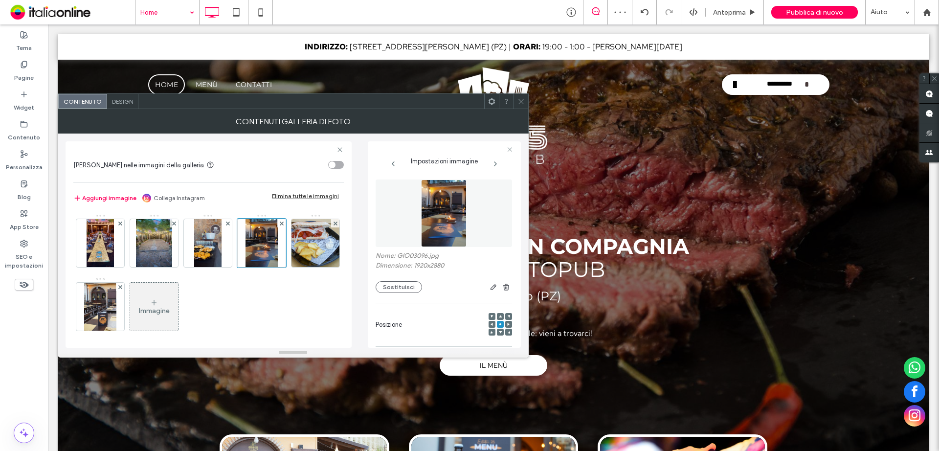
click at [518, 102] on icon at bounding box center [520, 101] width 7 height 7
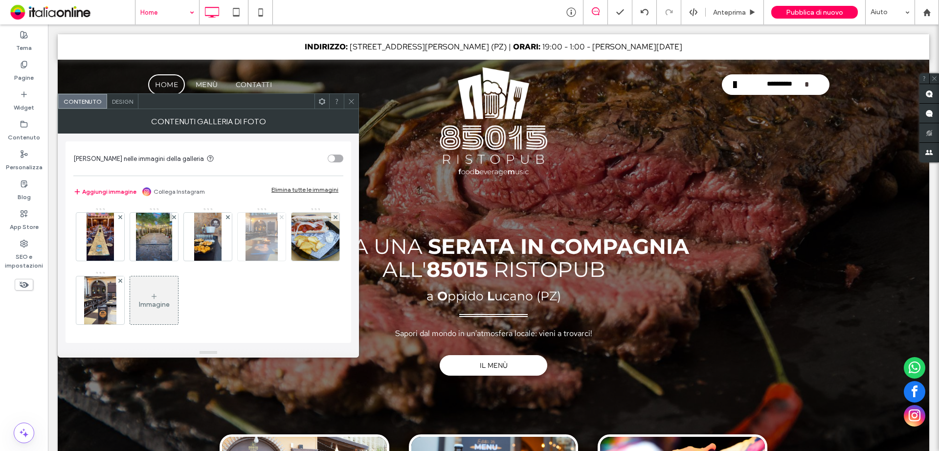
click at [283, 218] on use at bounding box center [281, 217] width 4 height 4
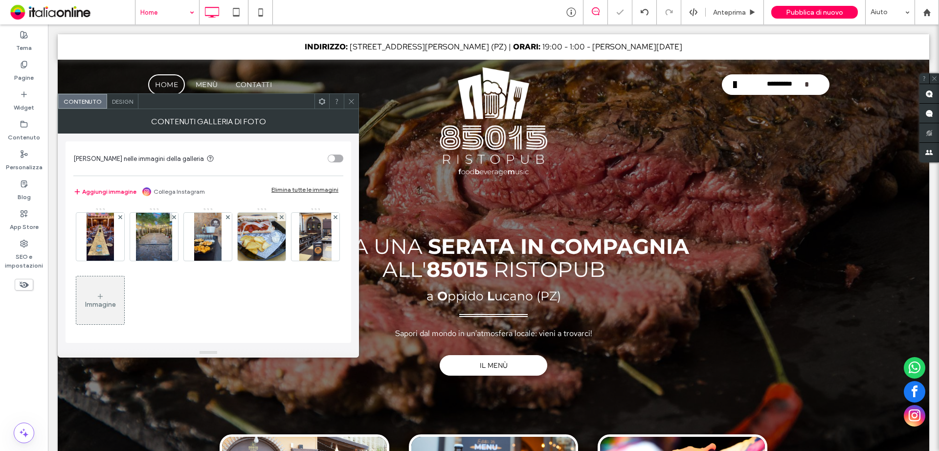
click at [347, 99] on div at bounding box center [351, 101] width 15 height 15
click at [124, 289] on div "Immagine" at bounding box center [100, 300] width 48 height 46
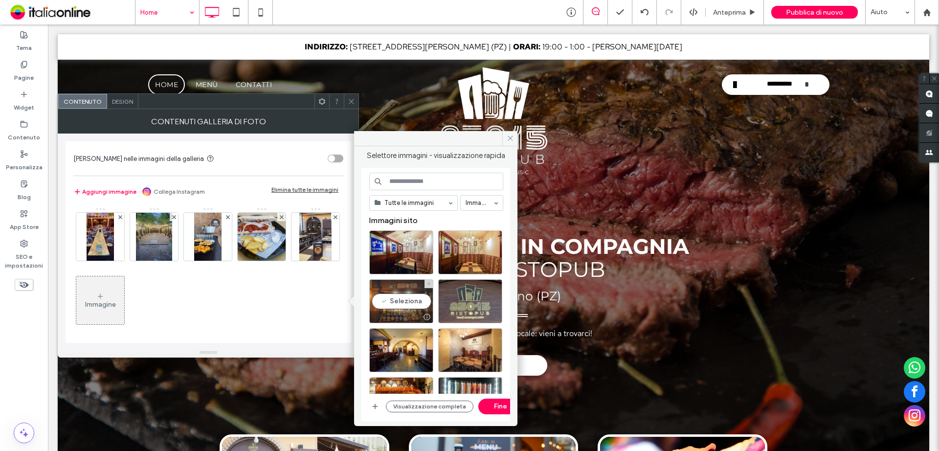
click at [413, 303] on div "Seleziona" at bounding box center [401, 301] width 64 height 44
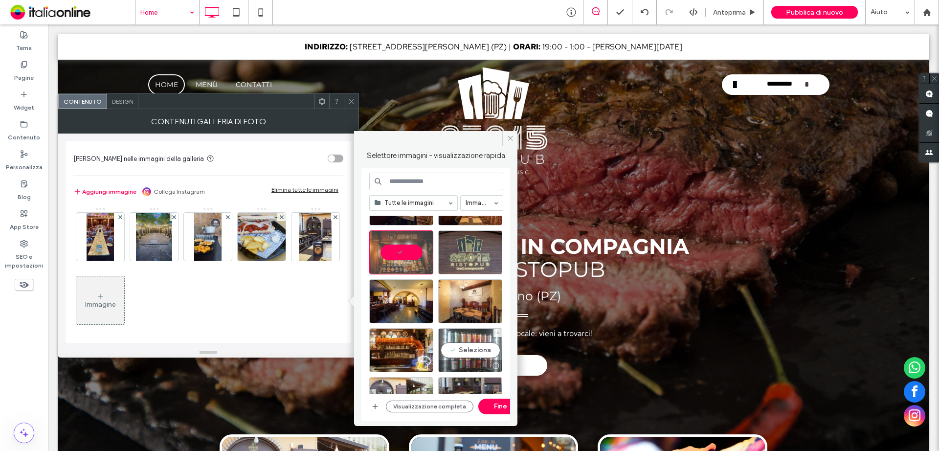
click at [486, 347] on div "Seleziona" at bounding box center [470, 350] width 64 height 44
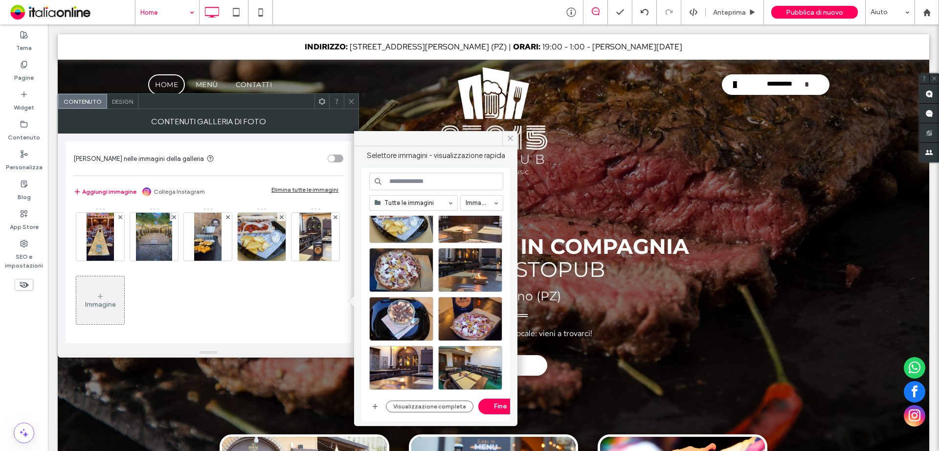
scroll to position [424, 0]
click at [491, 409] on button "Fine" at bounding box center [500, 407] width 44 height 16
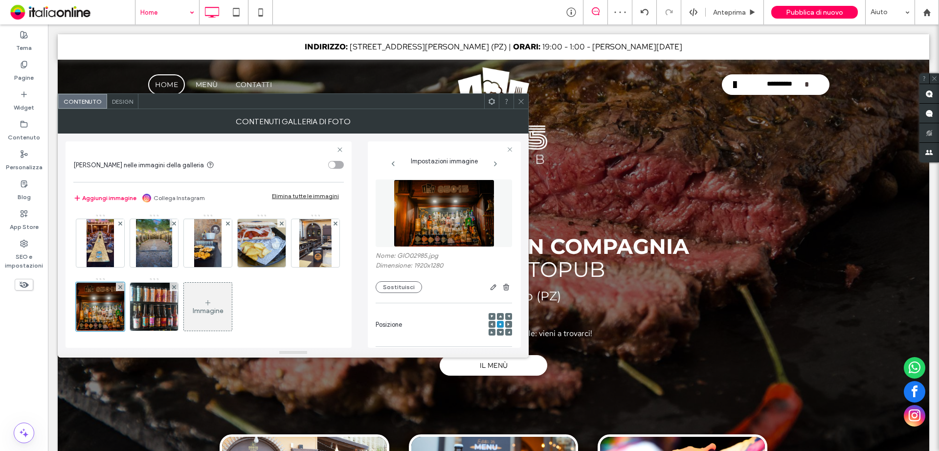
click at [525, 101] on div at bounding box center [521, 101] width 15 height 15
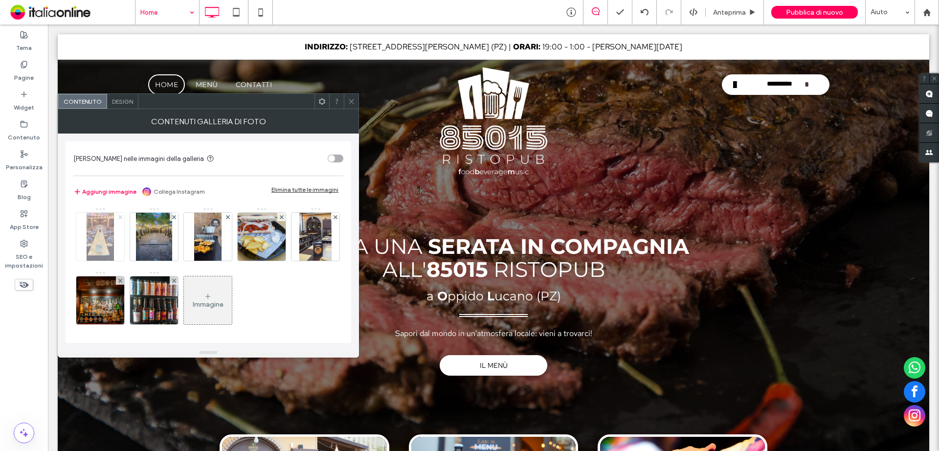
click at [121, 219] on span at bounding box center [120, 217] width 4 height 8
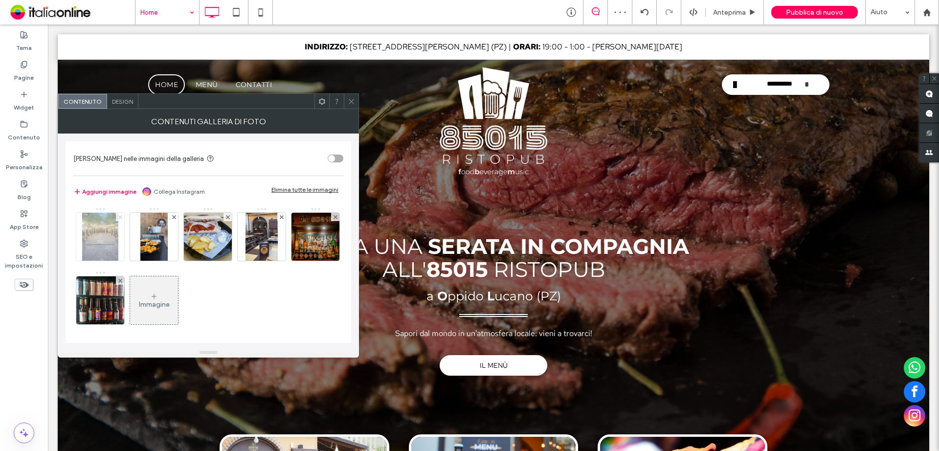
click at [121, 219] on span at bounding box center [120, 217] width 4 height 8
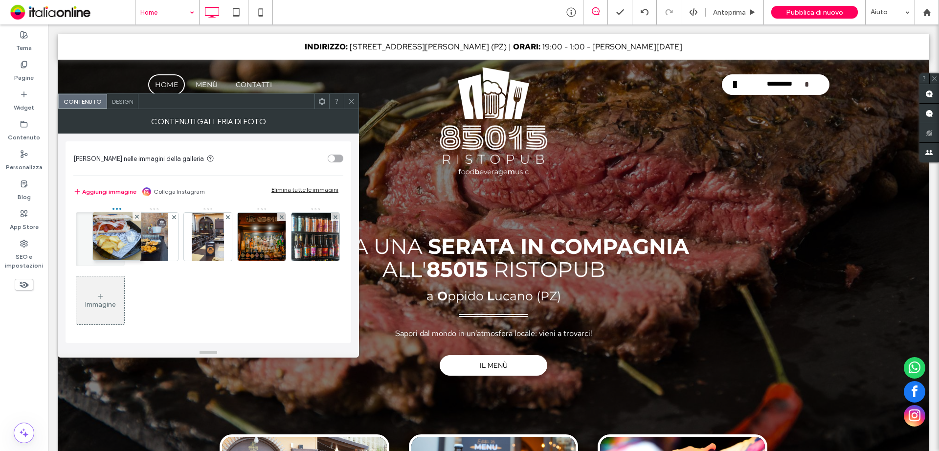
drag, startPoint x: 158, startPoint y: 241, endPoint x: 101, endPoint y: 240, distance: 57.2
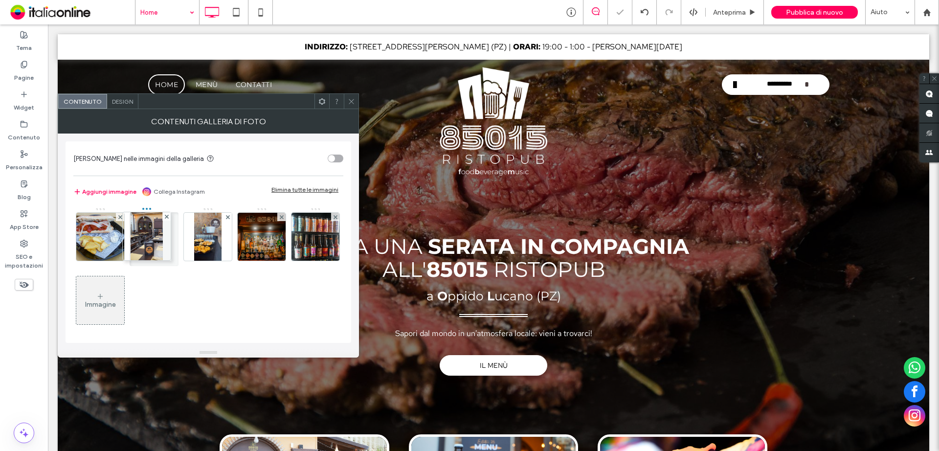
drag, startPoint x: 218, startPoint y: 249, endPoint x: 155, endPoint y: 248, distance: 63.6
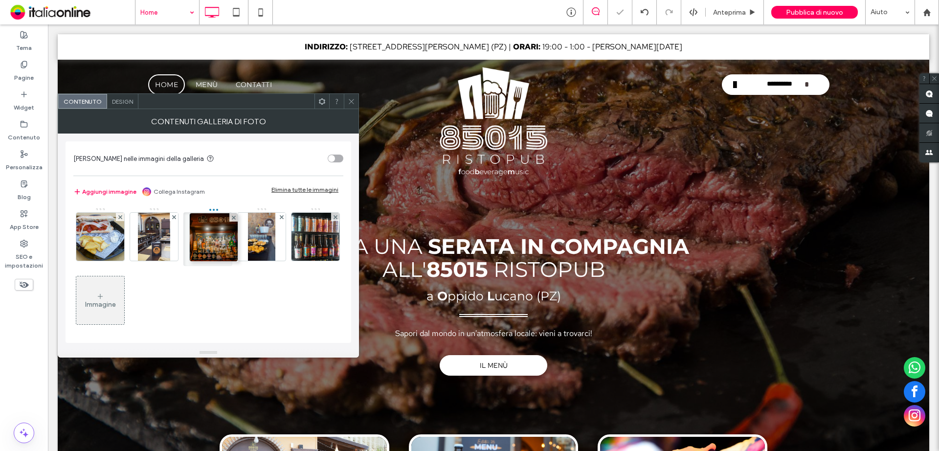
drag, startPoint x: 272, startPoint y: 245, endPoint x: 225, endPoint y: 245, distance: 46.5
click at [348, 96] on span at bounding box center [351, 101] width 7 height 15
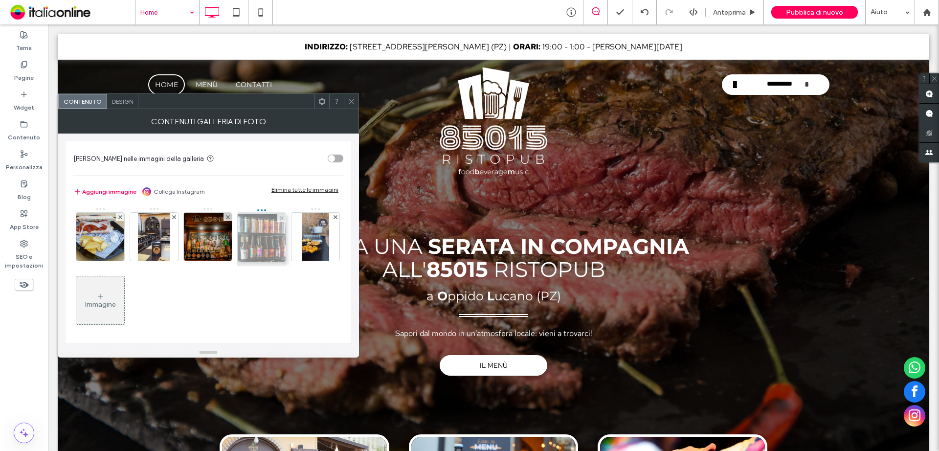
drag, startPoint x: 185, startPoint y: 272, endPoint x: 274, endPoint y: 225, distance: 100.4
click at [116, 301] on div "Immagine" at bounding box center [100, 304] width 31 height 8
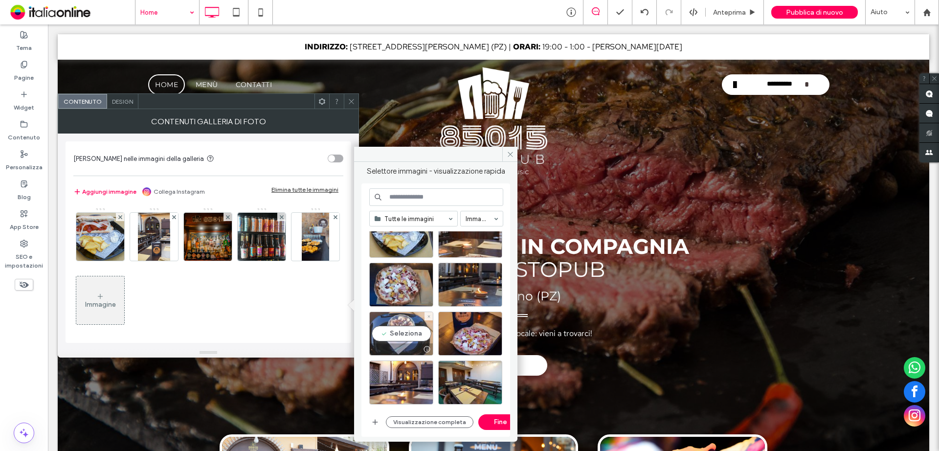
click at [387, 332] on div "Seleziona" at bounding box center [401, 334] width 64 height 44
click at [499, 426] on button "Fine" at bounding box center [500, 422] width 44 height 16
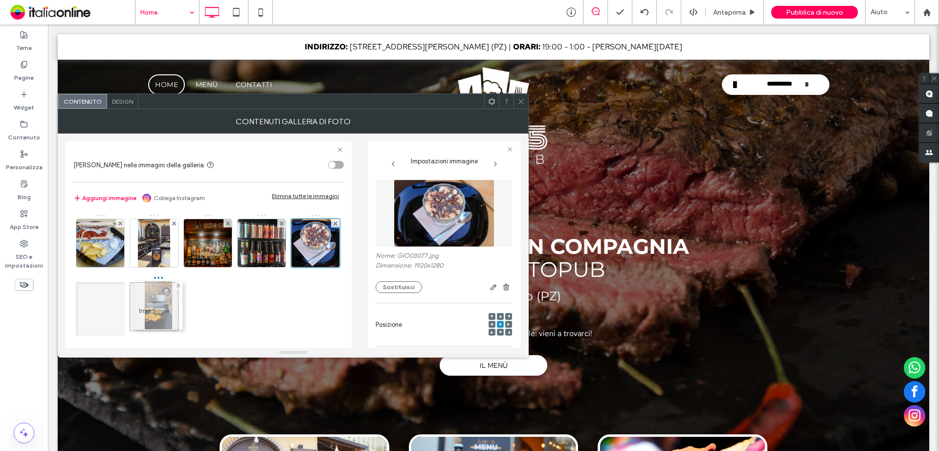
drag, startPoint x: 92, startPoint y: 299, endPoint x: 148, endPoint y: 297, distance: 55.8
click at [524, 102] on icon at bounding box center [520, 101] width 7 height 7
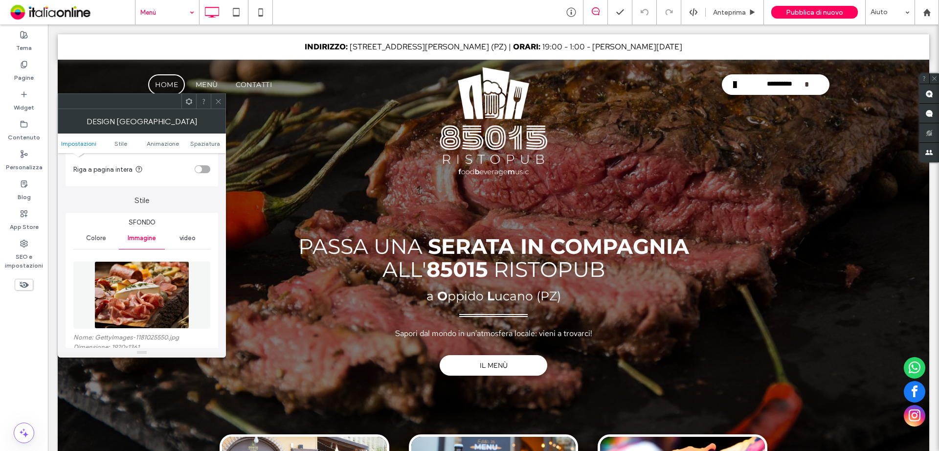
scroll to position [98, 0]
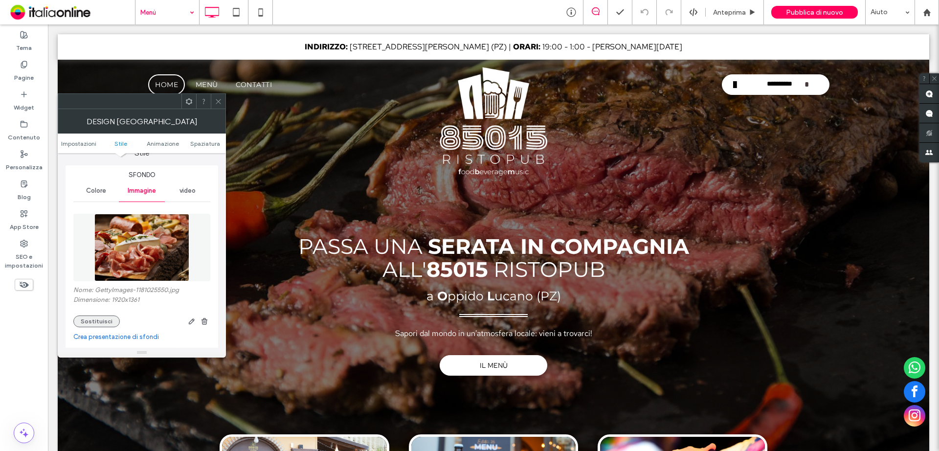
click at [99, 319] on button "Sostituisci" at bounding box center [96, 321] width 46 height 12
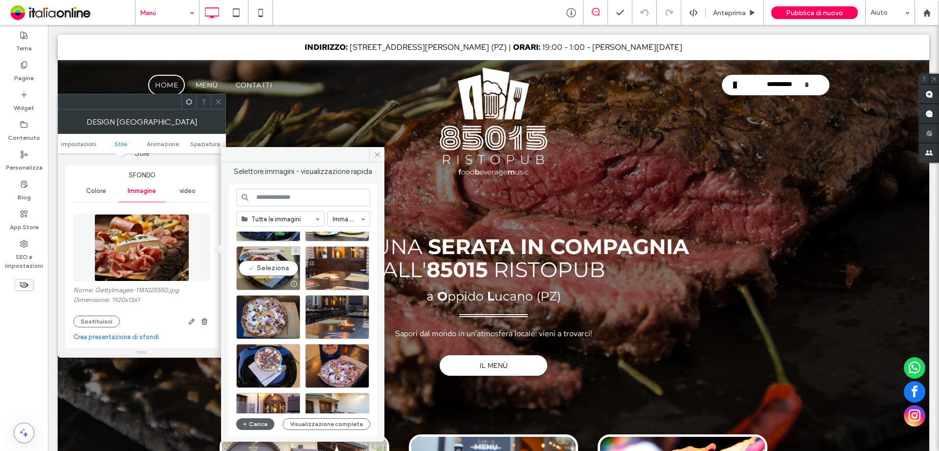
scroll to position [420, 0]
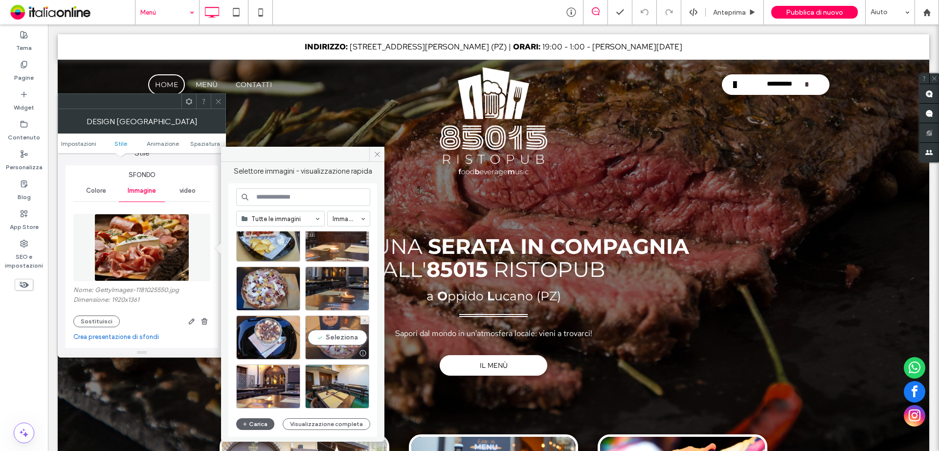
click at [341, 336] on div "Seleziona" at bounding box center [337, 337] width 64 height 44
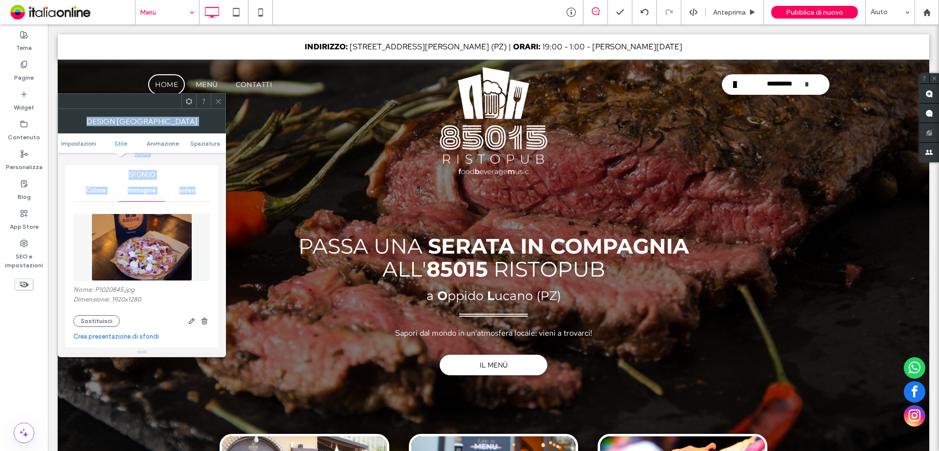
drag, startPoint x: 216, startPoint y: 100, endPoint x: 179, endPoint y: 209, distance: 115.4
click at [180, 203] on div "Design riga Impostazioni Stile Animazione Spaziatura Impostazioni La modifica r…" at bounding box center [142, 225] width 168 height 264
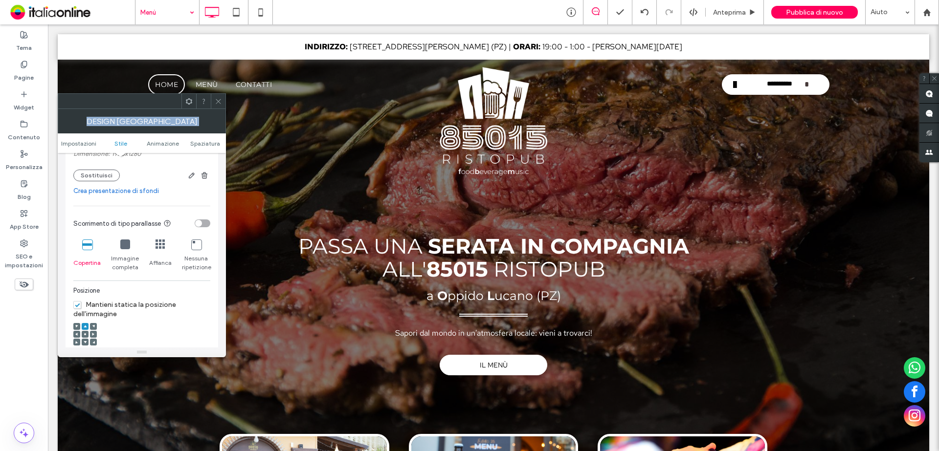
scroll to position [245, 0]
click at [83, 333] on div at bounding box center [85, 333] width 7 height 7
click at [85, 341] on use at bounding box center [85, 341] width 3 height 2
click at [219, 101] on use at bounding box center [218, 101] width 5 height 5
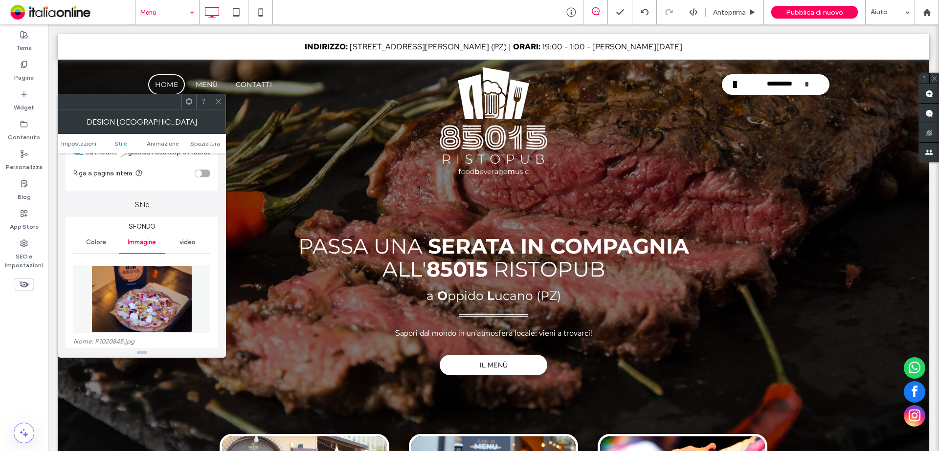
scroll to position [98, 0]
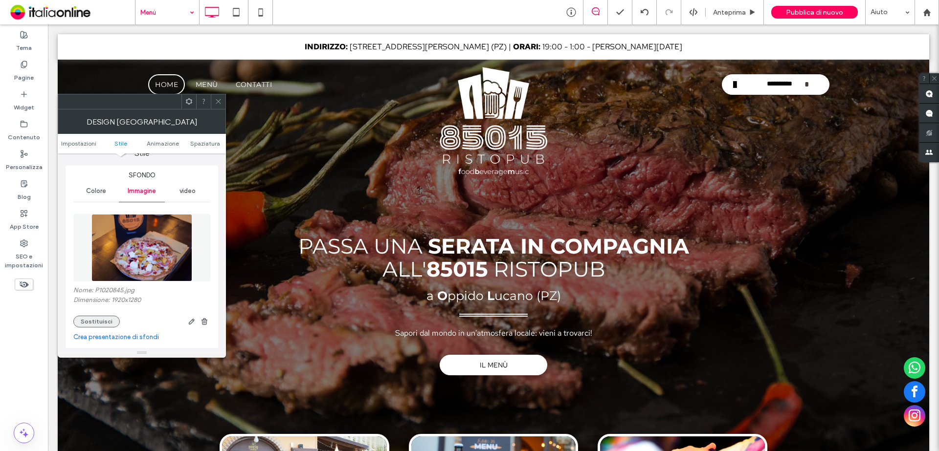
drag, startPoint x: 93, startPoint y: 325, endPoint x: 101, endPoint y: 321, distance: 8.1
click at [93, 325] on button "Sostituisci" at bounding box center [96, 322] width 46 height 12
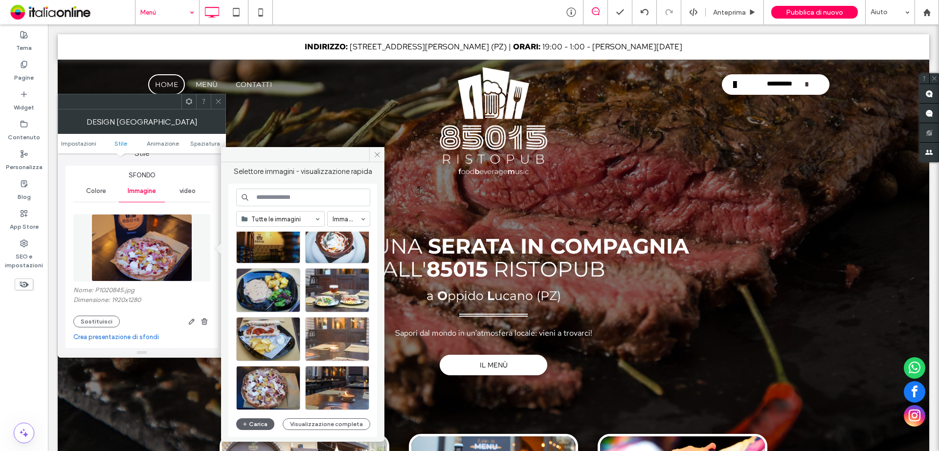
scroll to position [420, 0]
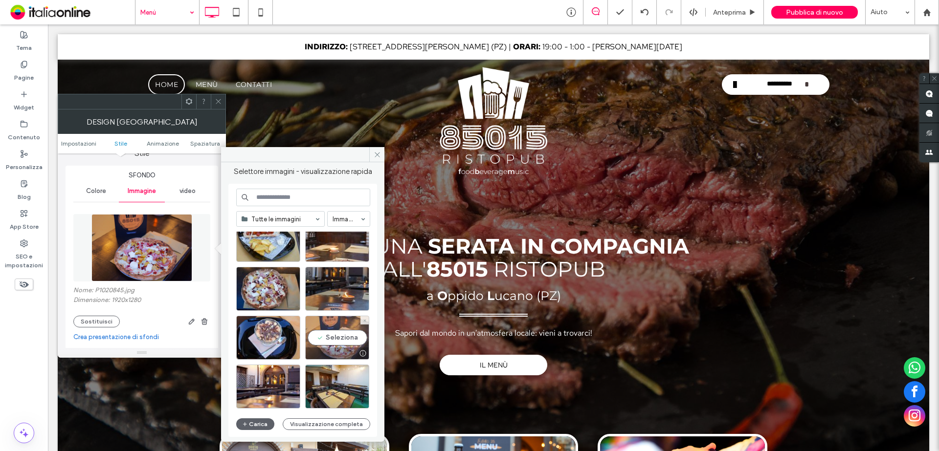
click at [339, 330] on div "Seleziona" at bounding box center [337, 338] width 64 height 44
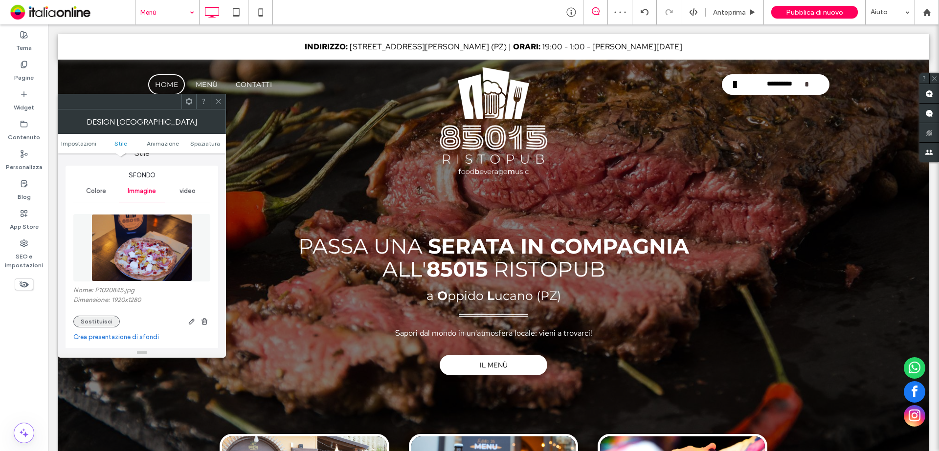
click at [103, 323] on button "Sostituisci" at bounding box center [96, 322] width 46 height 12
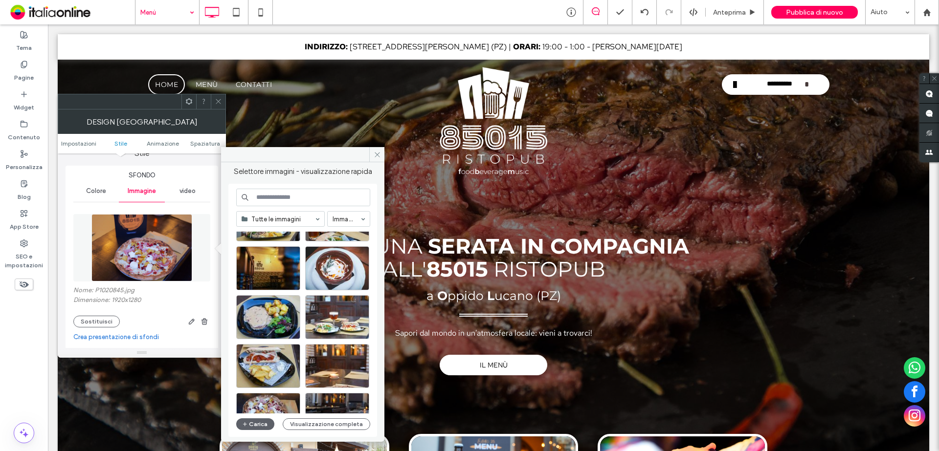
scroll to position [391, 0]
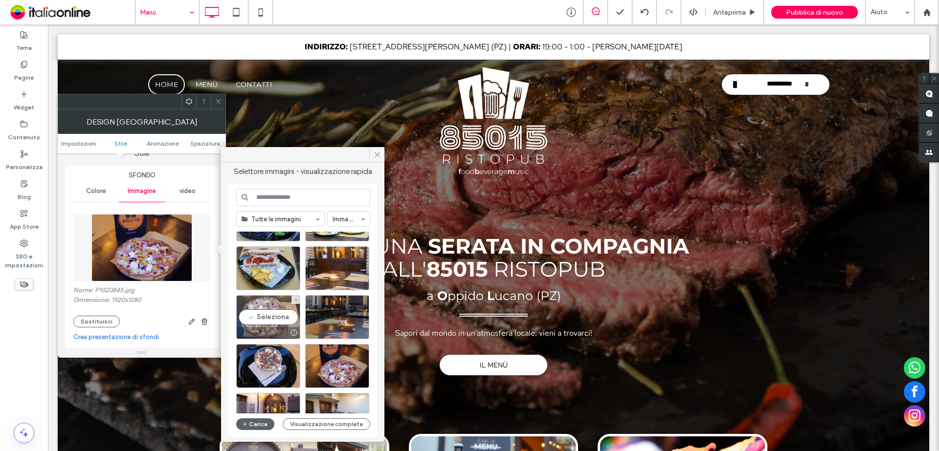
click at [281, 321] on div "Seleziona" at bounding box center [268, 317] width 64 height 44
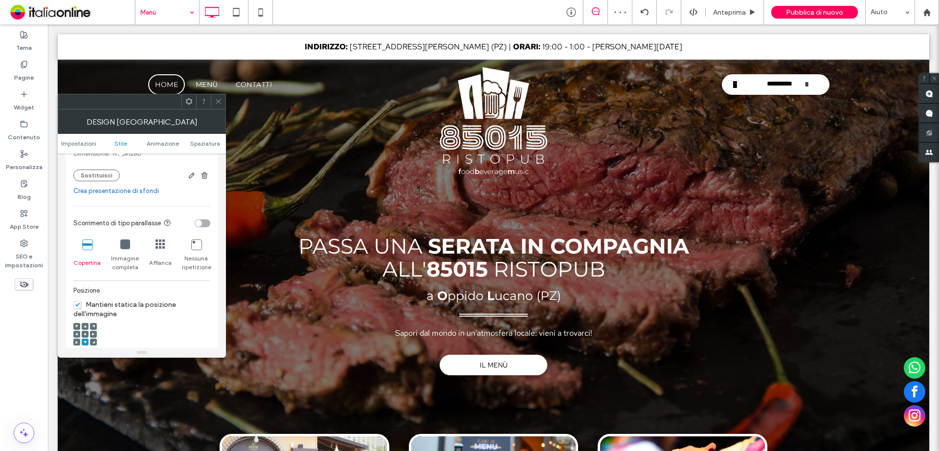
scroll to position [293, 0]
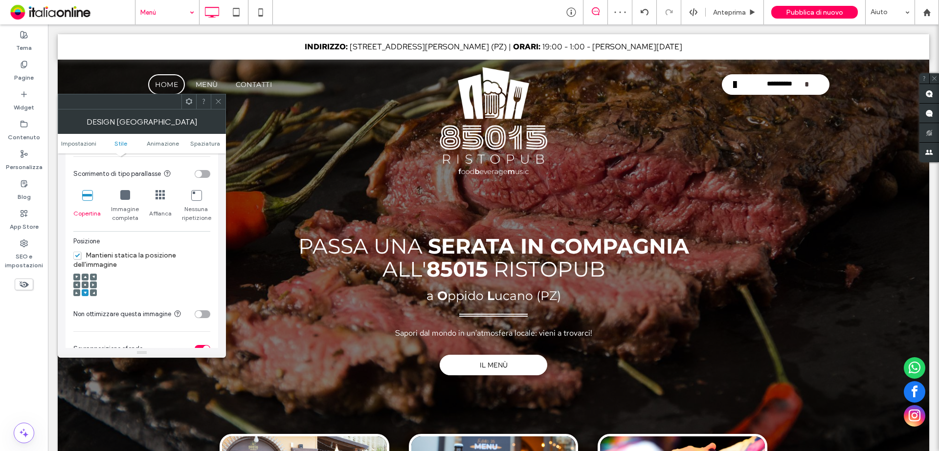
click at [121, 190] on icon at bounding box center [125, 195] width 10 height 10
click at [88, 196] on icon at bounding box center [87, 195] width 10 height 10
click at [94, 276] on icon at bounding box center [93, 277] width 3 height 3
click at [75, 277] on div at bounding box center [76, 277] width 7 height 7
click at [83, 285] on div at bounding box center [85, 285] width 7 height 7
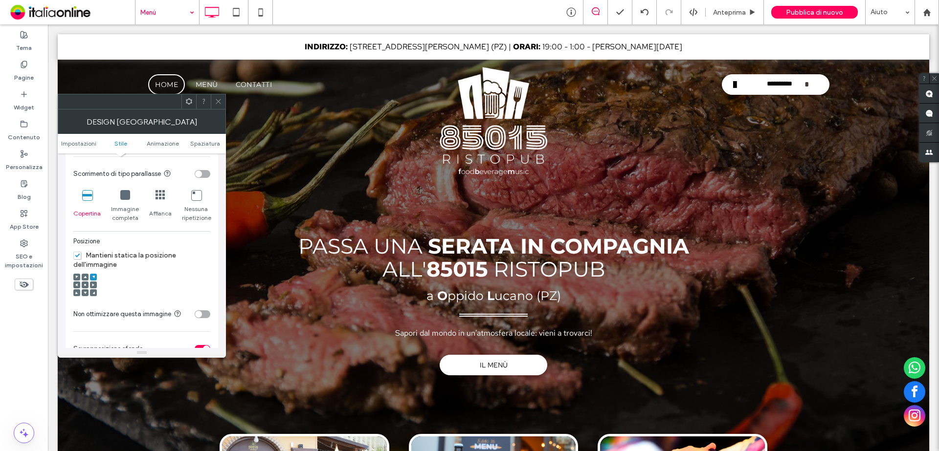
click at [85, 285] on use at bounding box center [85, 285] width 2 height 2
click at [75, 275] on div at bounding box center [76, 277] width 7 height 7
click at [77, 277] on use at bounding box center [76, 276] width 2 height 2
click at [94, 294] on div at bounding box center [93, 293] width 7 height 7
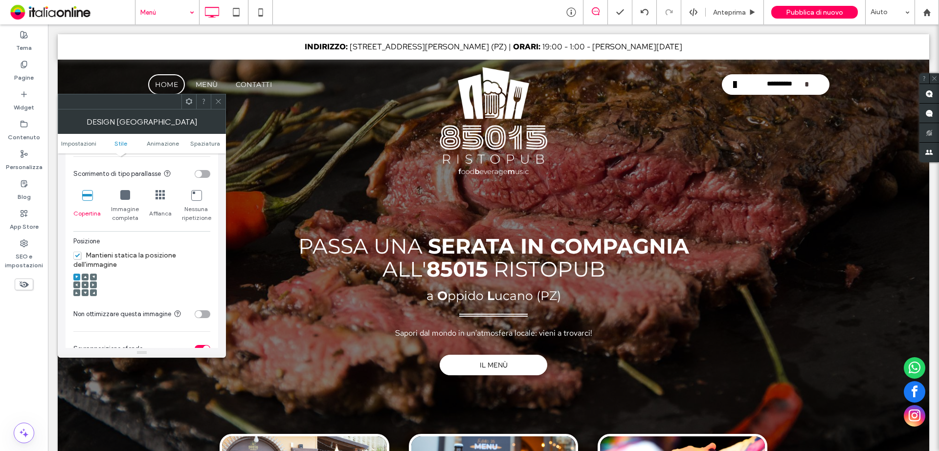
click at [93, 293] on use at bounding box center [93, 292] width 2 height 2
click at [85, 284] on icon at bounding box center [85, 285] width 3 height 3
click at [77, 281] on div at bounding box center [84, 285] width 23 height 23
click at [77, 282] on span at bounding box center [76, 285] width 3 height 7
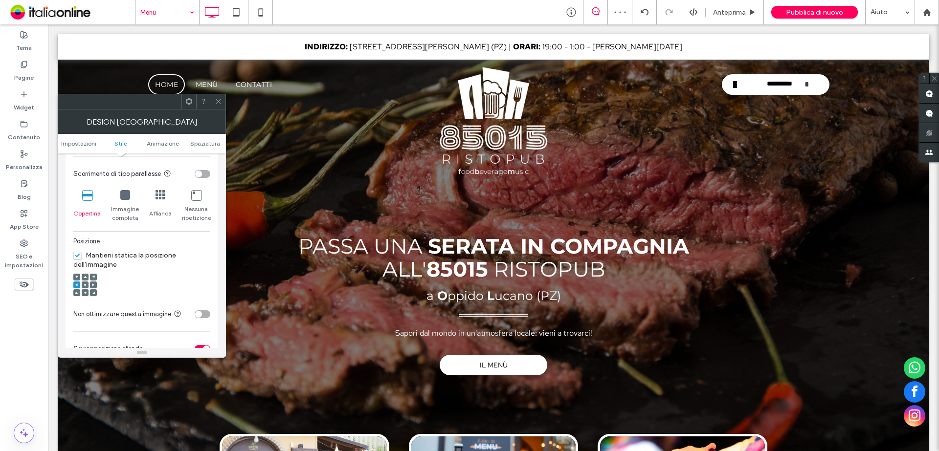
click at [85, 294] on icon at bounding box center [85, 292] width 3 height 3
click at [216, 101] on icon at bounding box center [218, 101] width 7 height 7
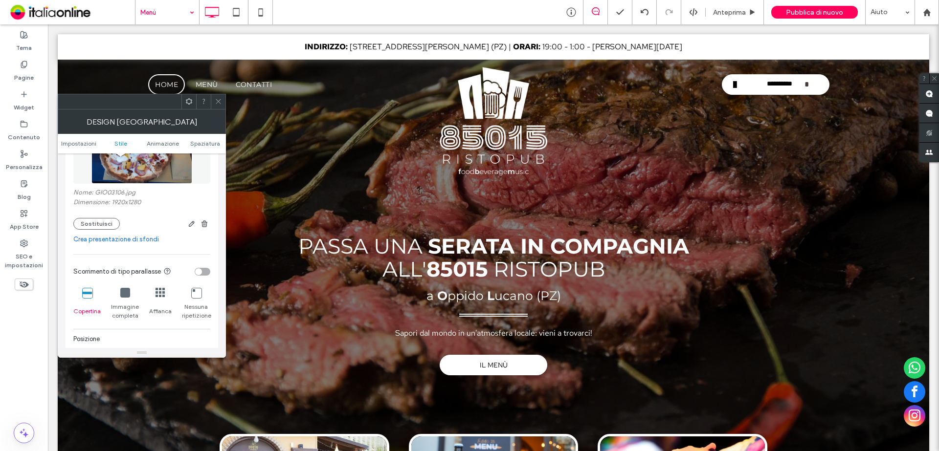
scroll to position [391, 0]
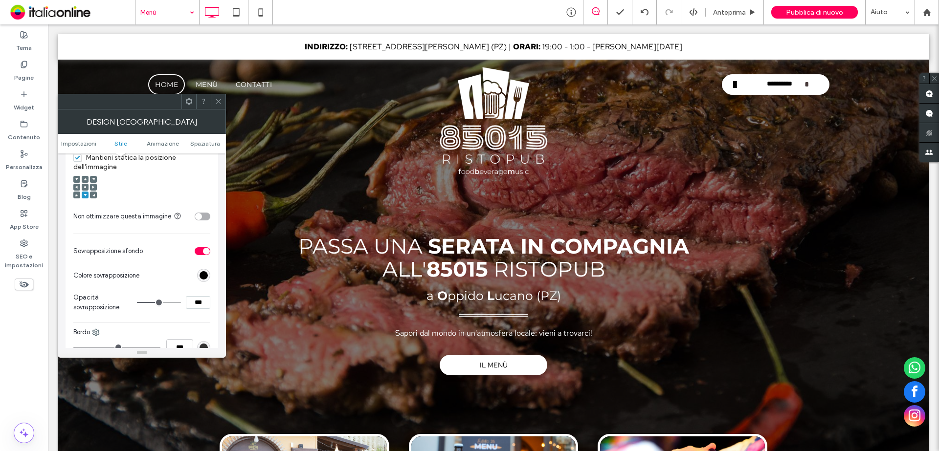
click at [88, 190] on div at bounding box center [85, 187] width 7 height 7
click at [85, 186] on icon at bounding box center [85, 187] width 3 height 3
click at [218, 98] on icon at bounding box center [218, 101] width 7 height 7
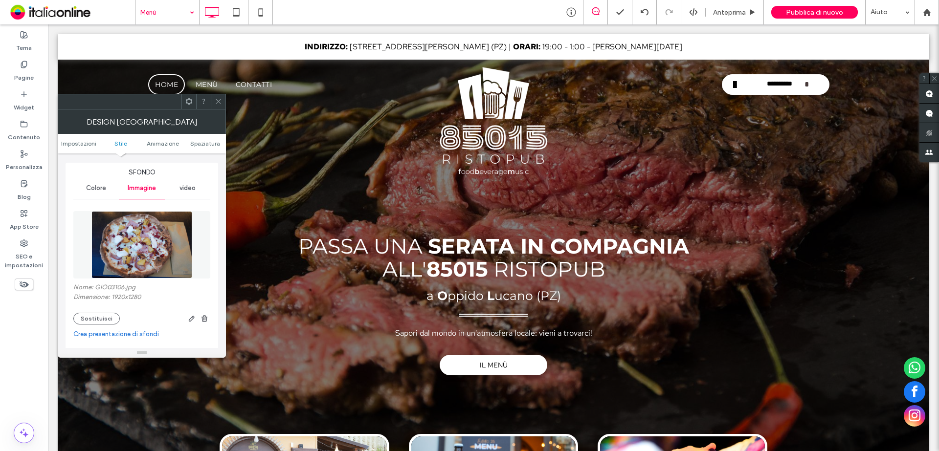
scroll to position [147, 0]
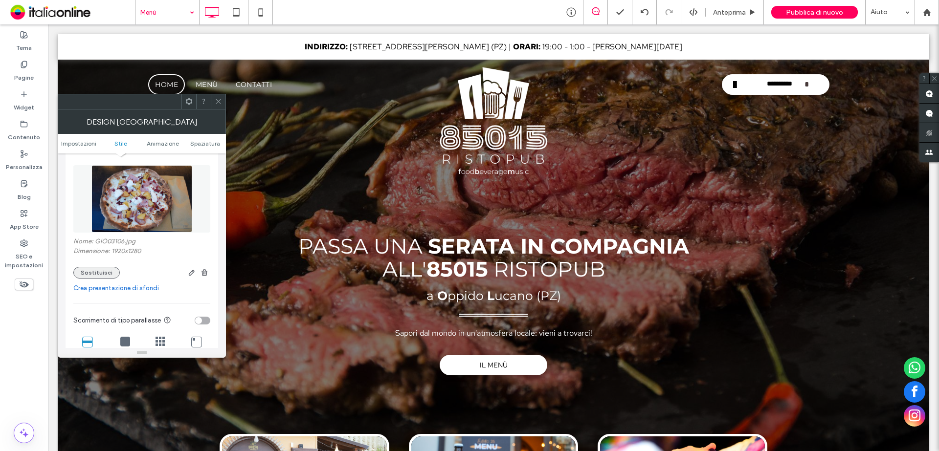
click at [103, 273] on button "Sostituisci" at bounding box center [96, 273] width 46 height 12
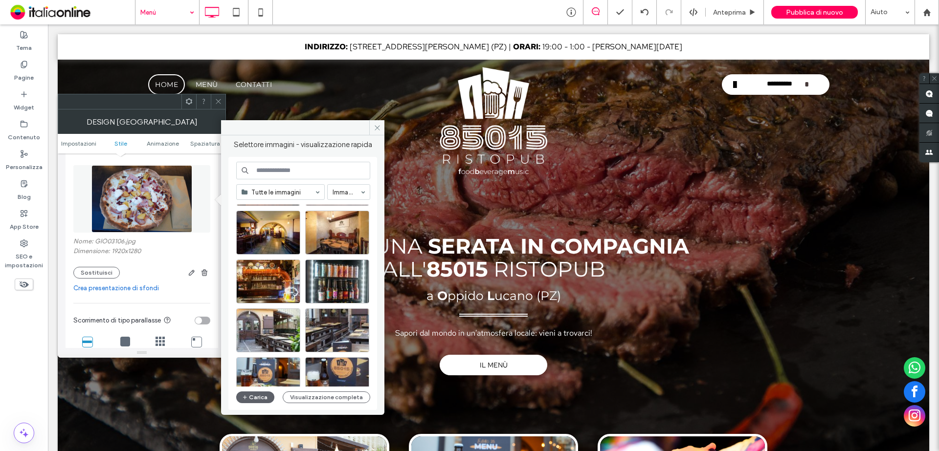
scroll to position [196, 0]
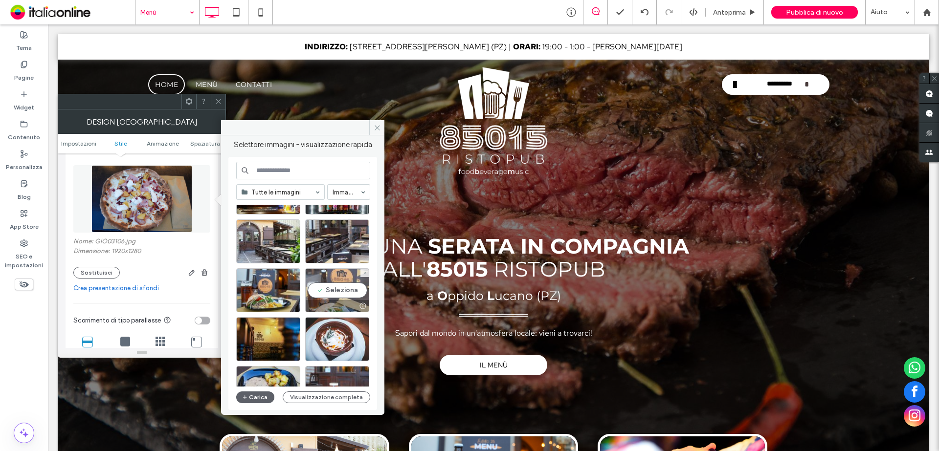
click at [331, 292] on div "Seleziona" at bounding box center [337, 291] width 64 height 44
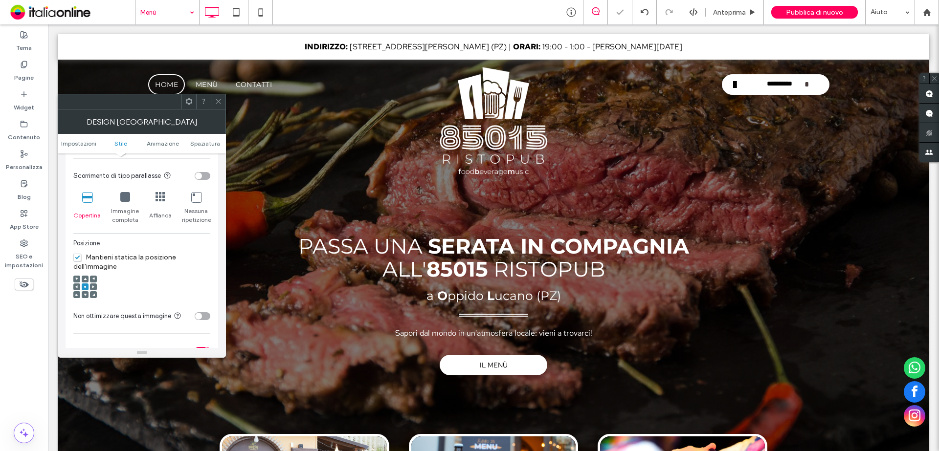
scroll to position [293, 0]
click at [85, 291] on icon at bounding box center [85, 292] width 3 height 3
click at [87, 283] on div at bounding box center [85, 285] width 7 height 7
click at [95, 291] on div at bounding box center [93, 293] width 7 height 7
click at [83, 283] on div at bounding box center [85, 285] width 7 height 7
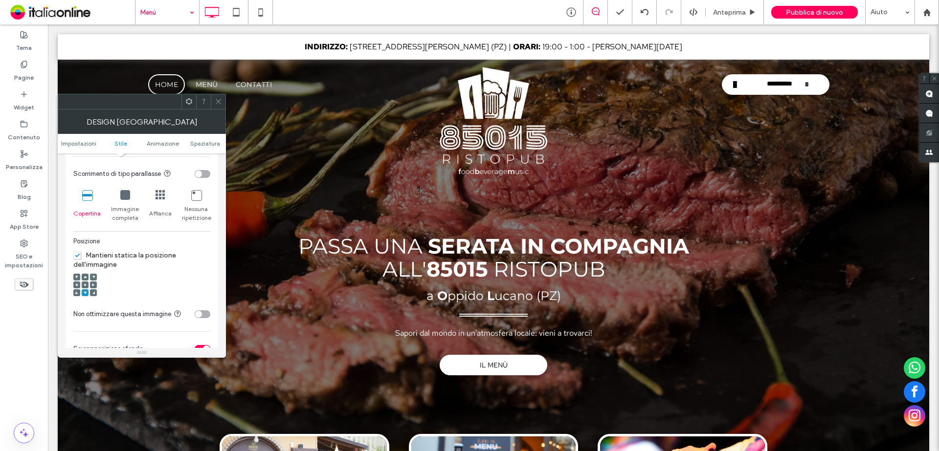
click at [87, 284] on div at bounding box center [85, 285] width 7 height 7
click at [84, 284] on icon at bounding box center [85, 285] width 3 height 3
click at [222, 97] on span at bounding box center [218, 101] width 7 height 15
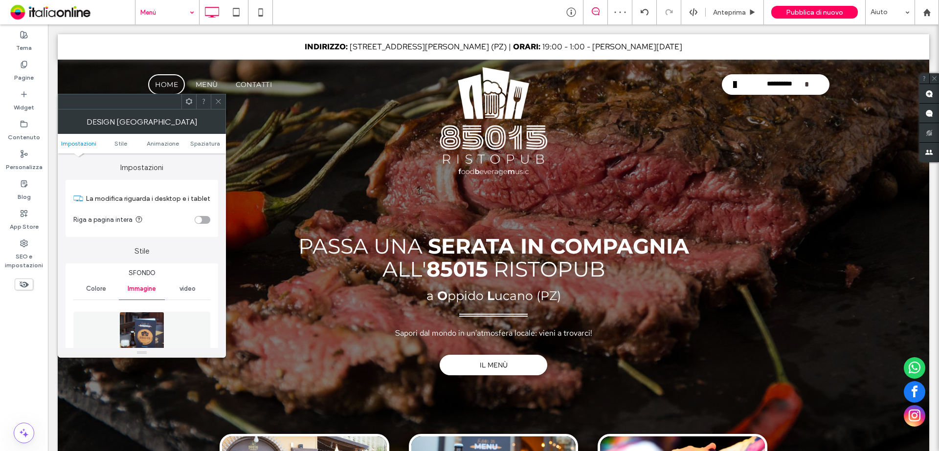
scroll to position [98, 0]
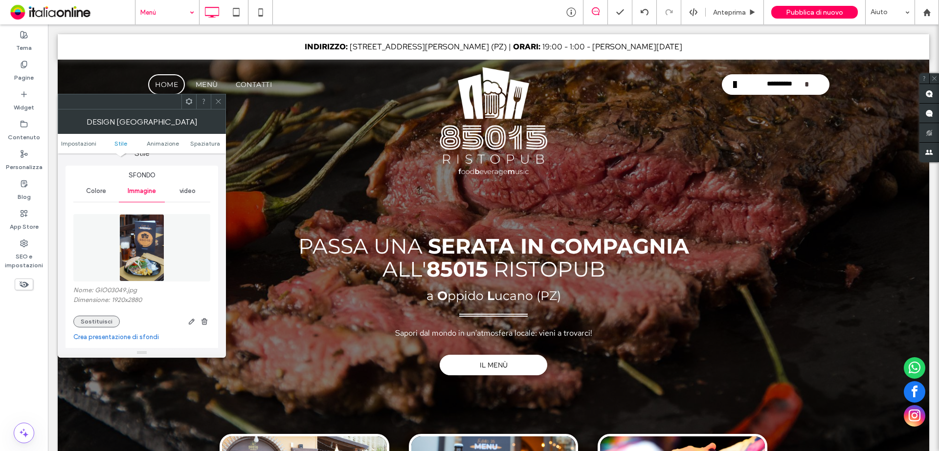
drag, startPoint x: 95, startPoint y: 320, endPoint x: 102, endPoint y: 318, distance: 6.5
click at [95, 320] on button "Sostituisci" at bounding box center [96, 322] width 46 height 12
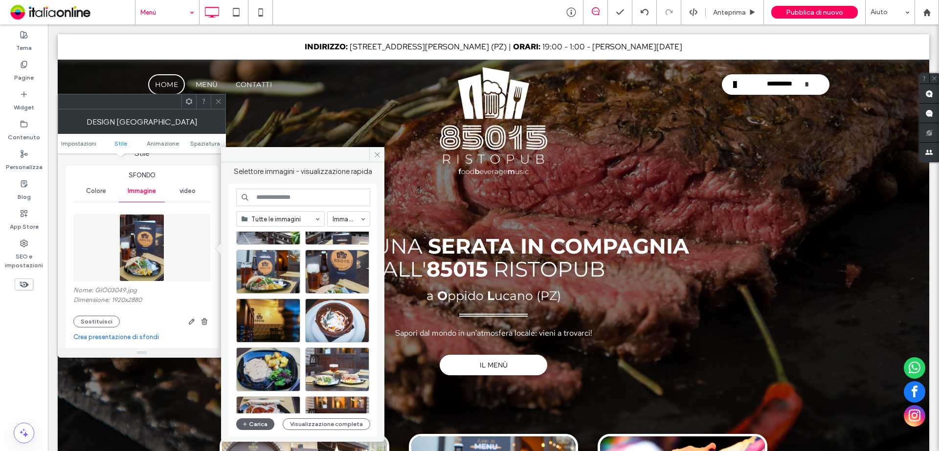
scroll to position [224, 0]
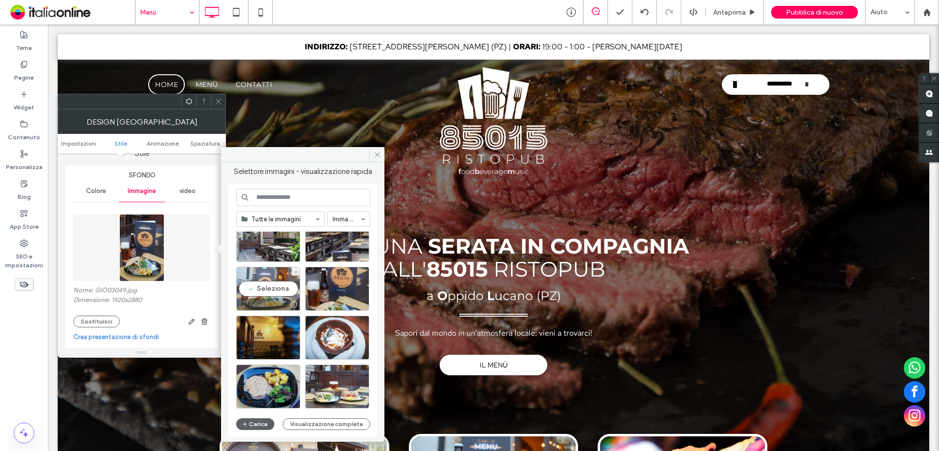
click at [279, 289] on div "Seleziona" at bounding box center [268, 289] width 64 height 44
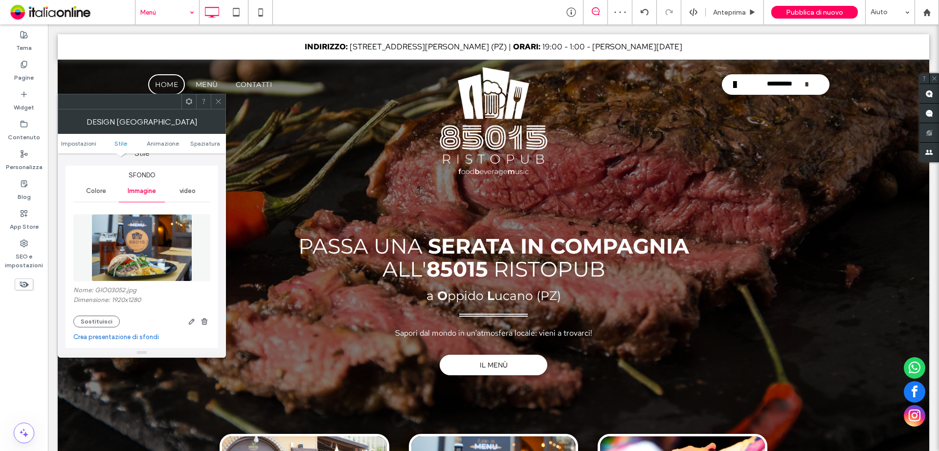
click at [219, 97] on span at bounding box center [218, 101] width 7 height 15
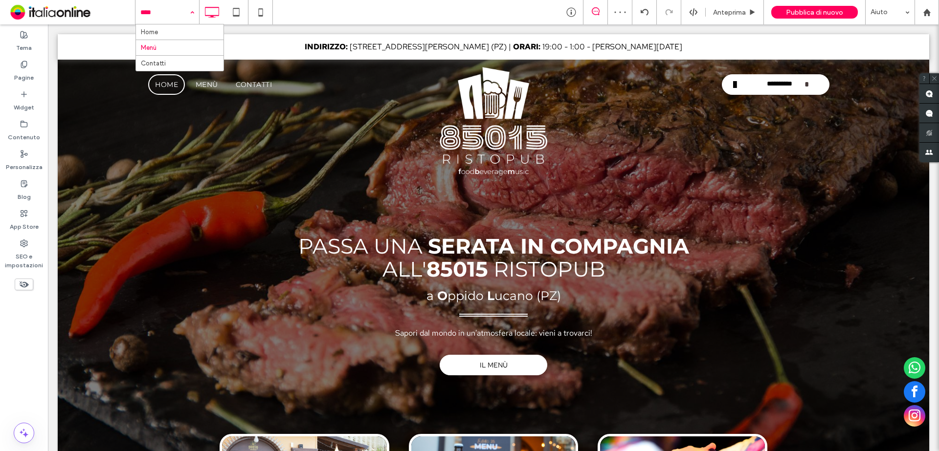
drag, startPoint x: 175, startPoint y: 4, endPoint x: 171, endPoint y: 25, distance: 21.4
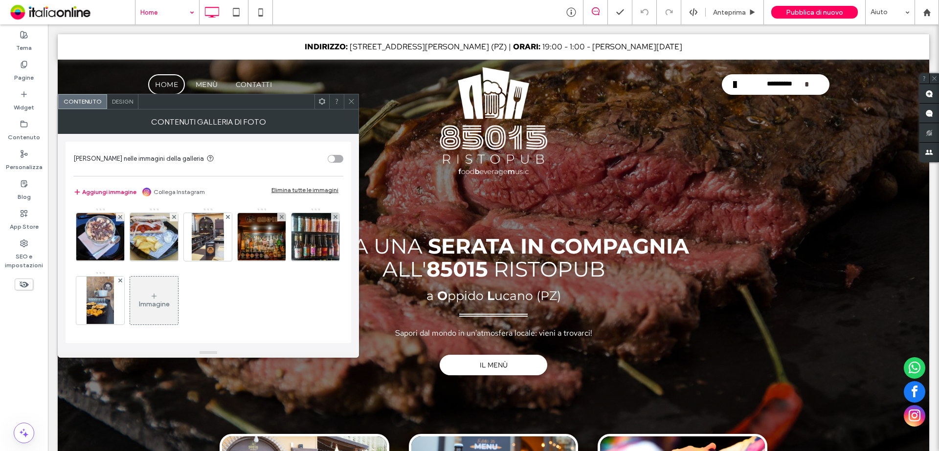
click at [178, 299] on div "Immagine" at bounding box center [154, 301] width 48 height 46
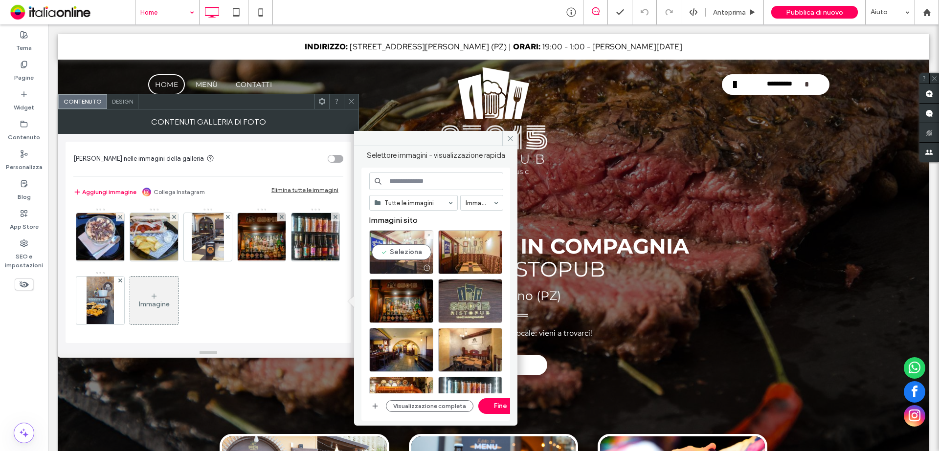
click at [396, 257] on div "Seleziona" at bounding box center [401, 252] width 64 height 44
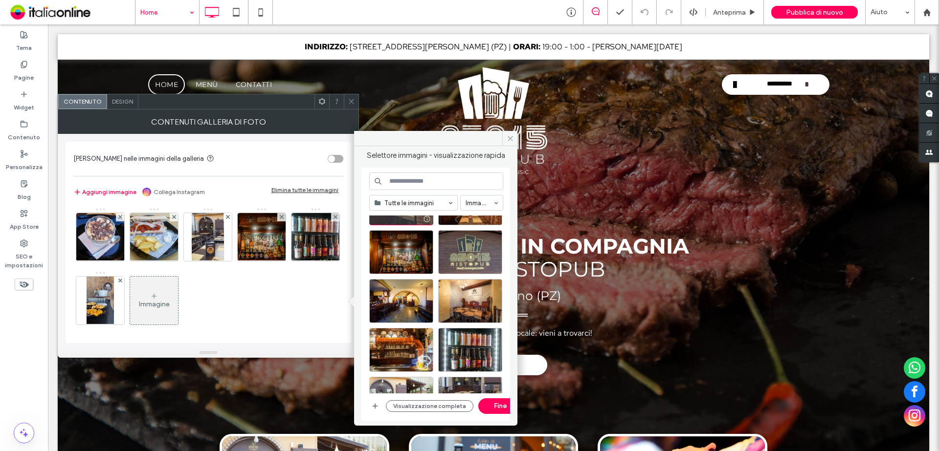
scroll to position [98, 0]
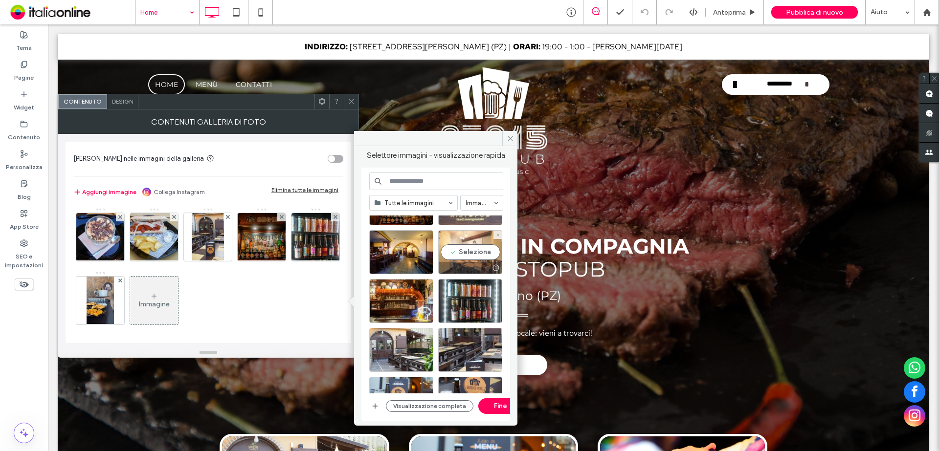
click at [470, 254] on div "Seleziona" at bounding box center [470, 252] width 64 height 44
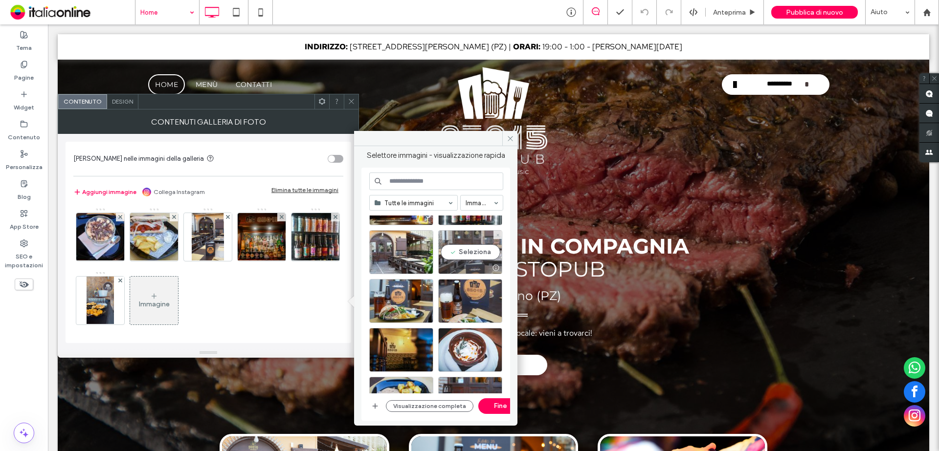
click at [478, 250] on div "Seleziona" at bounding box center [470, 252] width 64 height 44
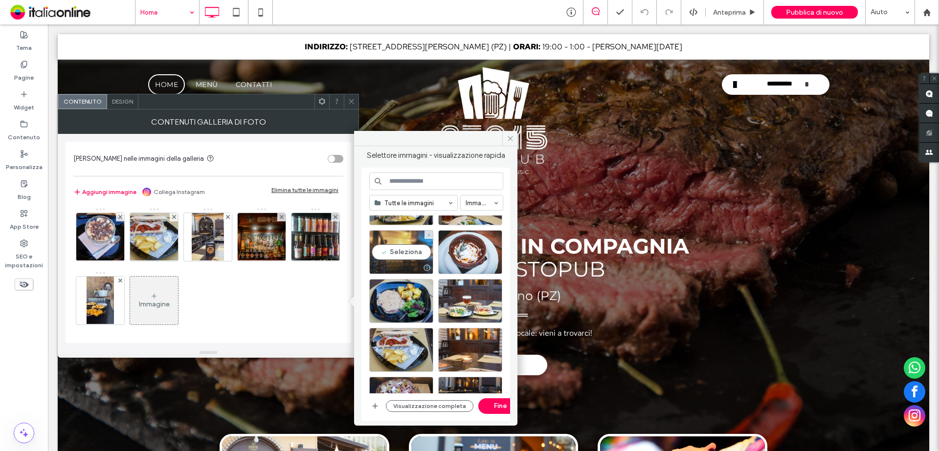
scroll to position [342, 0]
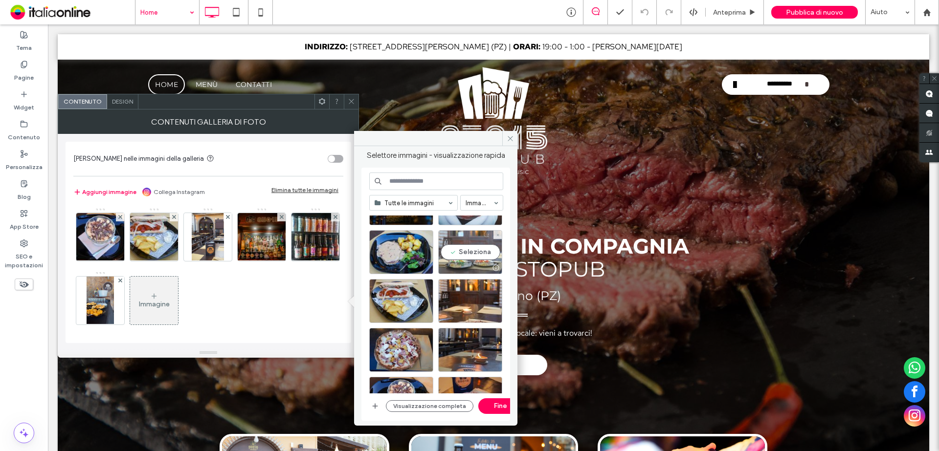
click at [455, 255] on div "Seleziona" at bounding box center [470, 252] width 64 height 44
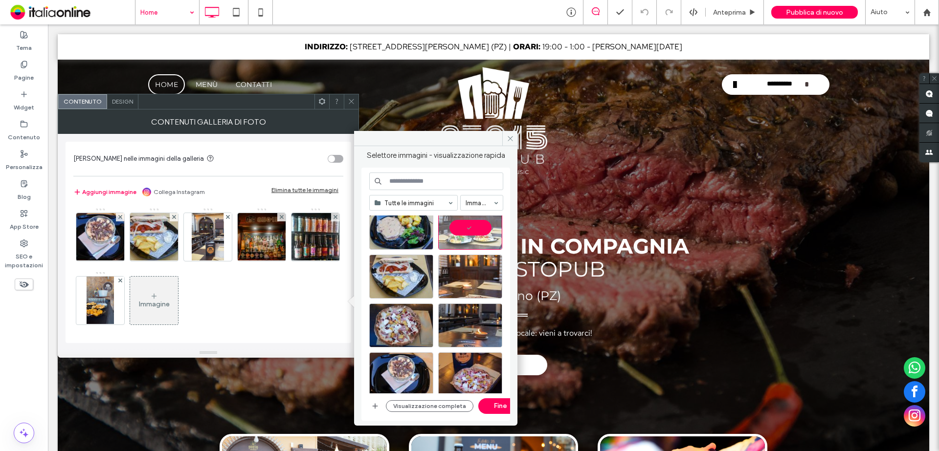
scroll to position [391, 0]
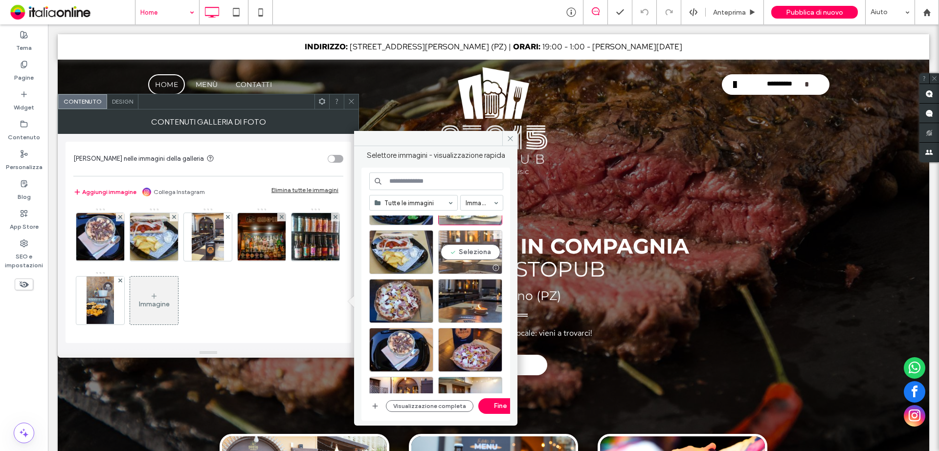
click at [462, 257] on div "Seleziona" at bounding box center [470, 252] width 64 height 44
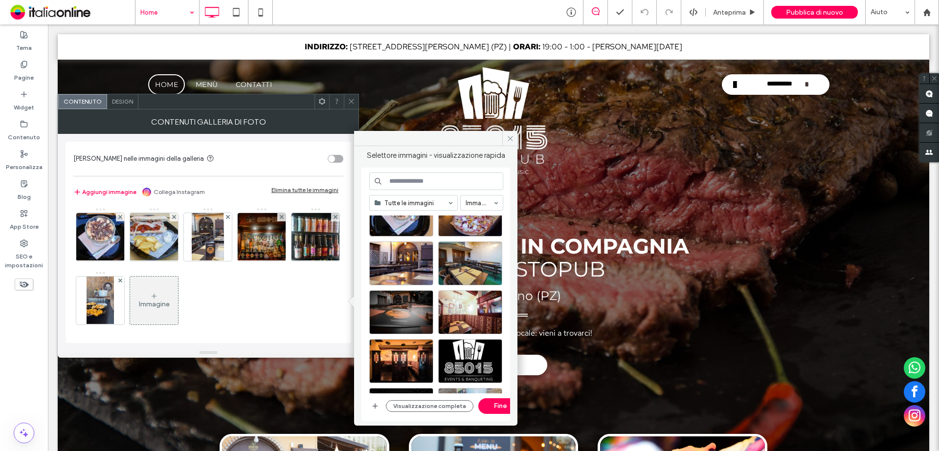
scroll to position [531, 0]
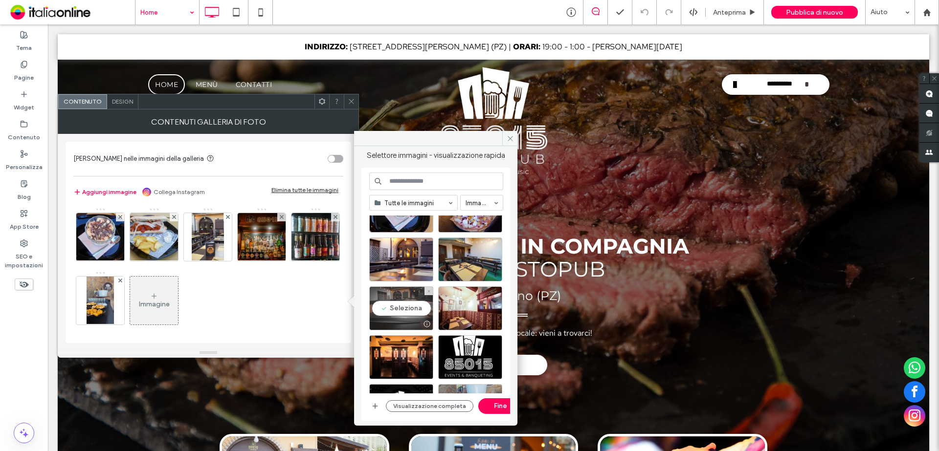
click at [404, 306] on div "Seleziona" at bounding box center [401, 309] width 64 height 44
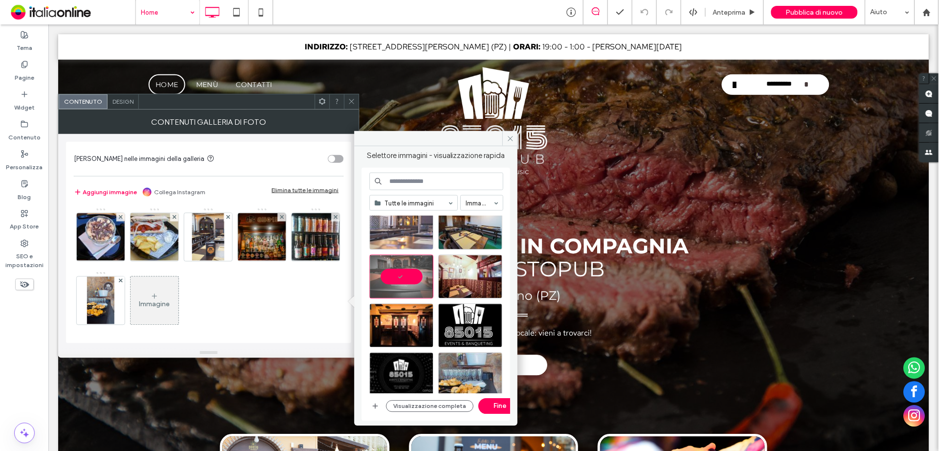
scroll to position [580, 0]
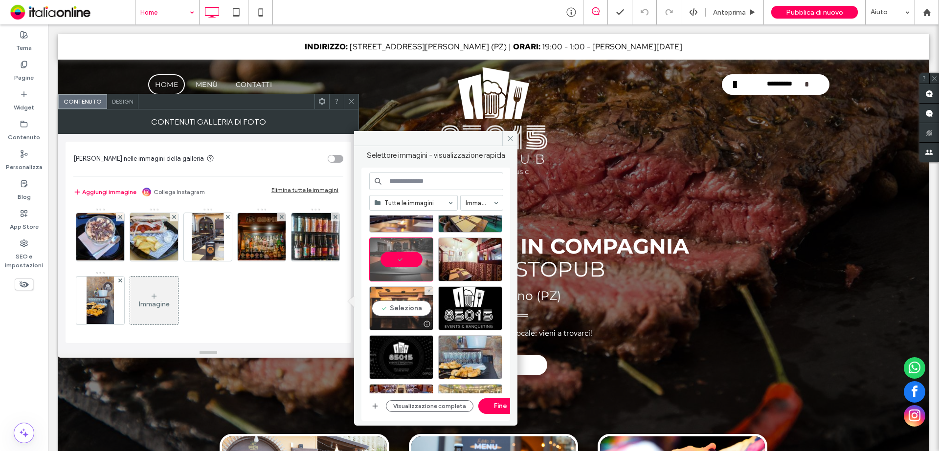
click at [405, 312] on div "Seleziona" at bounding box center [401, 309] width 64 height 44
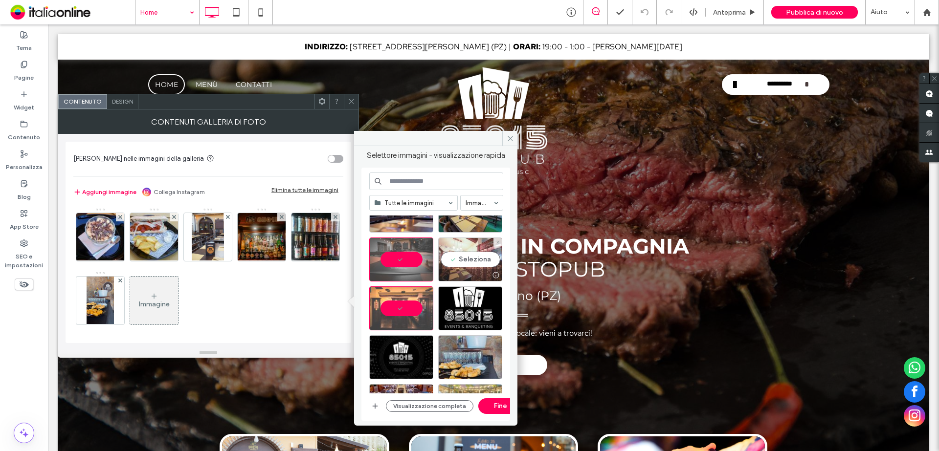
click at [450, 264] on div "Seleziona" at bounding box center [470, 260] width 64 height 44
click at [498, 406] on button "Fine" at bounding box center [500, 407] width 44 height 16
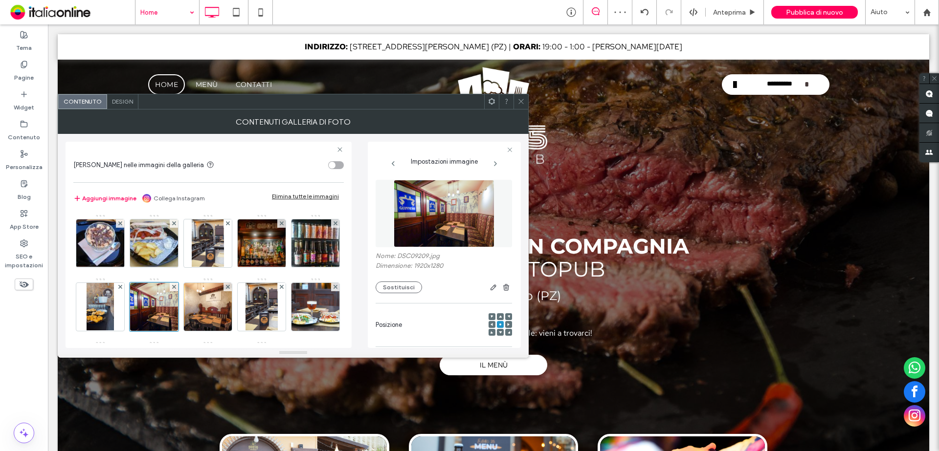
click at [521, 100] on icon at bounding box center [520, 101] width 7 height 7
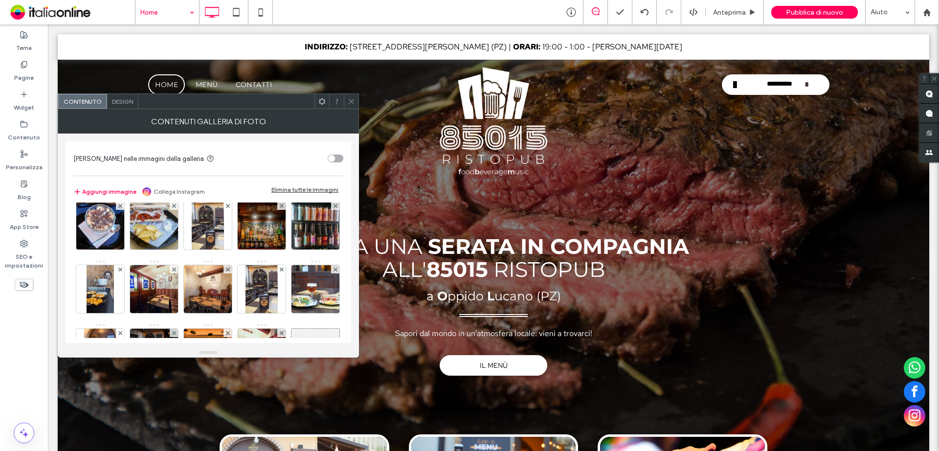
scroll to position [0, 0]
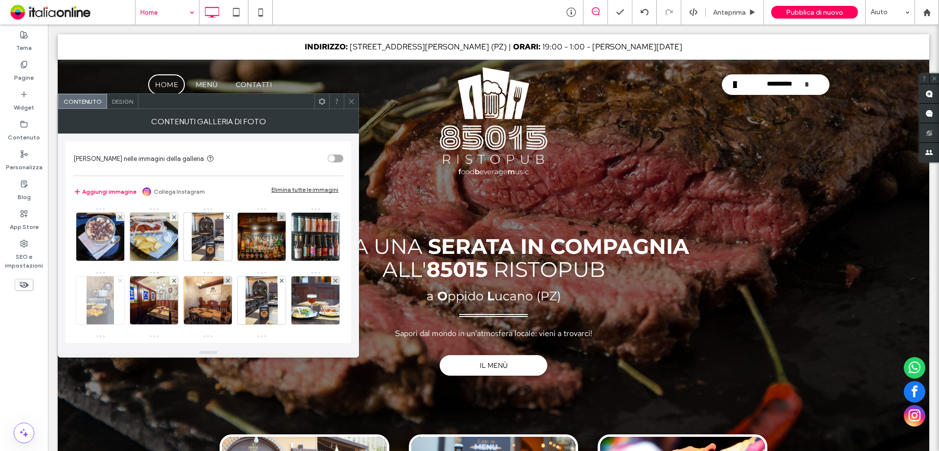
click at [122, 278] on span at bounding box center [120, 280] width 4 height 8
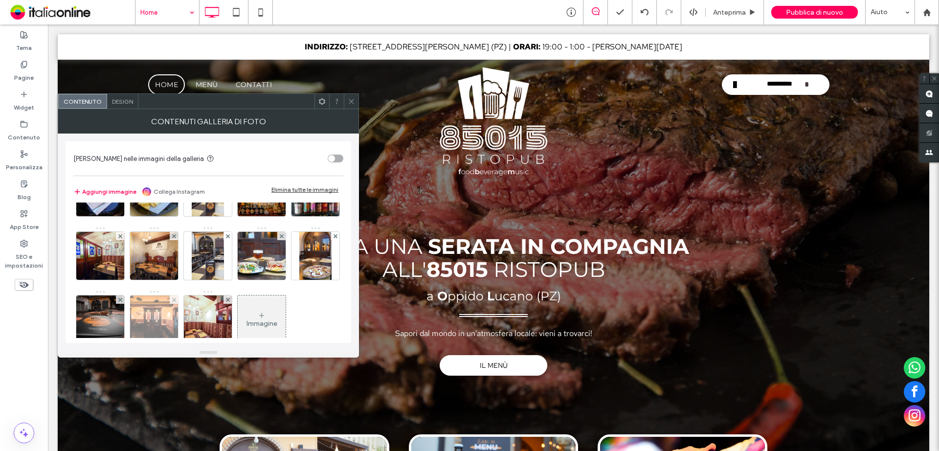
scroll to position [98, 0]
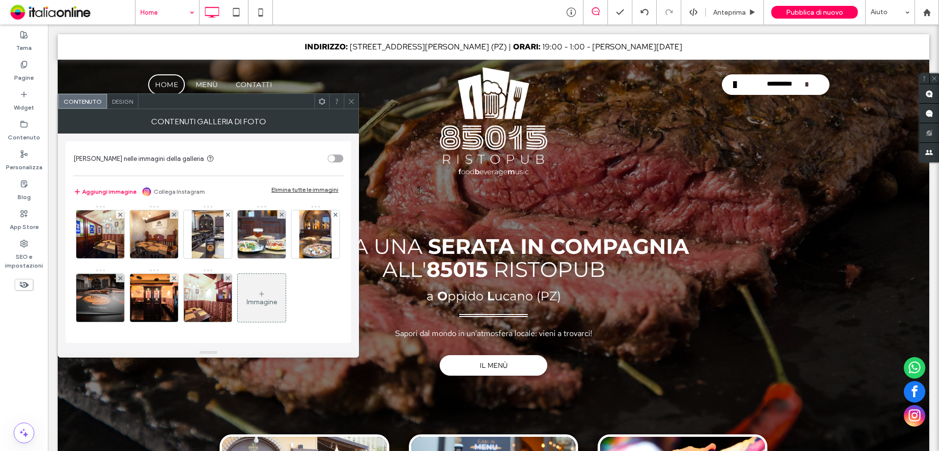
click at [346, 96] on div at bounding box center [351, 101] width 15 height 15
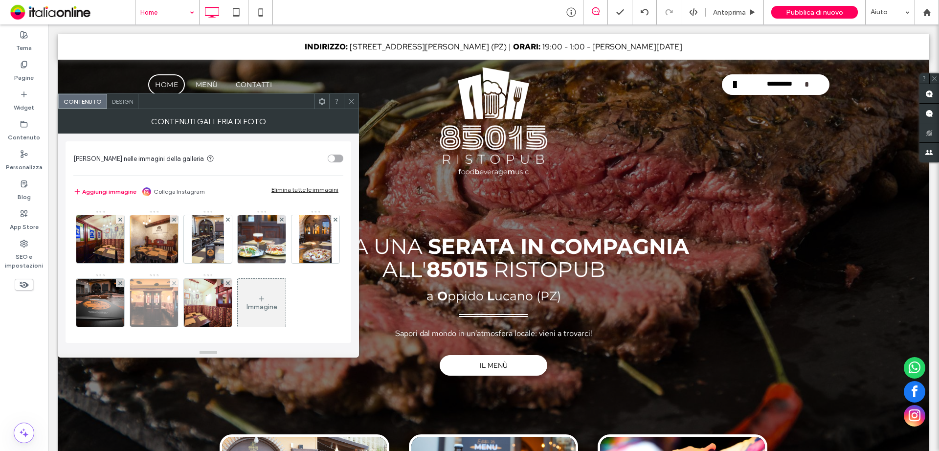
scroll to position [0, 0]
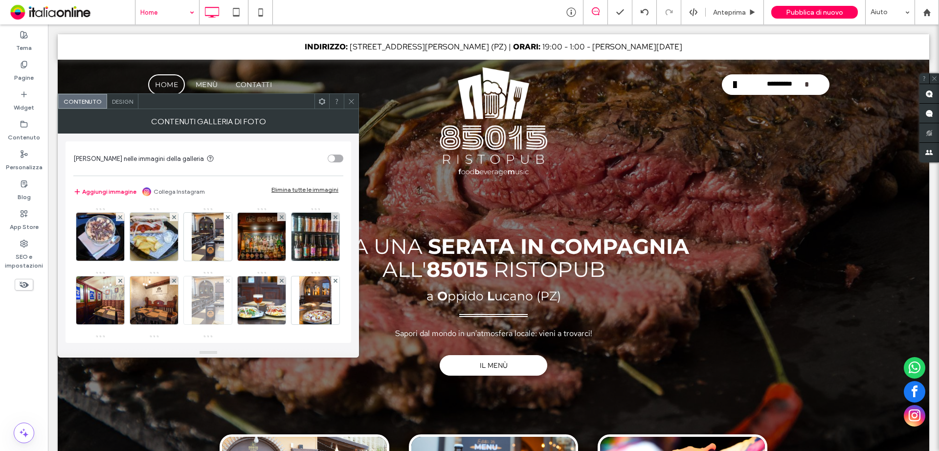
click at [230, 281] on icon at bounding box center [228, 281] width 4 height 4
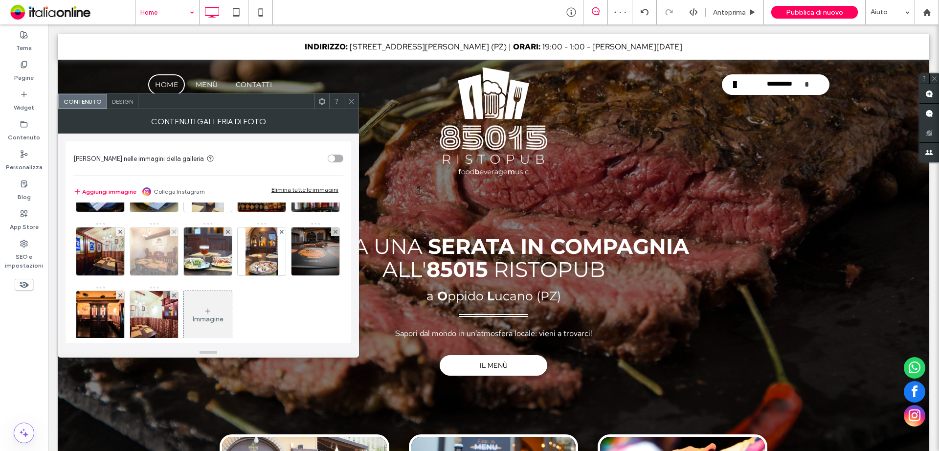
scroll to position [130, 0]
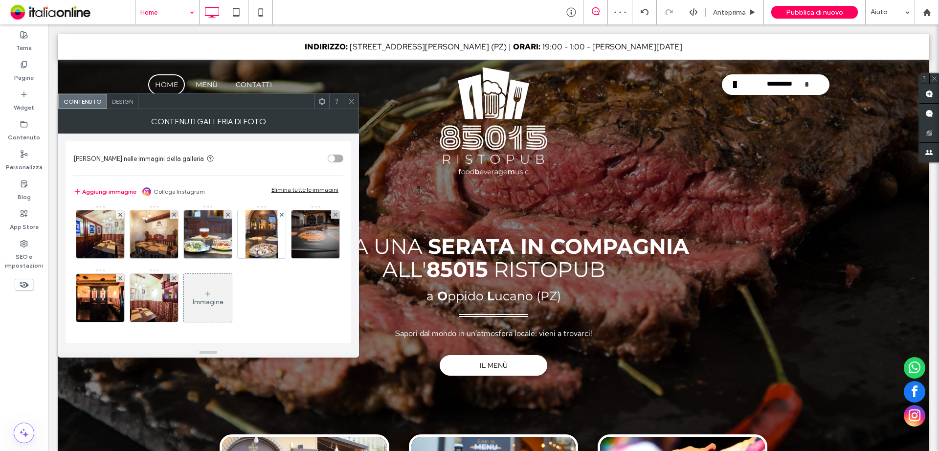
click at [351, 99] on icon at bounding box center [351, 101] width 7 height 7
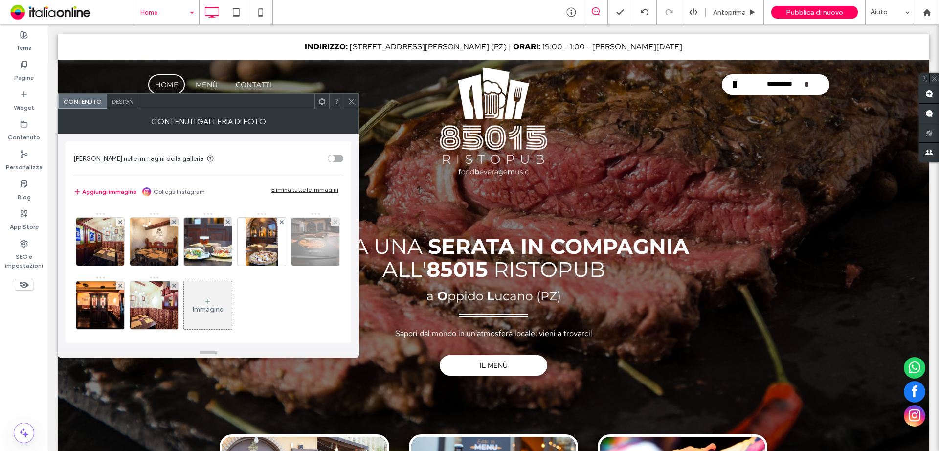
scroll to position [0, 0]
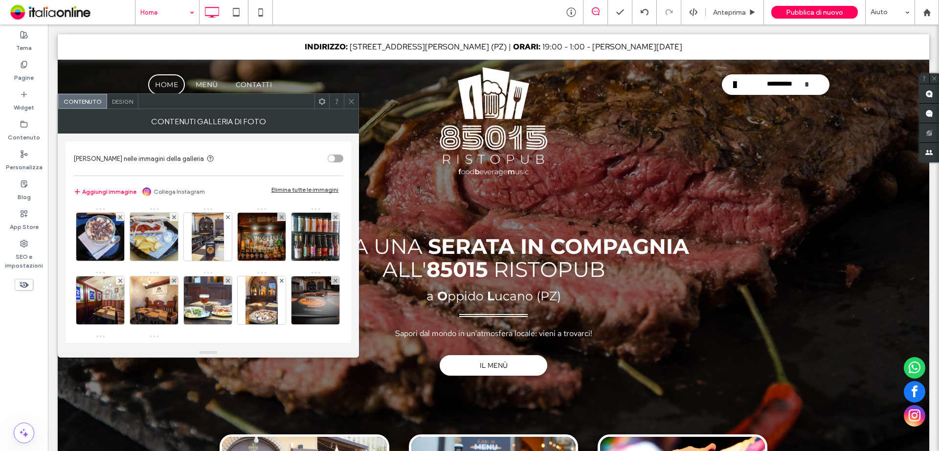
click at [352, 98] on icon at bounding box center [351, 101] width 7 height 7
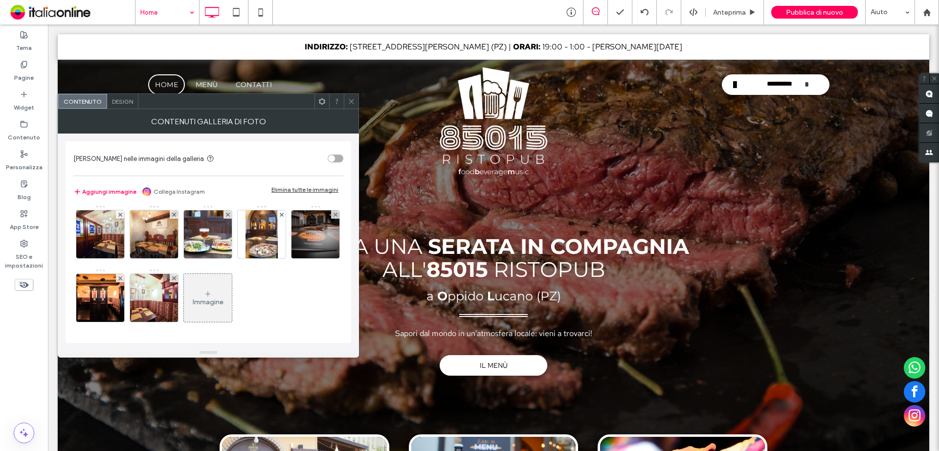
scroll to position [81, 0]
click at [351, 101] on use at bounding box center [351, 101] width 5 height 5
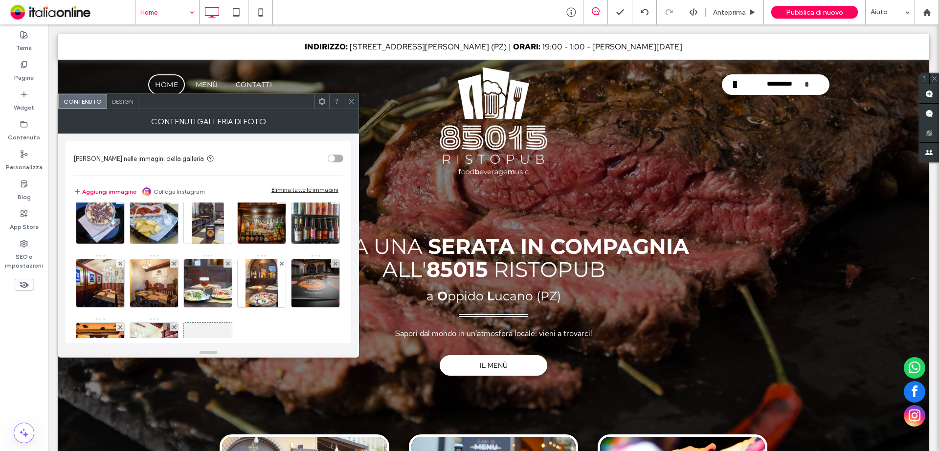
scroll to position [0, 0]
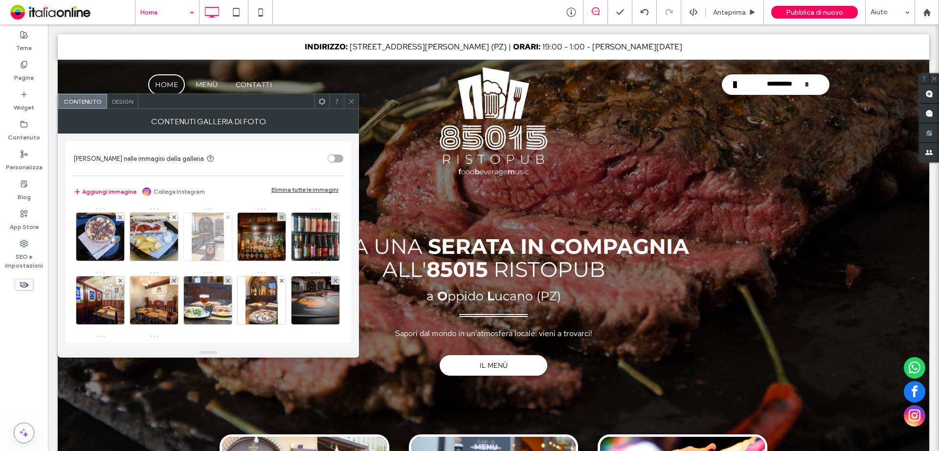
click at [230, 217] on div at bounding box center [228, 217] width 8 height 8
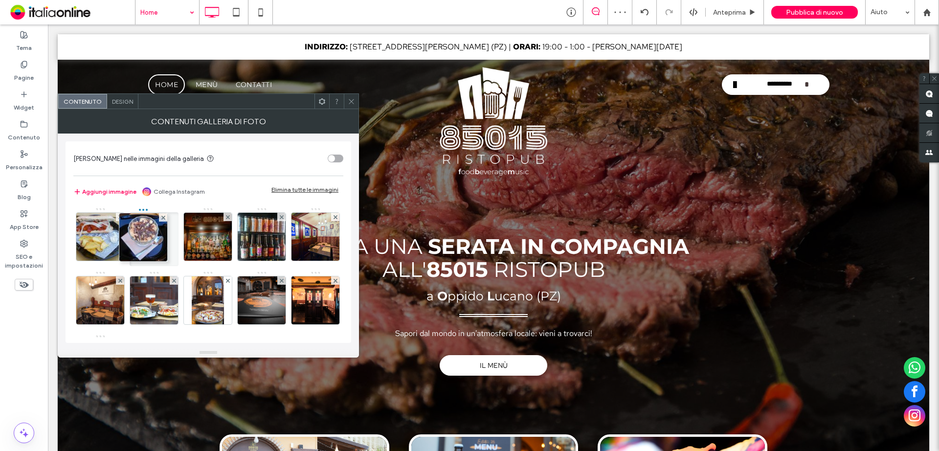
drag, startPoint x: 115, startPoint y: 235, endPoint x: 178, endPoint y: 235, distance: 62.1
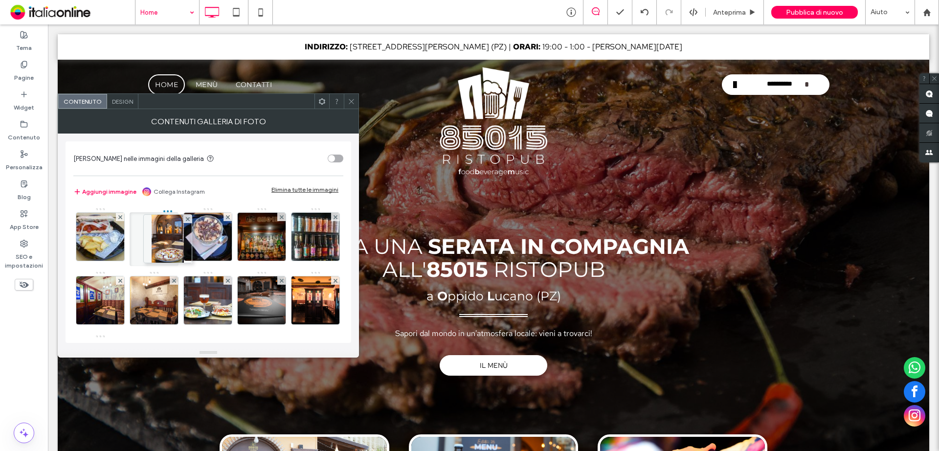
drag, startPoint x: 272, startPoint y: 302, endPoint x: 138, endPoint y: 224, distance: 155.2
click at [133, 219] on div at bounding box center [154, 239] width 49 height 54
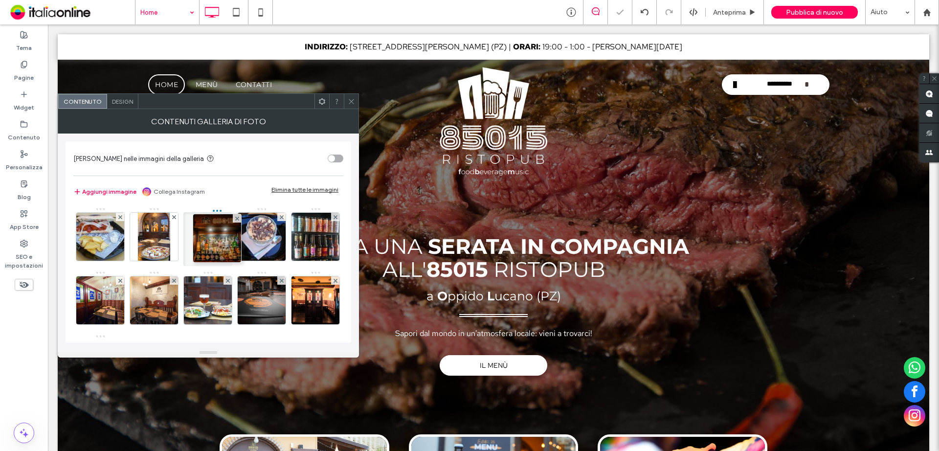
drag, startPoint x: 263, startPoint y: 240, endPoint x: 214, endPoint y: 242, distance: 48.4
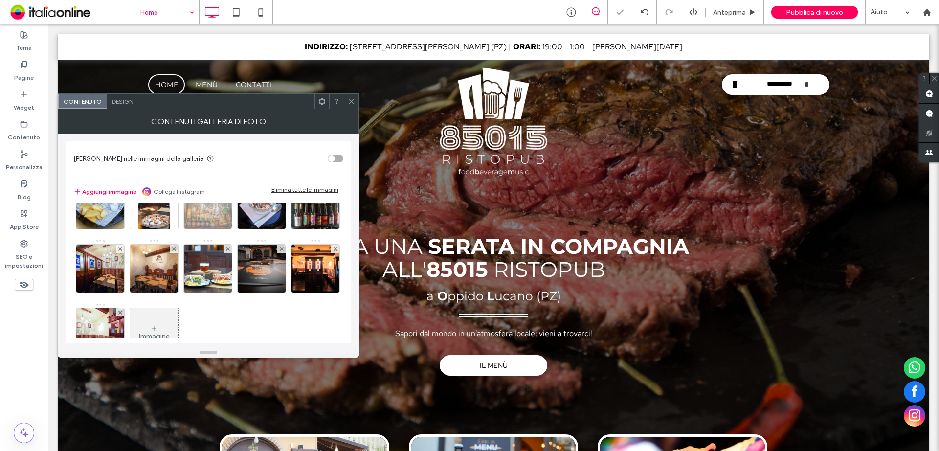
scroll to position [49, 0]
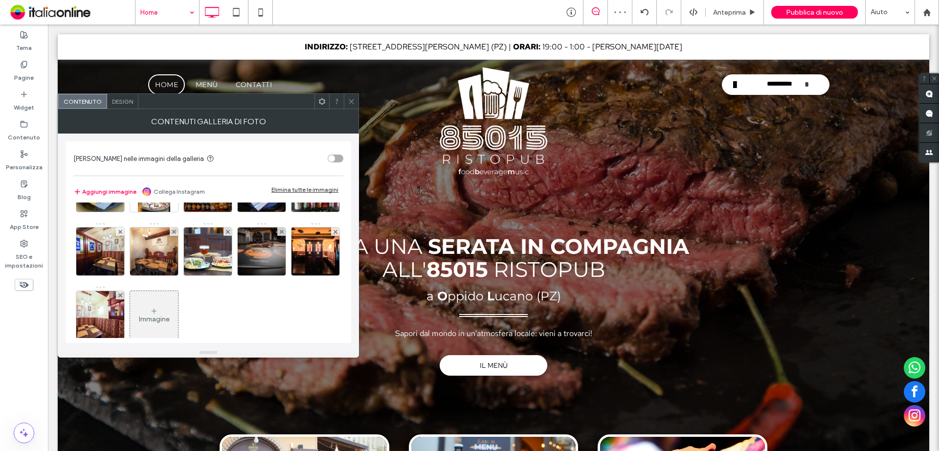
click at [353, 101] on icon at bounding box center [351, 101] width 7 height 7
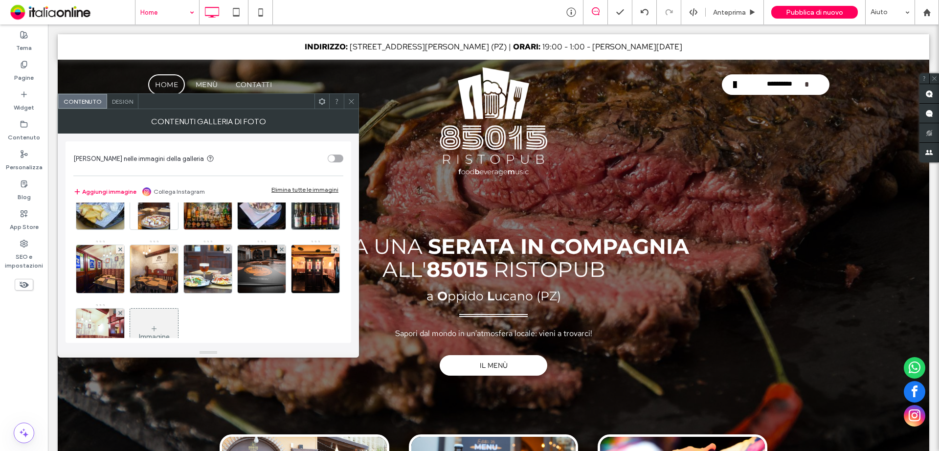
scroll to position [66, 0]
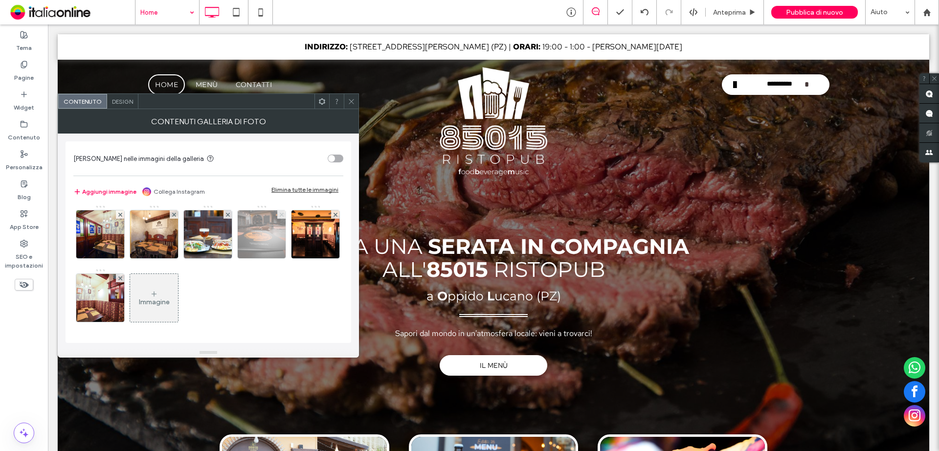
click at [279, 216] on use at bounding box center [281, 214] width 4 height 4
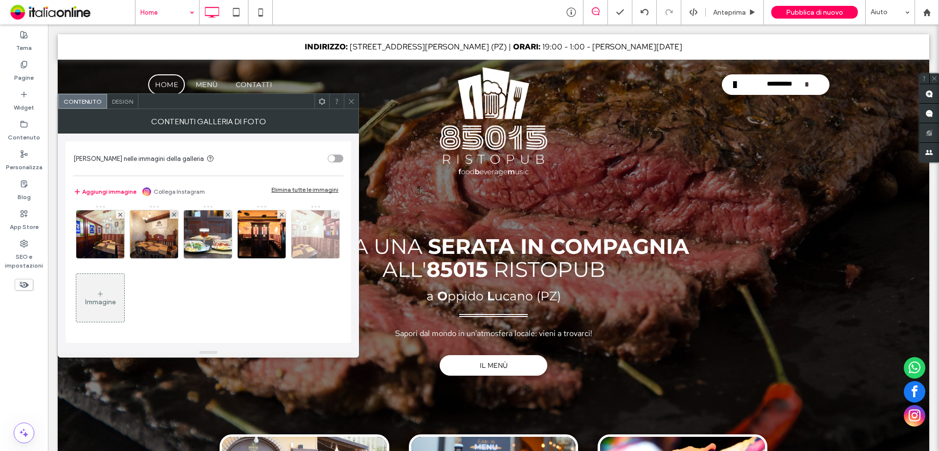
click at [334, 217] on icon at bounding box center [336, 215] width 4 height 4
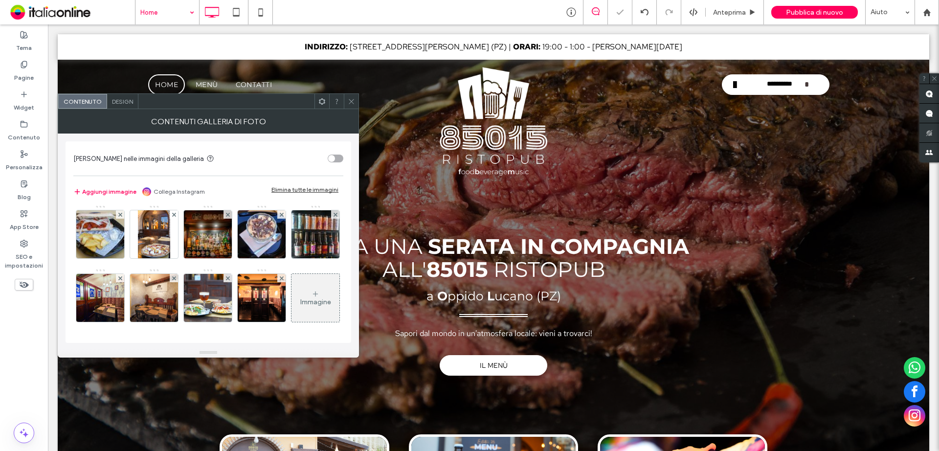
click at [354, 103] on icon at bounding box center [351, 101] width 7 height 7
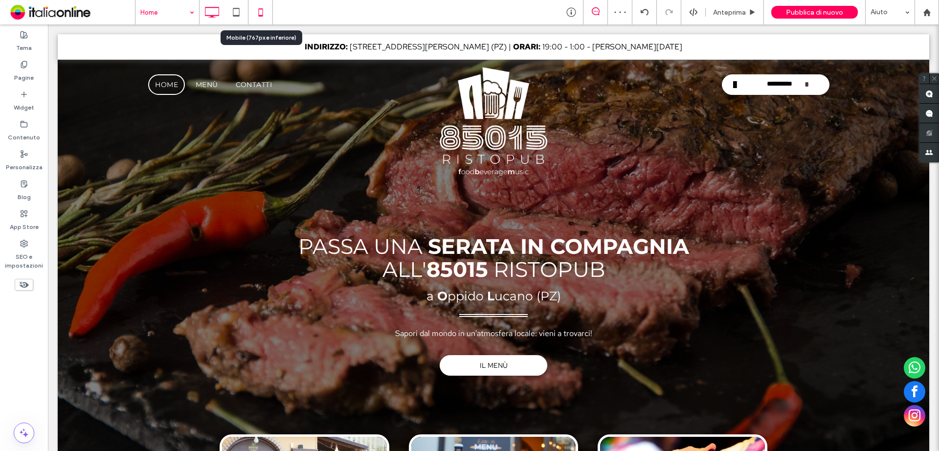
click at [256, 10] on icon at bounding box center [261, 12] width 20 height 20
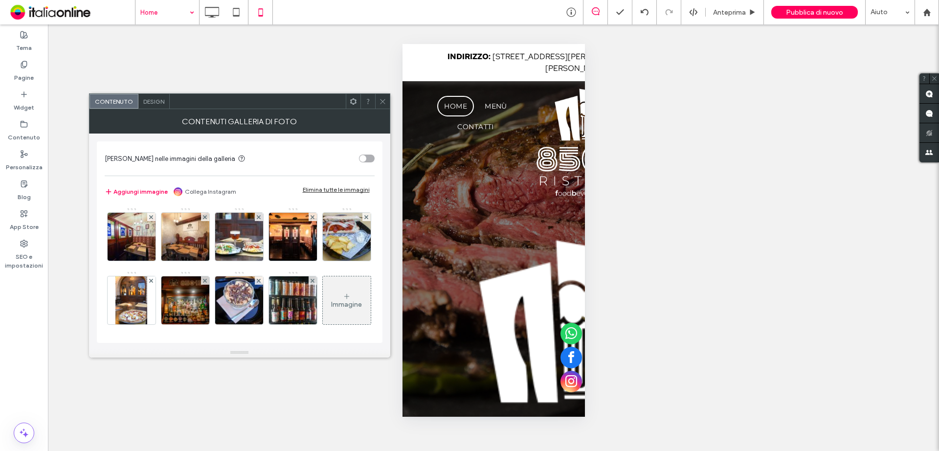
click at [158, 101] on span "Design" at bounding box center [153, 101] width 21 height 7
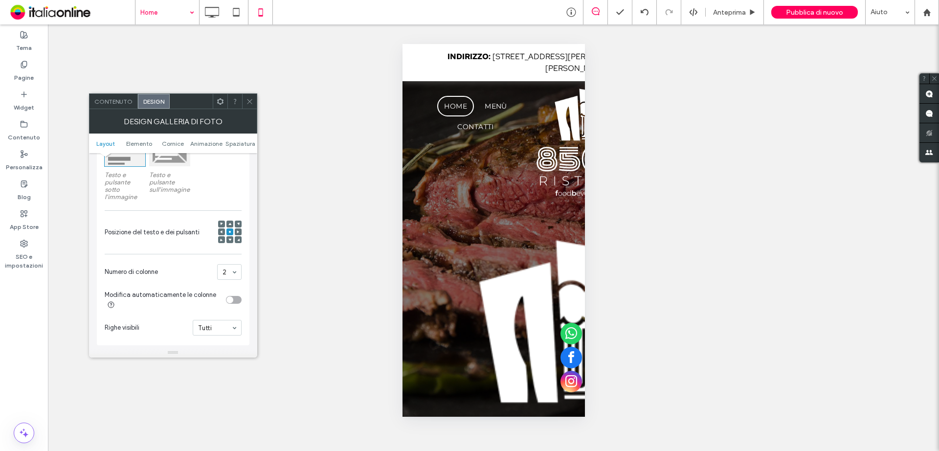
scroll to position [293, 0]
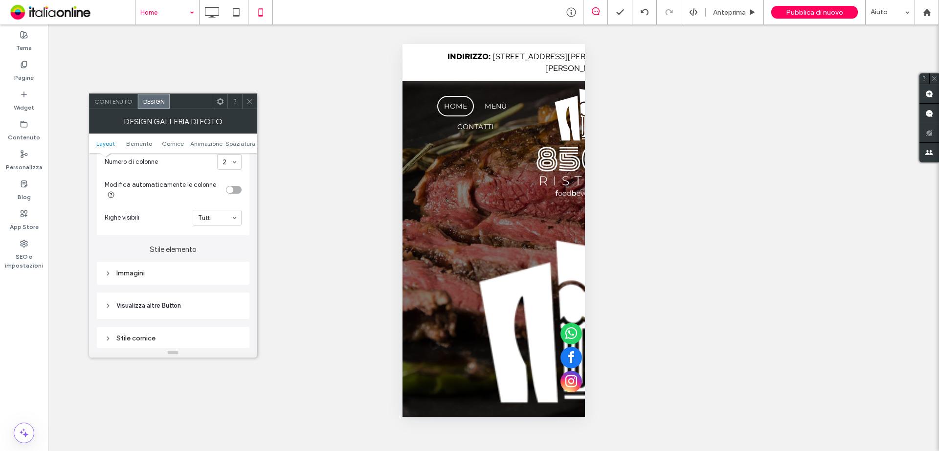
click at [133, 265] on div "Immagini" at bounding box center [173, 273] width 153 height 23
drag, startPoint x: 134, startPoint y: 273, endPoint x: 138, endPoint y: 268, distance: 7.6
click at [134, 274] on div "Immagini" at bounding box center [173, 273] width 137 height 8
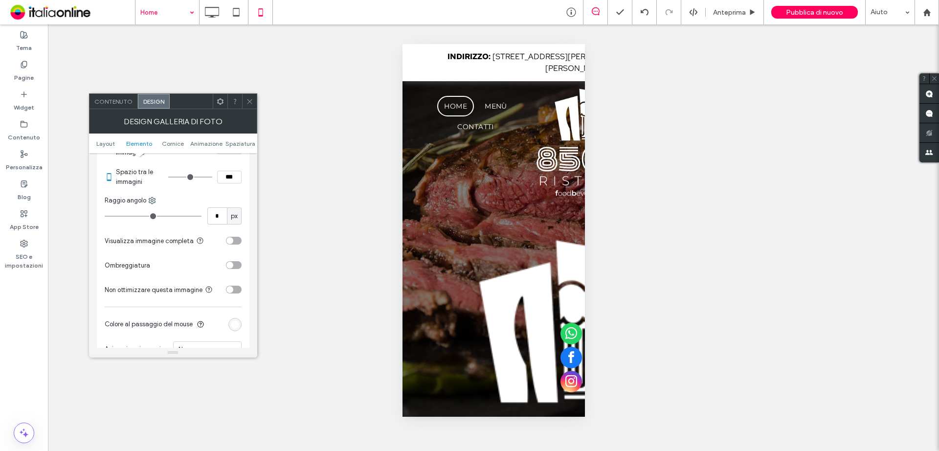
scroll to position [391, 0]
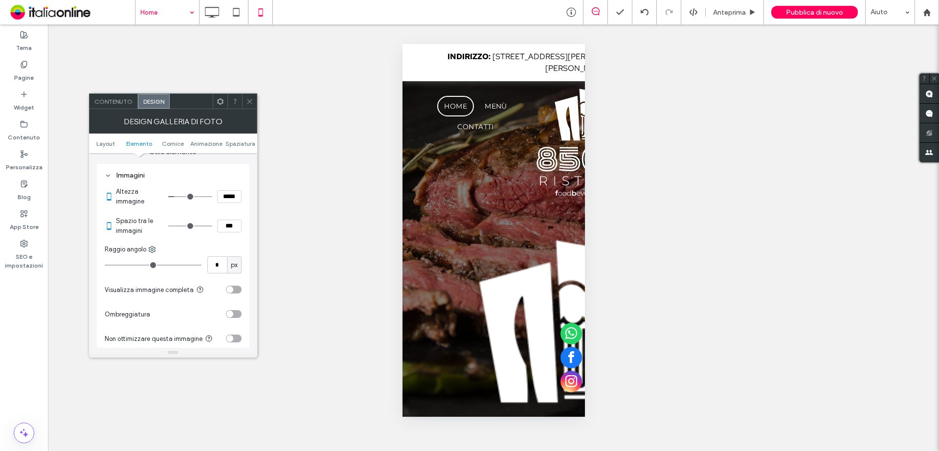
drag, startPoint x: 218, startPoint y: 223, endPoint x: 226, endPoint y: 228, distance: 9.9
click at [227, 228] on input "***" at bounding box center [229, 226] width 24 height 13
type input "***"
type input "*"
click at [247, 99] on icon at bounding box center [249, 101] width 7 height 7
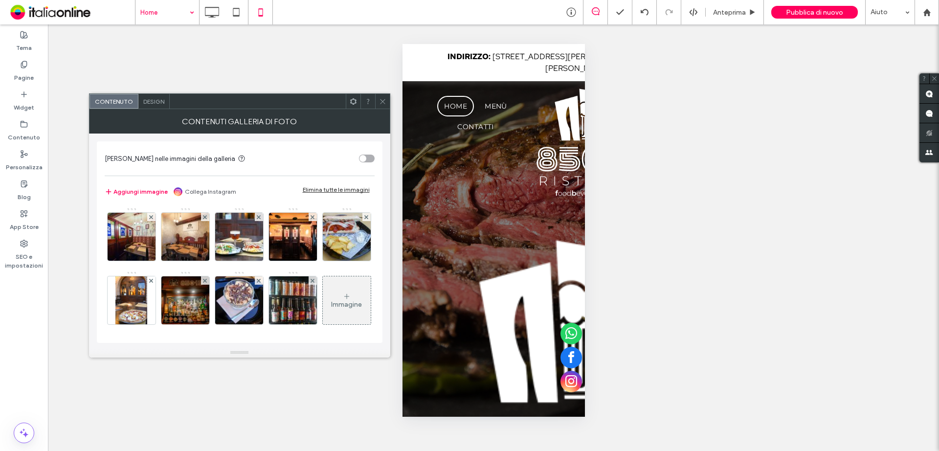
click at [157, 99] on span "Design" at bounding box center [153, 101] width 21 height 7
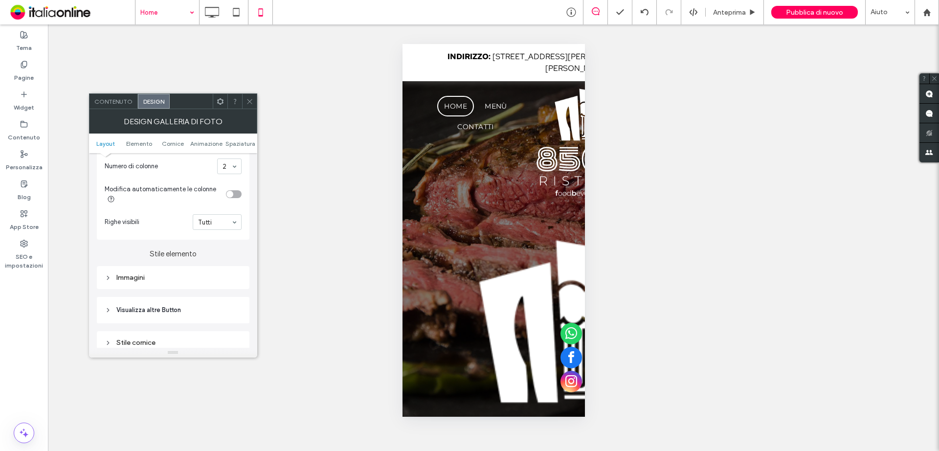
scroll to position [293, 0]
click at [163, 279] on div "Immagini" at bounding box center [173, 273] width 137 height 13
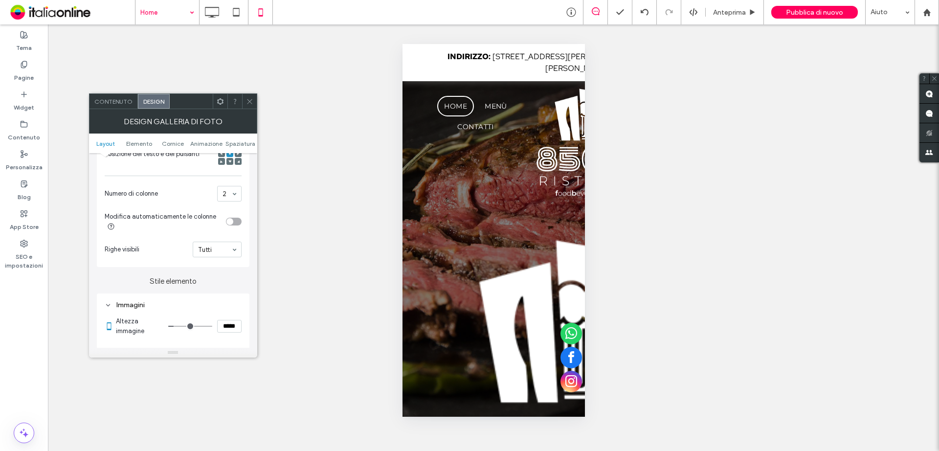
scroll to position [245, 0]
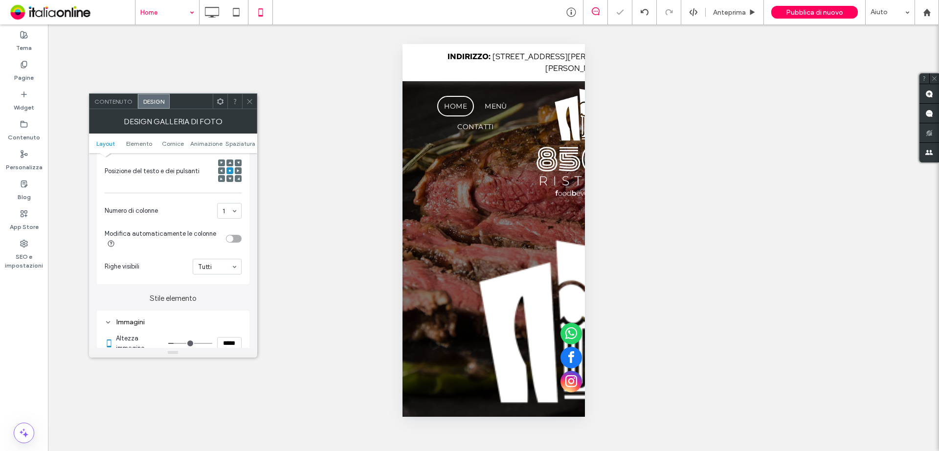
click at [251, 106] on span at bounding box center [249, 101] width 7 height 15
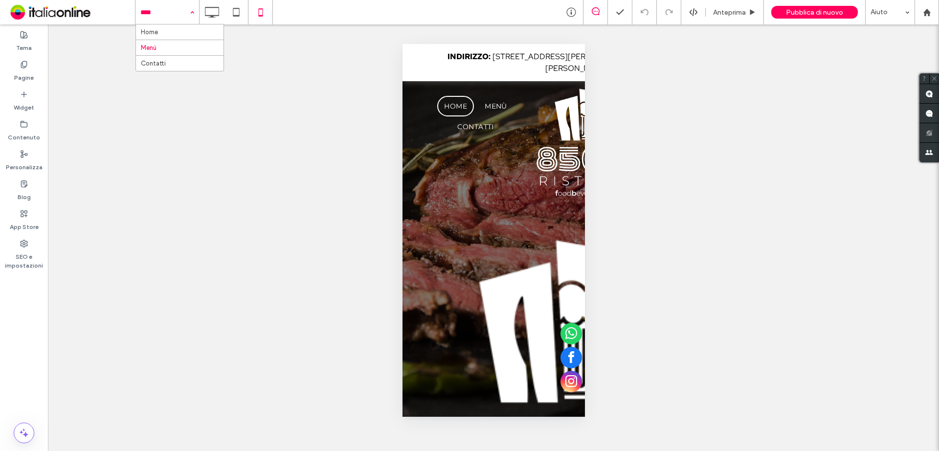
click at [171, 12] on input at bounding box center [164, 12] width 49 height 24
click at [824, 15] on span "Pubblica di nuovo" at bounding box center [814, 12] width 57 height 8
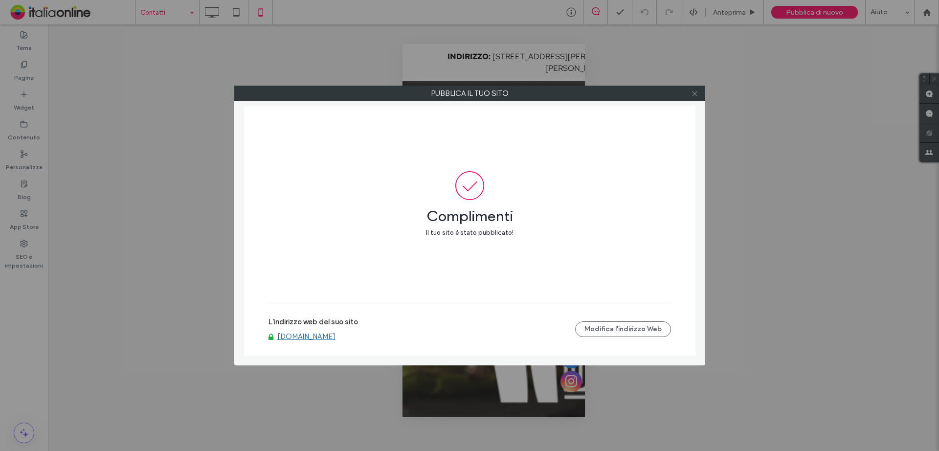
click at [694, 93] on icon at bounding box center [694, 93] width 7 height 7
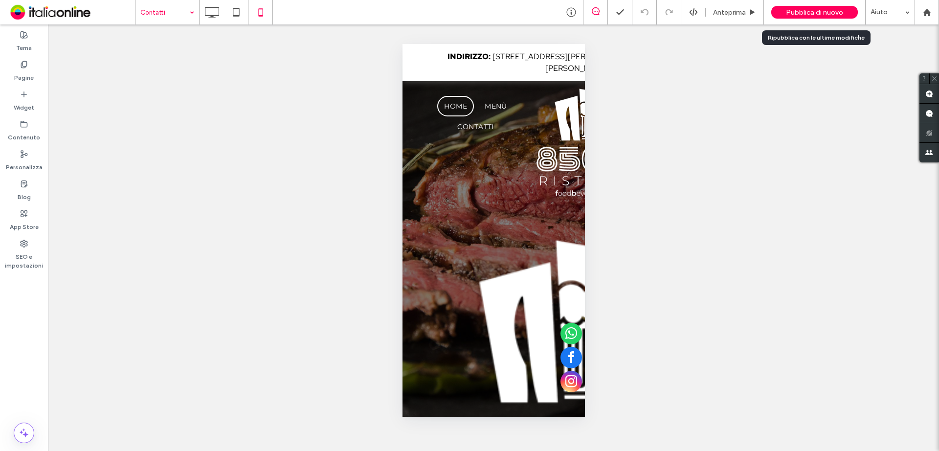
click at [788, 6] on div "Pubblica di nuovo" at bounding box center [814, 12] width 87 height 13
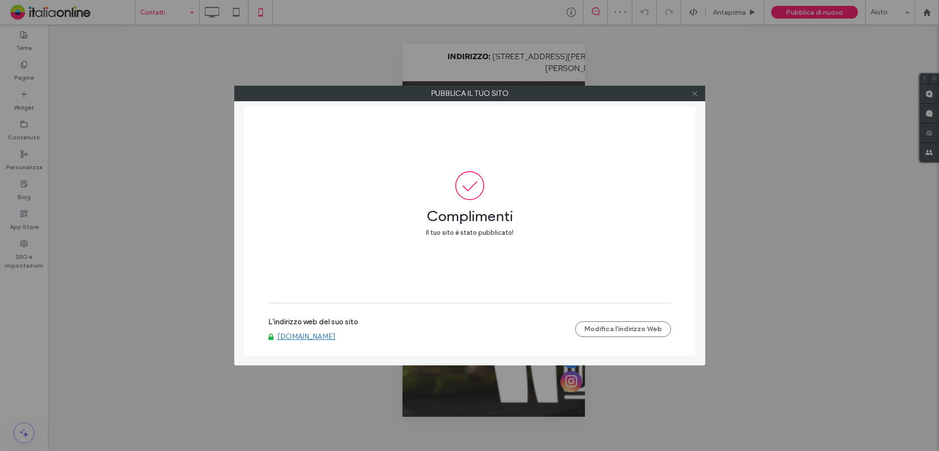
drag, startPoint x: 694, startPoint y: 93, endPoint x: 631, endPoint y: 116, distance: 67.6
click at [694, 93] on use at bounding box center [694, 93] width 5 height 5
